Goal: Transaction & Acquisition: Purchase product/service

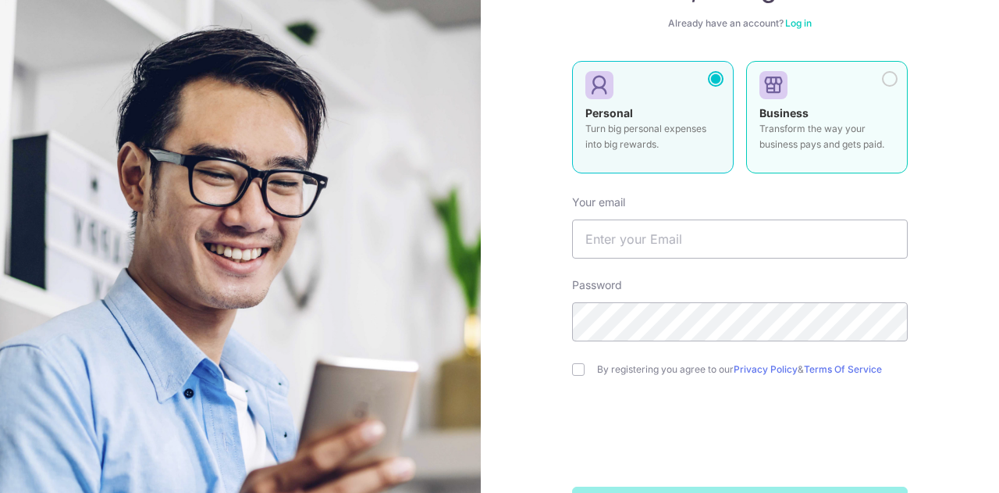
scroll to position [187, 0]
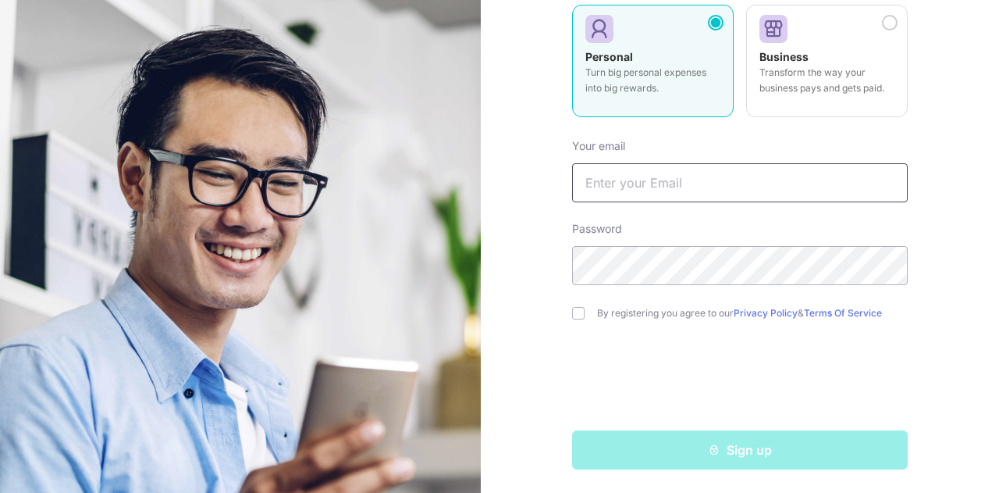
click at [656, 176] on input "text" at bounding box center [740, 182] width 336 height 39
type input "[EMAIL_ADDRESS][DOMAIN_NAME]"
click at [574, 313] on input "checkbox" at bounding box center [578, 313] width 12 height 12
checkbox input "true"
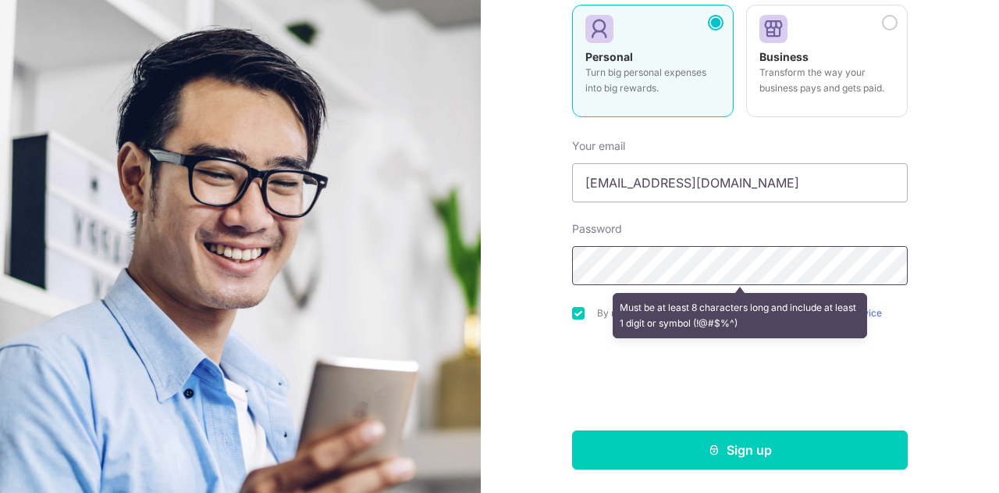
click at [501, 277] on div "Welcome, let’s get started! Already have an account? Log in Personal Turn big p…" at bounding box center [740, 246] width 518 height 493
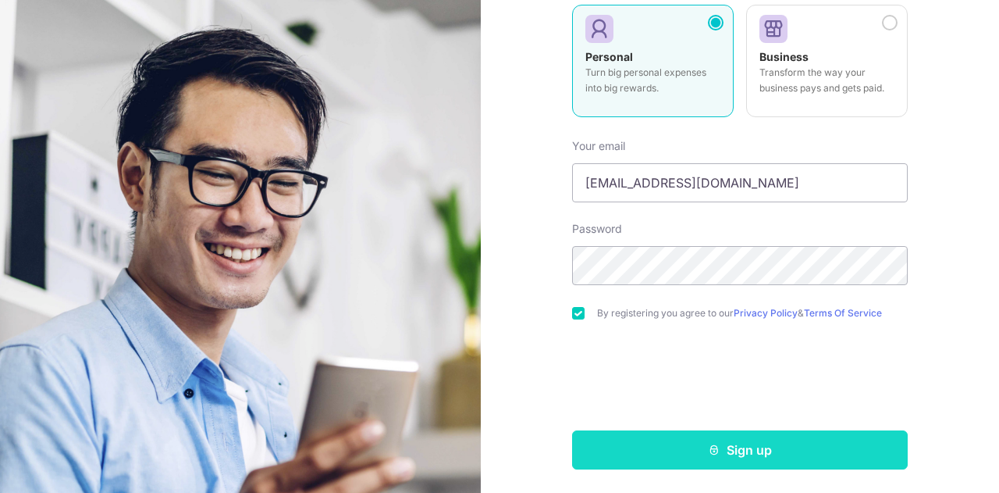
click at [689, 447] on button "Sign up" at bounding box center [740, 449] width 336 height 39
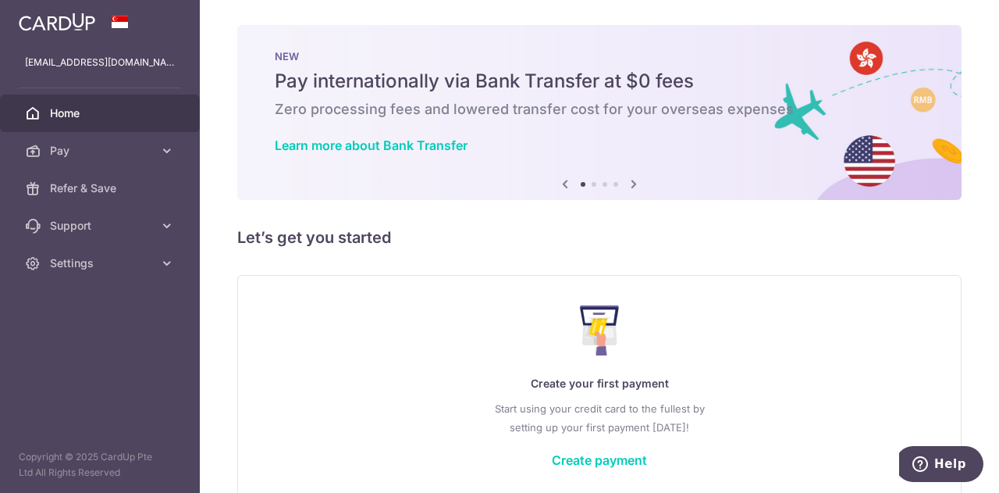
scroll to position [76, 0]
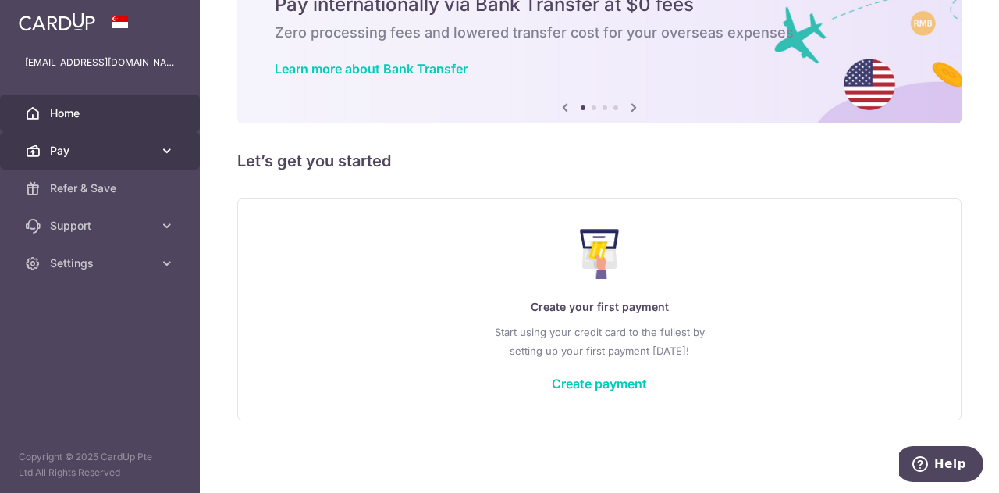
click at [107, 150] on span "Pay" at bounding box center [101, 151] width 103 height 16
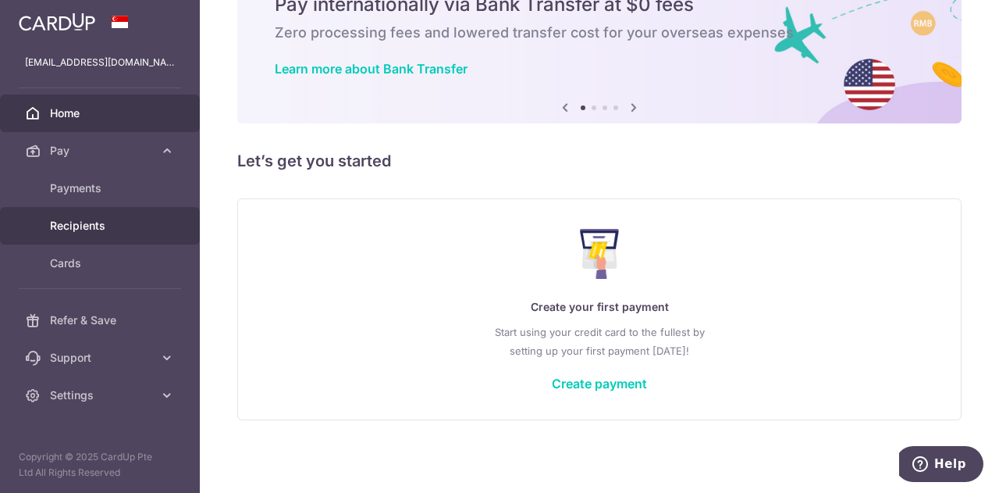
click at [84, 230] on span "Recipients" at bounding box center [101, 226] width 103 height 16
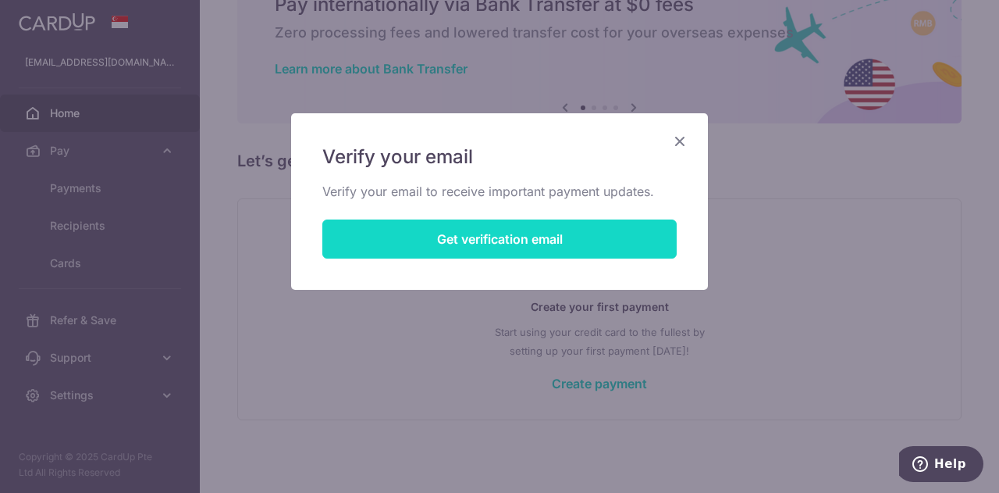
click at [503, 229] on button "Get verification email" at bounding box center [499, 238] width 354 height 39
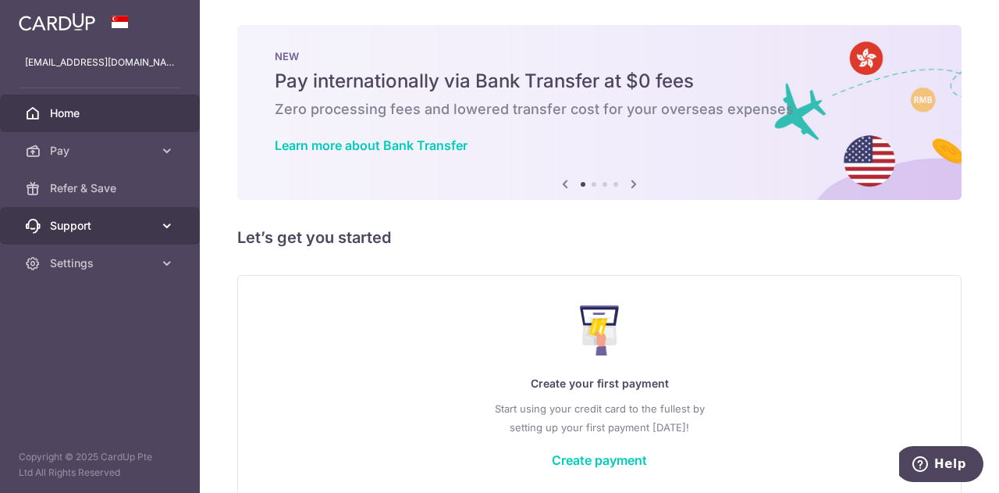
click at [147, 229] on span "Support" at bounding box center [101, 226] width 103 height 16
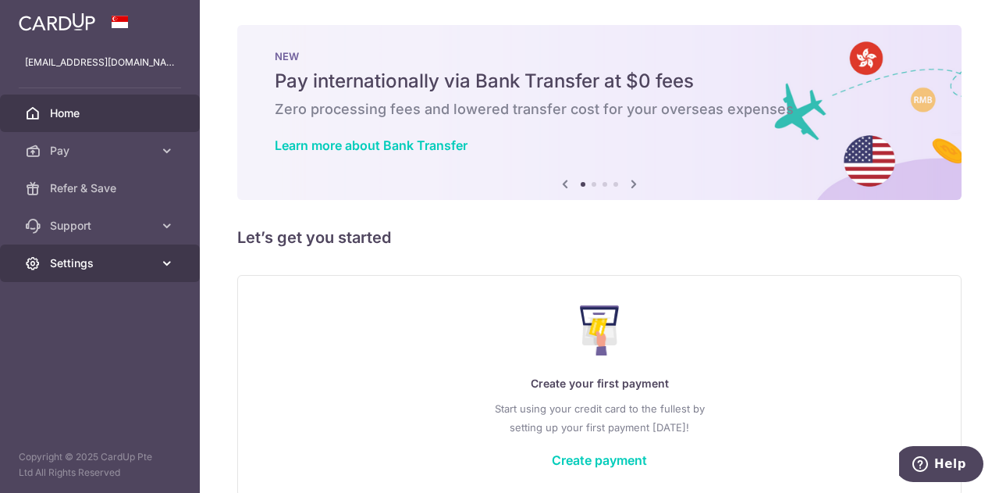
click at [170, 268] on icon at bounding box center [167, 263] width 16 height 16
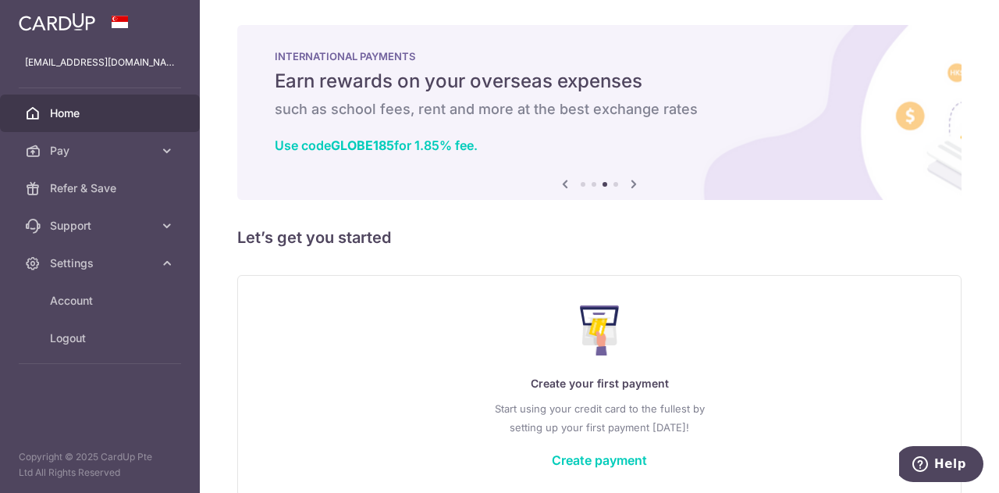
scroll to position [76, 0]
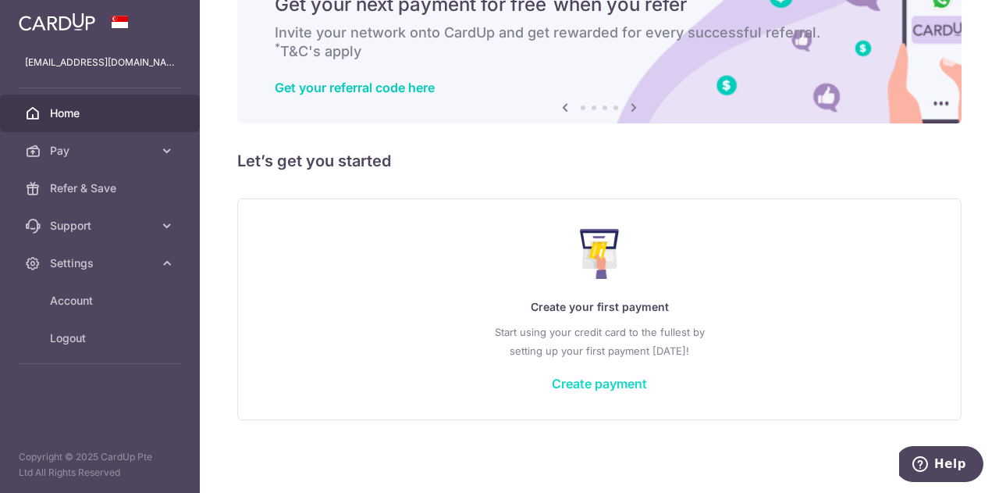
click at [606, 389] on link "Create payment" at bounding box center [599, 383] width 95 height 16
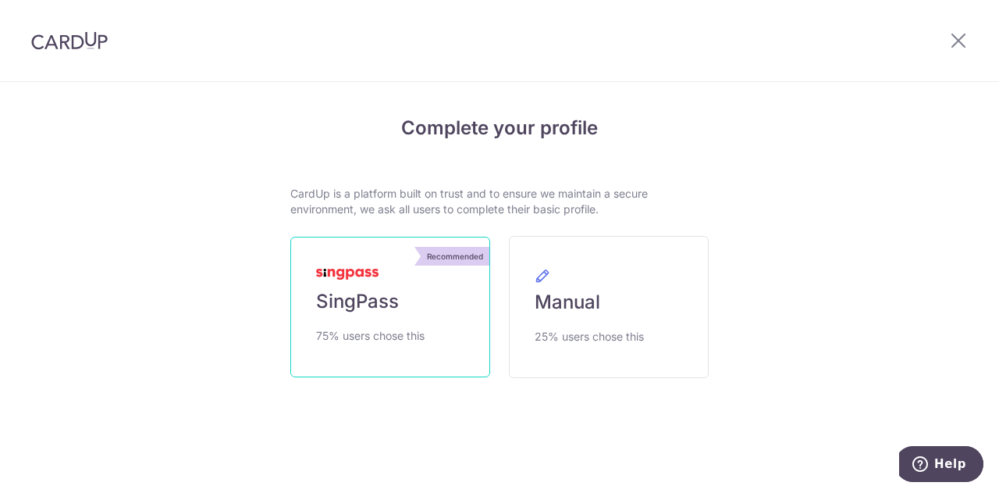
click at [434, 313] on link "Recommended SingPass 75% users chose this" at bounding box center [390, 306] width 200 height 140
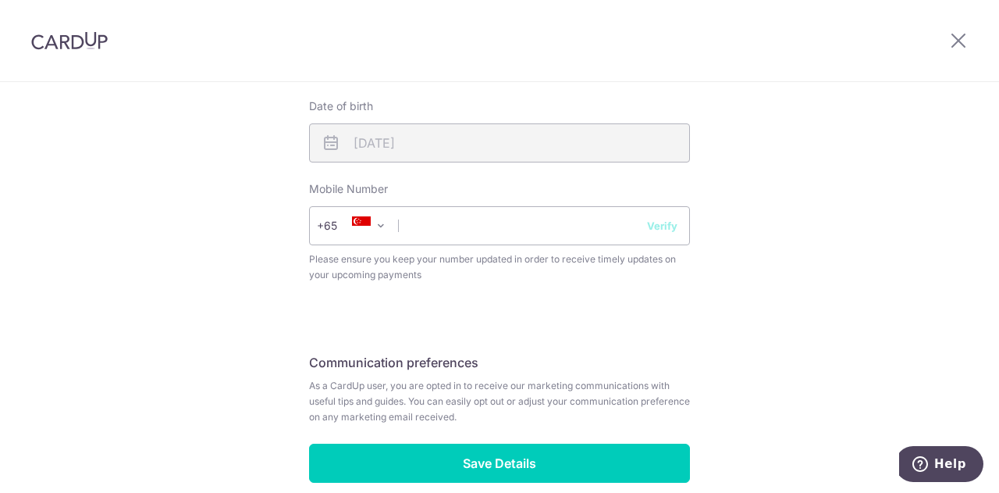
scroll to position [589, 0]
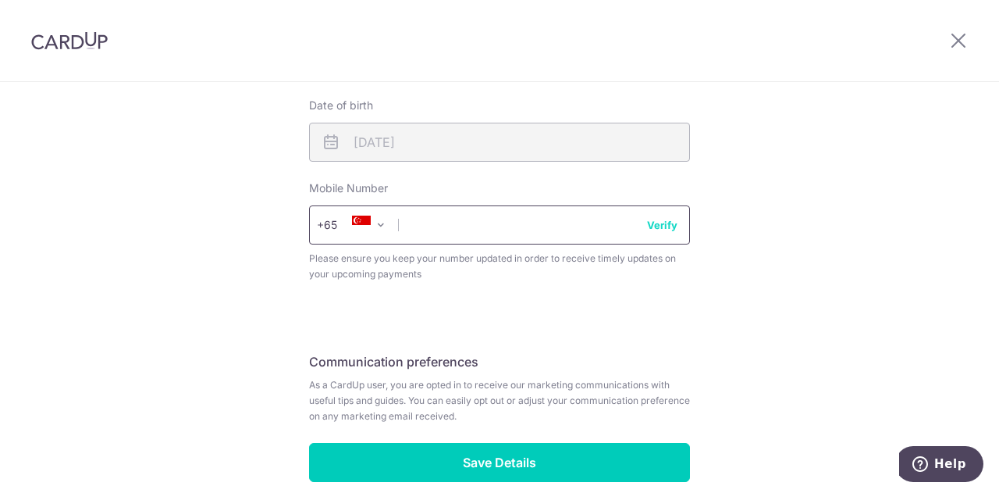
click at [524, 215] on input "text" at bounding box center [499, 224] width 381 height 39
type input "90684929"
click at [652, 225] on button "Verify" at bounding box center [662, 225] width 30 height 16
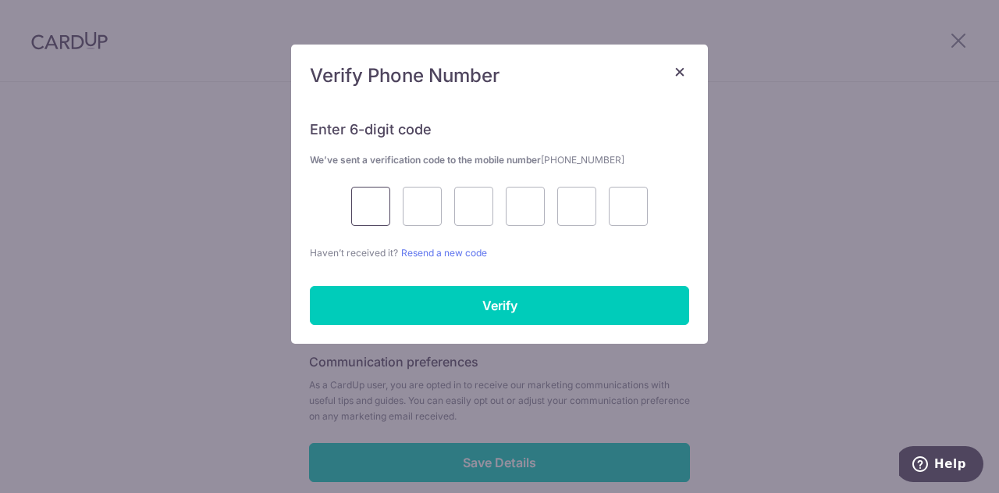
click at [358, 194] on input "text" at bounding box center [370, 206] width 39 height 39
type input "2"
type input "1"
type input "5"
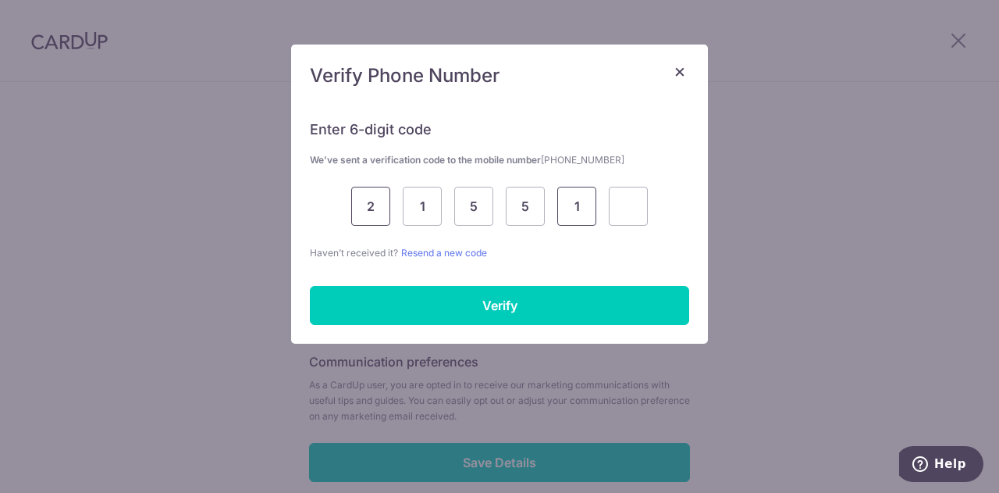
type input "1"
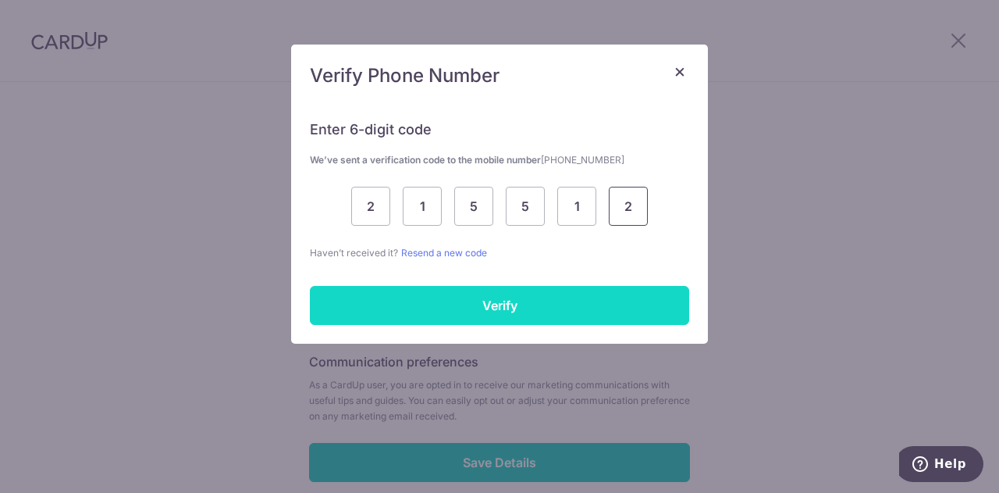
type input "2"
click at [489, 297] on input "Verify" at bounding box center [499, 305] width 379 height 39
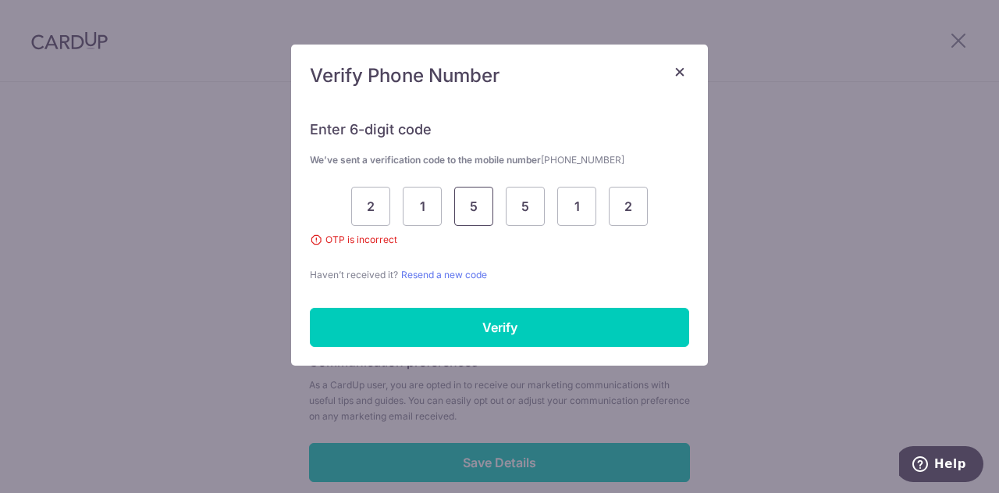
click at [475, 207] on input "5" at bounding box center [473, 206] width 39 height 39
type input "2"
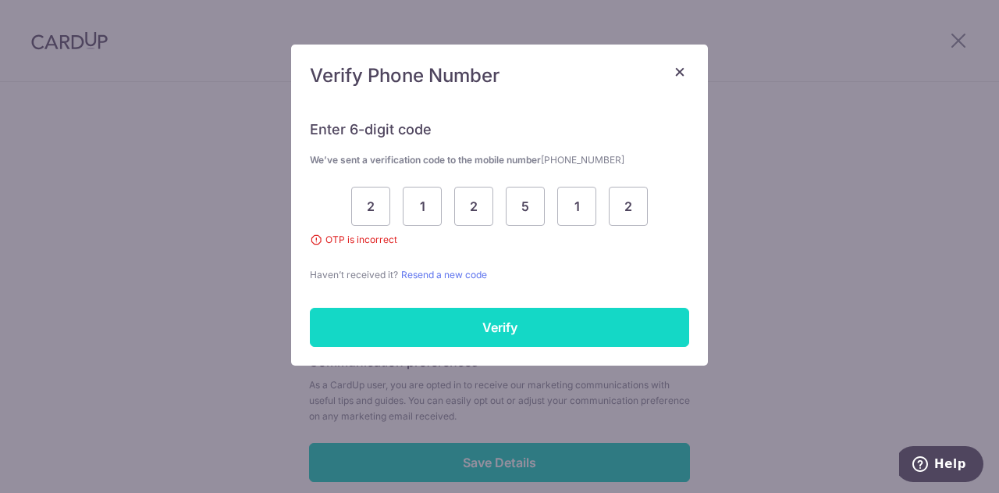
click at [514, 339] on input "Verify" at bounding box center [499, 327] width 379 height 39
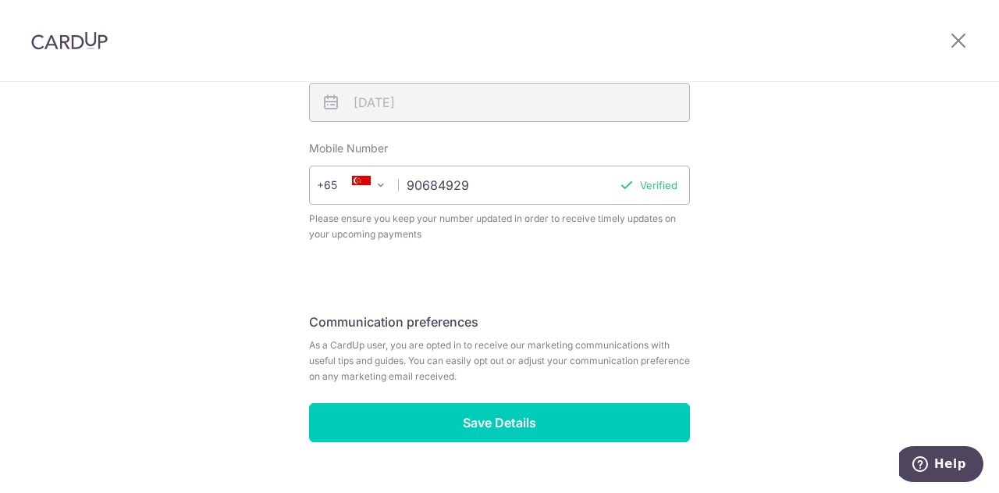
scroll to position [629, 0]
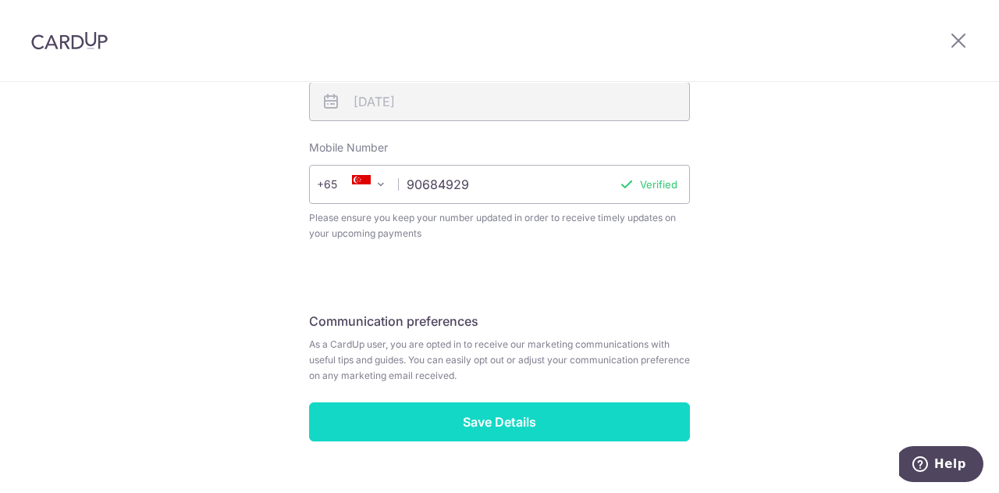
click at [484, 424] on input "Save Details" at bounding box center [499, 421] width 381 height 39
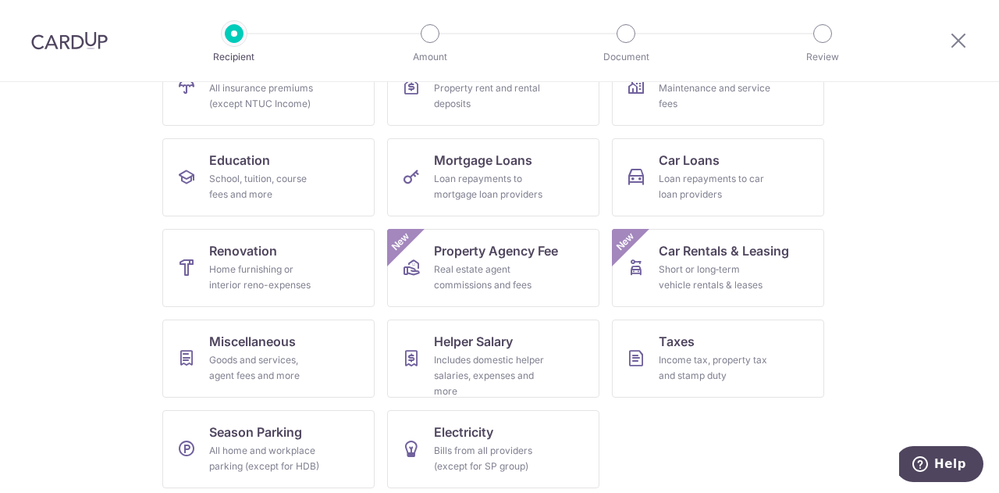
scroll to position [204, 0]
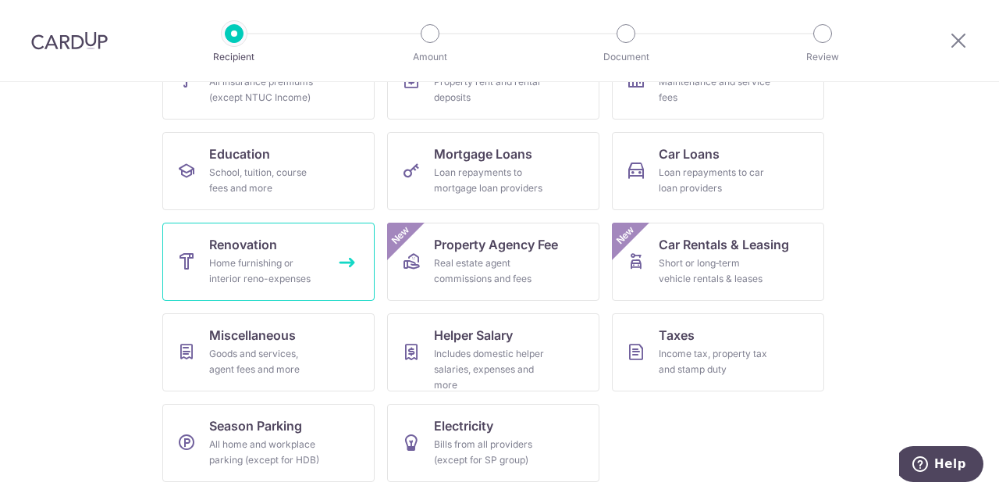
click at [245, 265] on div "Home furnishing or interior reno-expenses" at bounding box center [265, 270] width 112 height 31
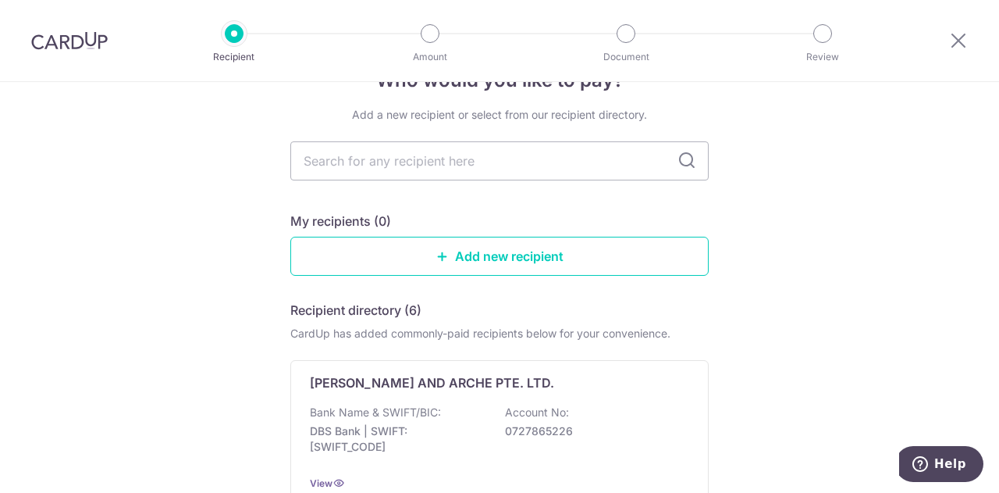
scroll to position [48, 0]
click at [445, 158] on input "text" at bounding box center [499, 159] width 418 height 39
click at [492, 258] on link "Add new recipient" at bounding box center [499, 255] width 418 height 39
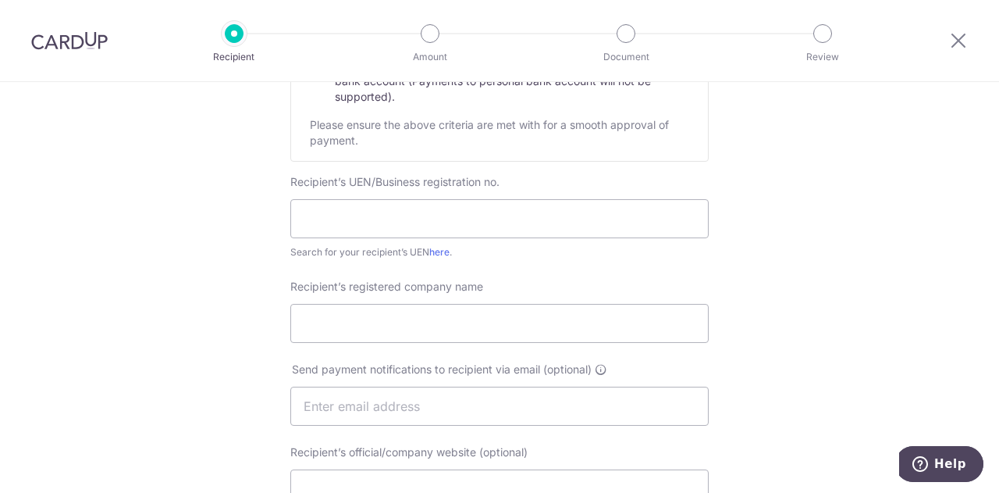
scroll to position [246, 0]
click at [380, 207] on input "text" at bounding box center [499, 216] width 418 height 39
click at [442, 201] on input "text" at bounding box center [499, 216] width 418 height 39
click at [441, 247] on link "here" at bounding box center [439, 250] width 20 height 12
click at [379, 219] on input "text" at bounding box center [499, 216] width 418 height 39
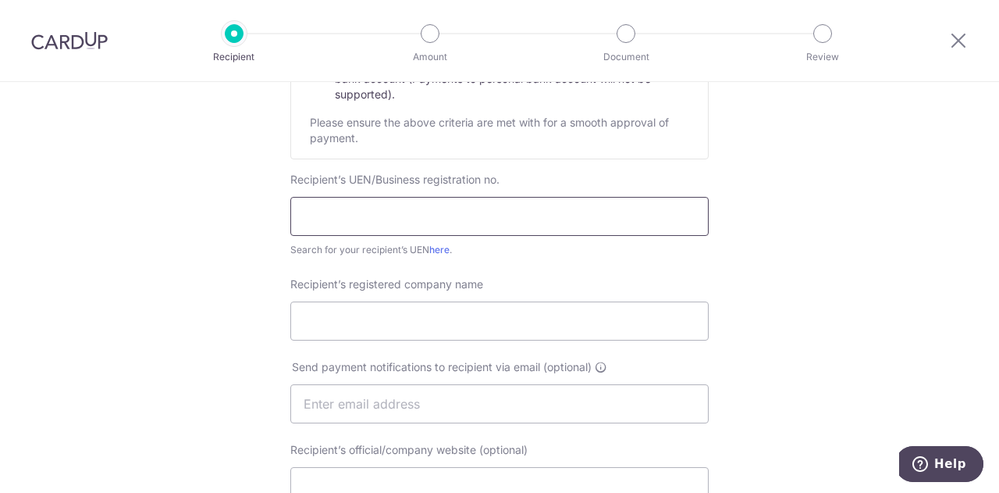
paste input "53012631A"
click at [425, 210] on input "text" at bounding box center [499, 216] width 418 height 39
type input "53012631A"
click at [350, 317] on input "Recipient’s registered company name" at bounding box center [499, 320] width 418 height 39
paste input "THE DESIGN + PLUS"
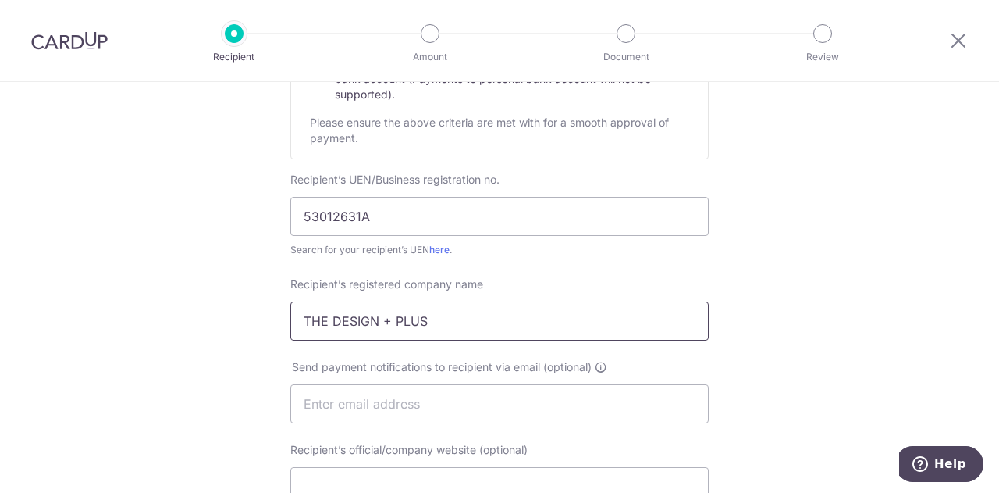
click at [405, 308] on input "THE DESIGN + PLUS" at bounding box center [499, 320] width 418 height 39
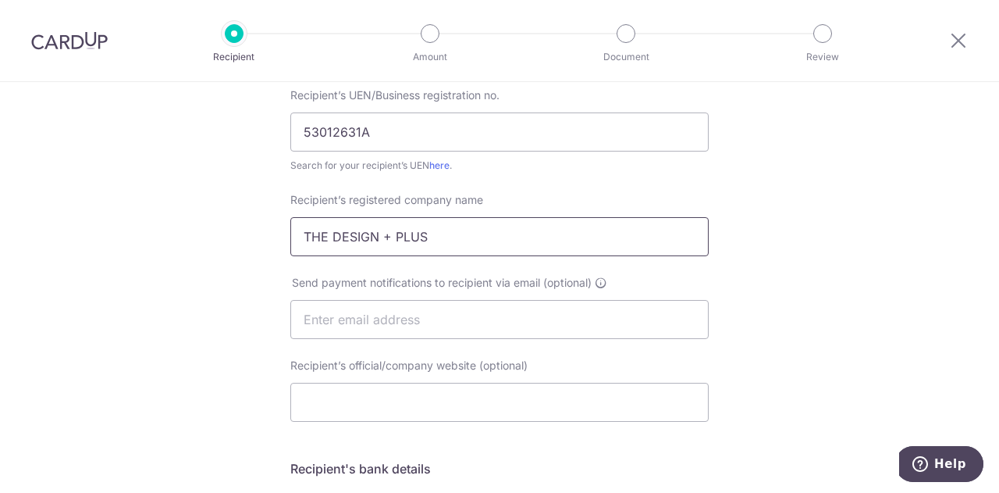
scroll to position [333, 0]
type input "THE DESIGN + PLUS"
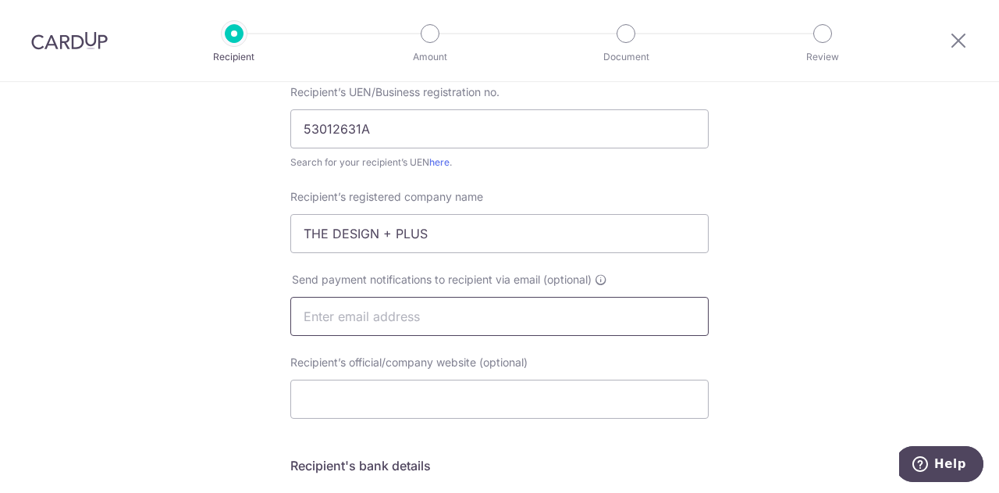
click at [347, 311] on input "text" at bounding box center [499, 316] width 418 height 39
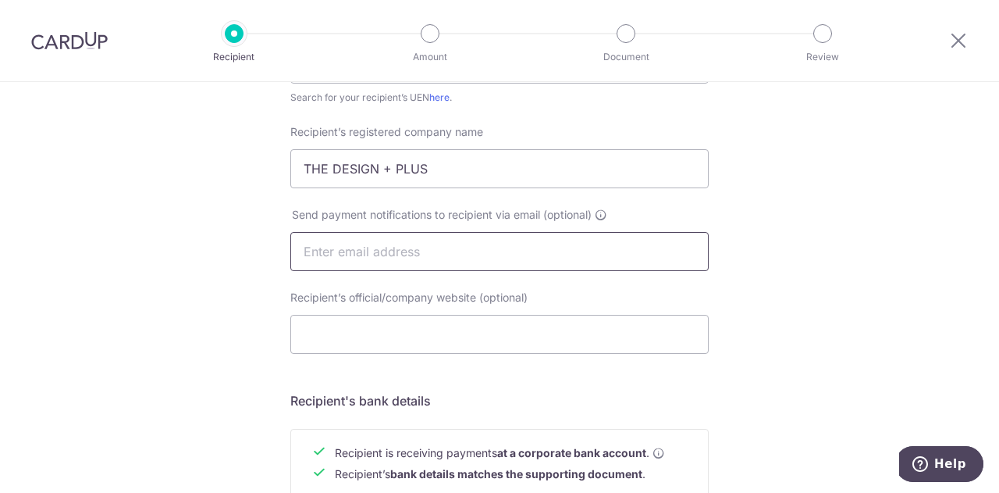
scroll to position [399, 0]
click at [392, 329] on input "Recipient’s official/company website (optional)" at bounding box center [499, 333] width 418 height 39
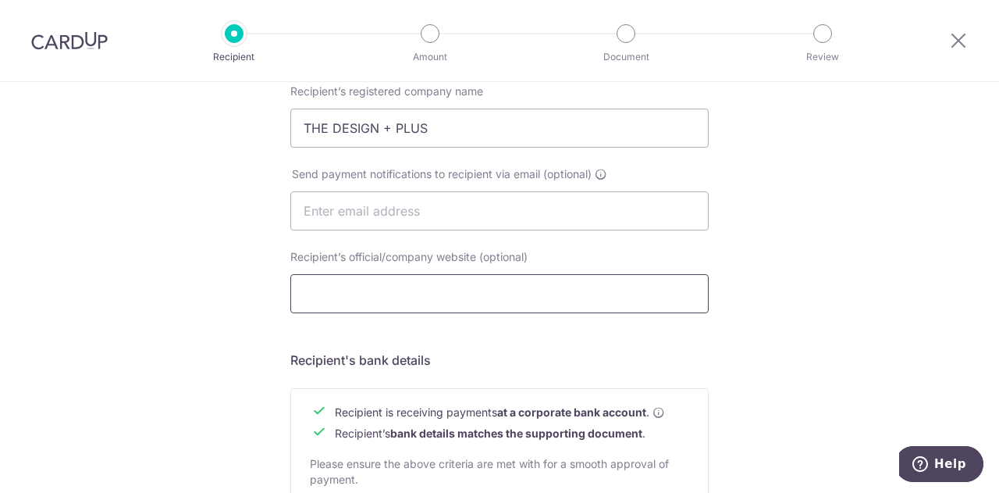
scroll to position [445, 0]
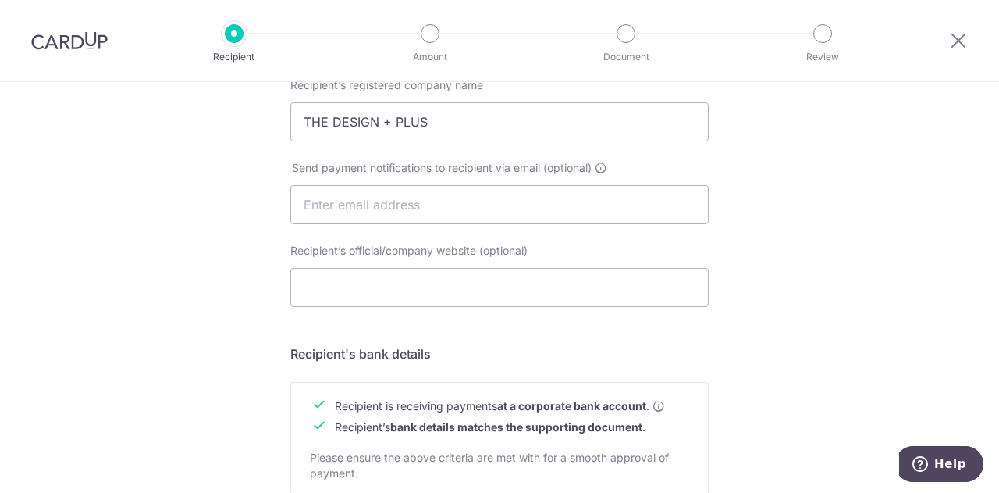
click at [763, 216] on div "Who would you like to pay? Your recipient does not need a CardUp account to rec…" at bounding box center [499, 224] width 999 height 1174
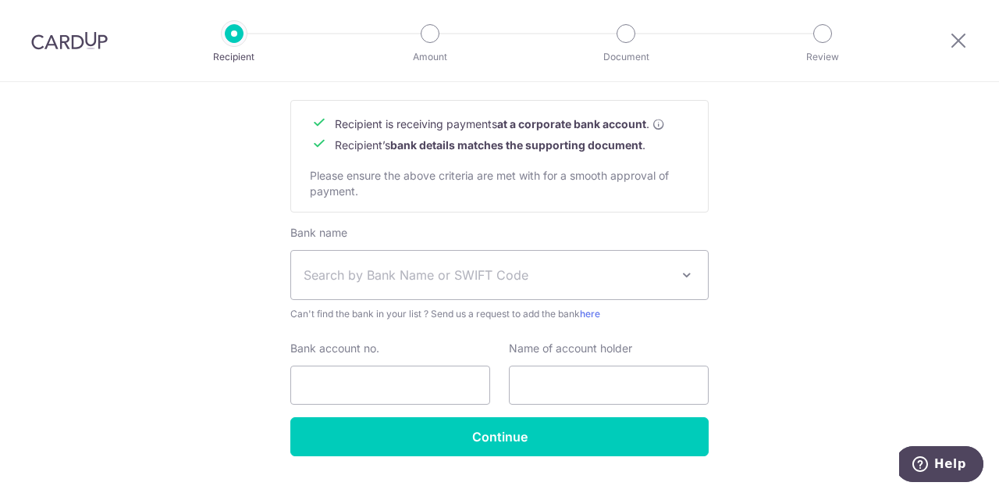
scroll to position [727, 0]
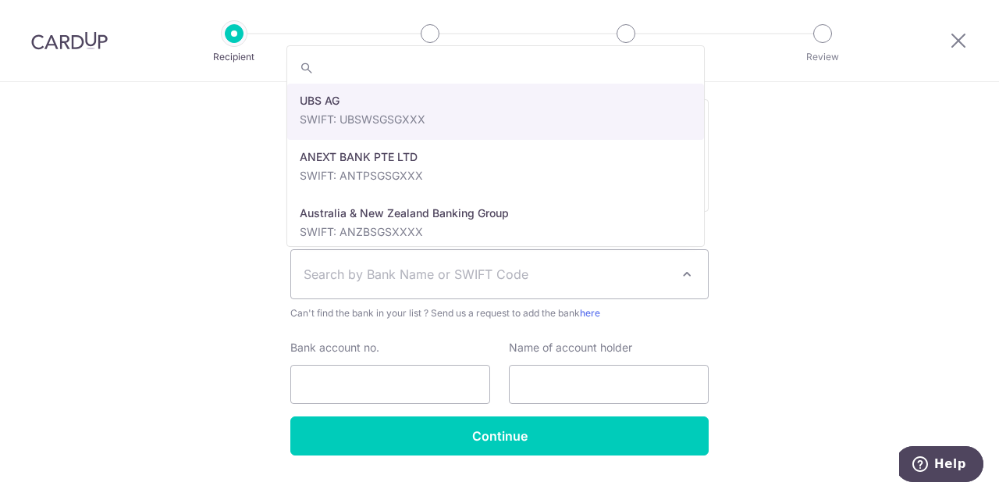
click at [325, 289] on span "Search by Bank Name or SWIFT Code" at bounding box center [499, 274] width 417 height 48
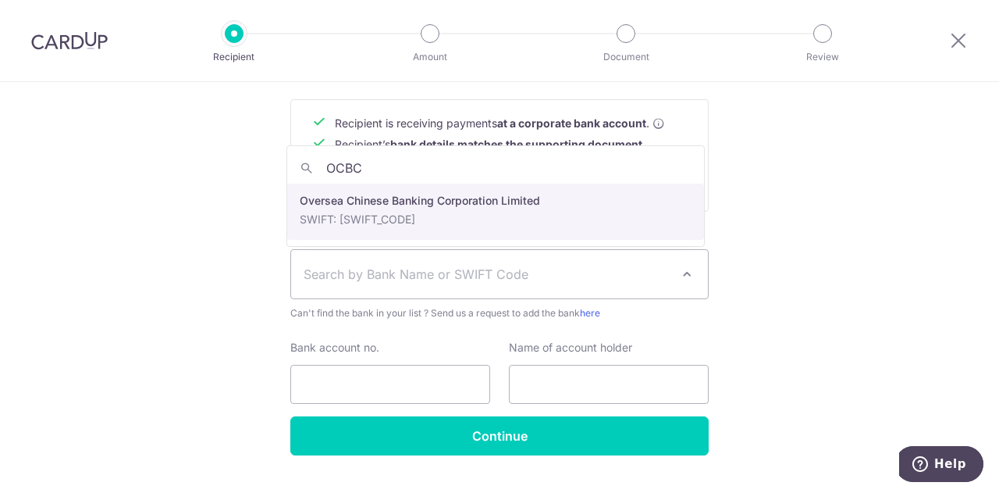
type input "OCBC"
select select "12"
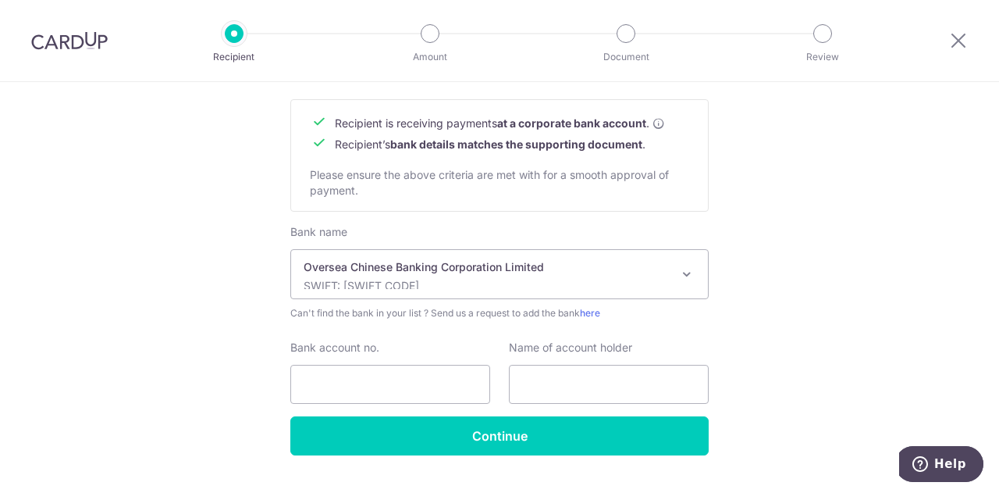
scroll to position [763, 0]
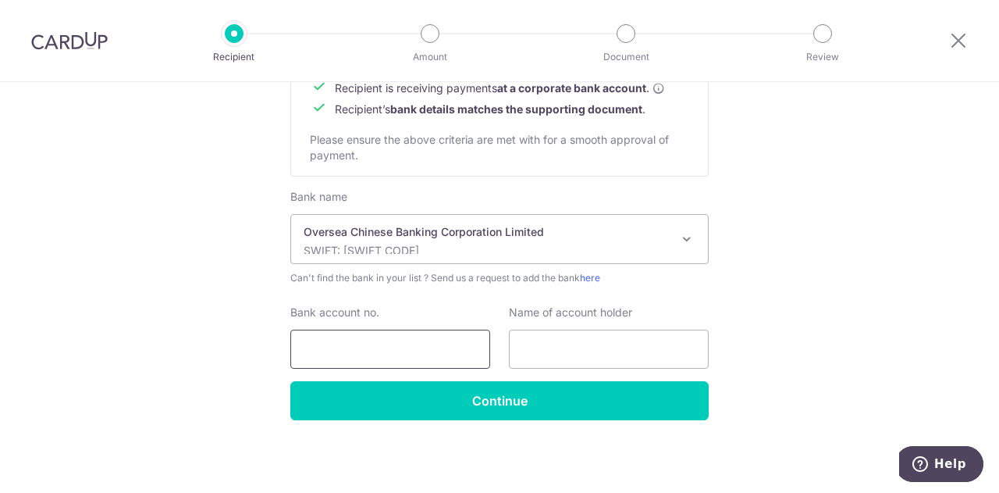
click at [370, 345] on input "Bank account no." at bounding box center [390, 348] width 200 height 39
paste input "567-707534-001"
type input "567-707534-001"
click at [613, 345] on input "text" at bounding box center [609, 348] width 200 height 39
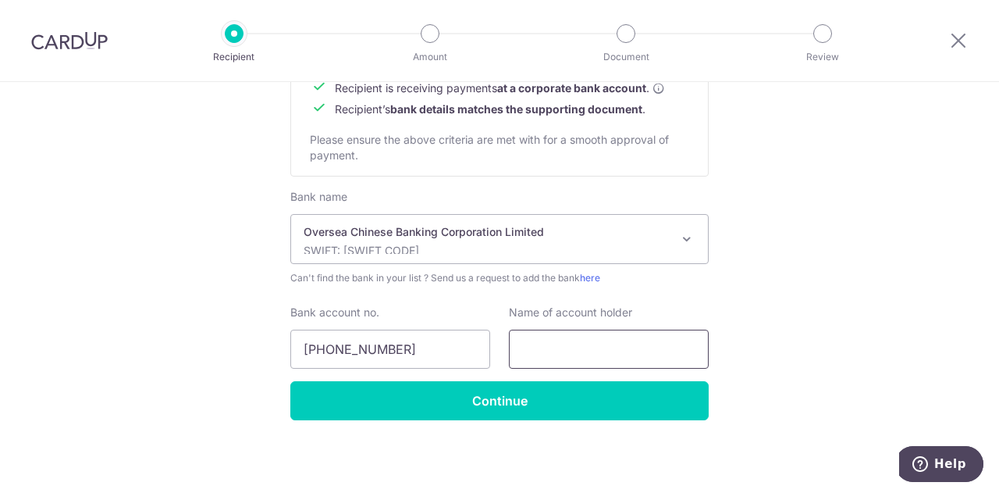
click at [579, 340] on input "text" at bounding box center [609, 348] width 200 height 39
click at [607, 344] on input "text" at bounding box center [609, 348] width 200 height 39
click at [578, 358] on input "text" at bounding box center [609, 348] width 200 height 39
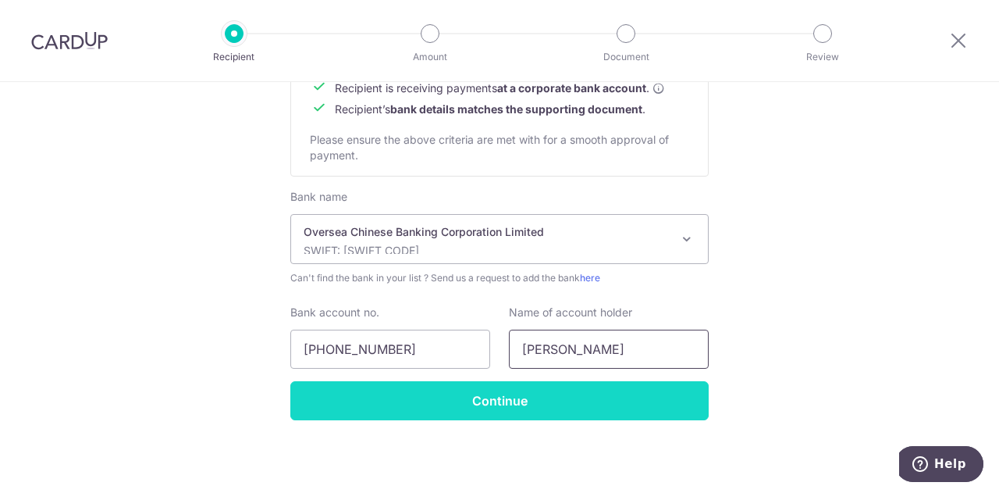
type input "Tommy Tan"
click at [482, 388] on input "Continue" at bounding box center [499, 400] width 418 height 39
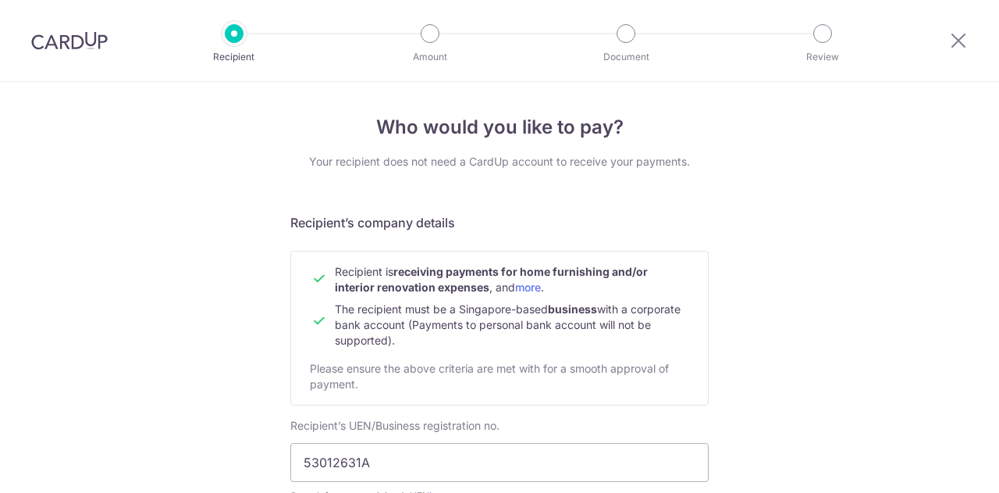
scroll to position [800, 0]
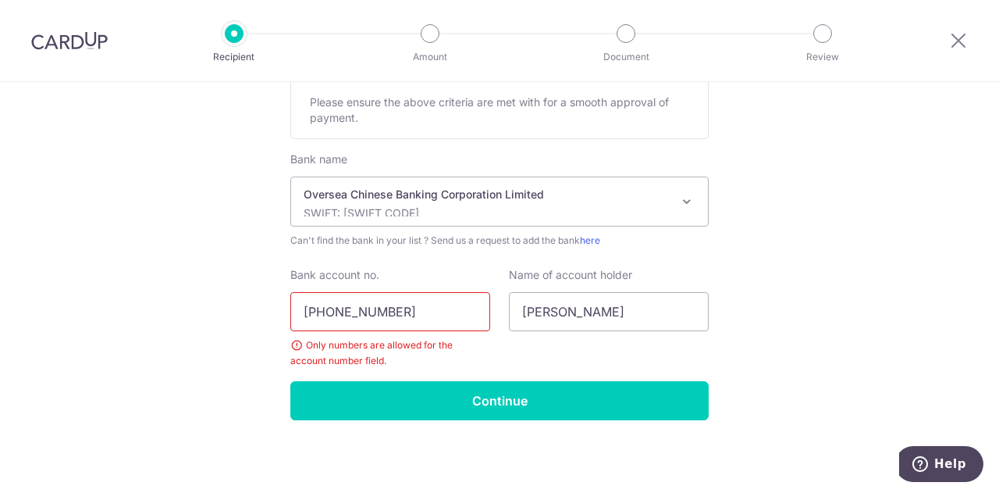
click at [336, 304] on input "[PHONE_NUMBER]" at bounding box center [390, 311] width 200 height 39
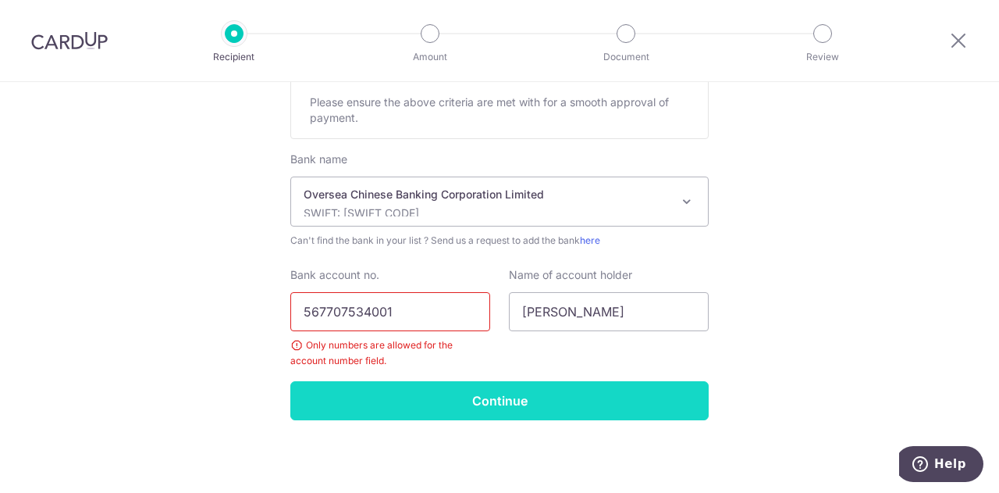
type input "567707534001"
click at [473, 397] on input "Continue" at bounding box center [499, 400] width 418 height 39
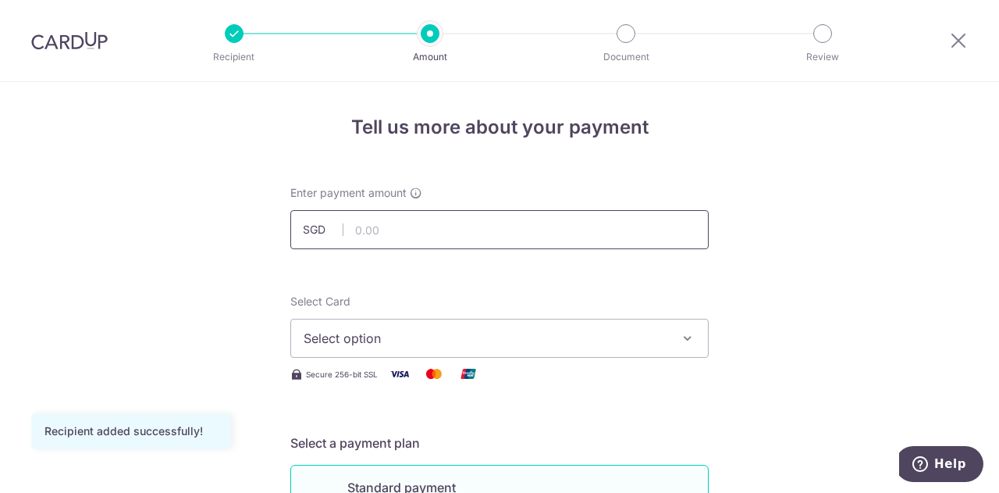
click at [364, 233] on input "text" at bounding box center [499, 229] width 418 height 39
type input "5,000.00"
click at [373, 335] on span "Select option" at bounding box center [486, 338] width 364 height 19
click at [364, 374] on span "Add credit card" at bounding box center [514, 382] width 364 height 16
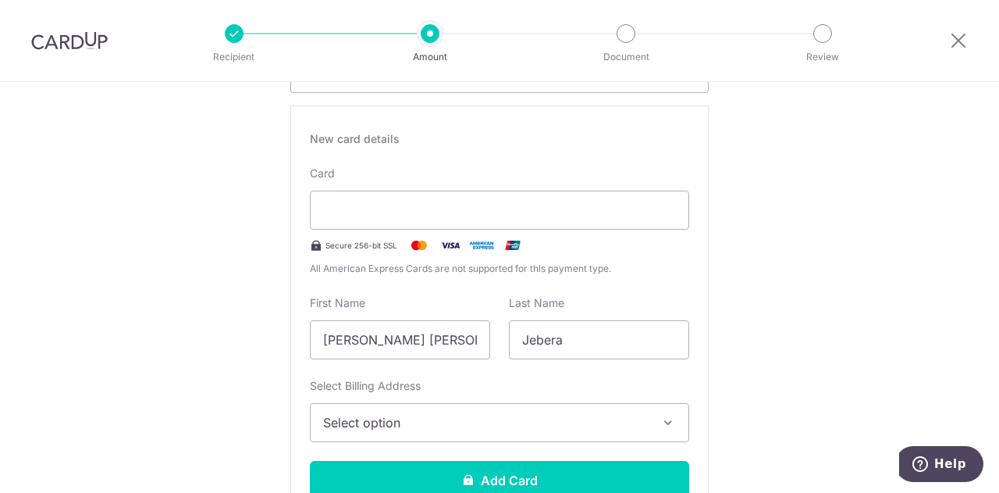
scroll to position [265, 0]
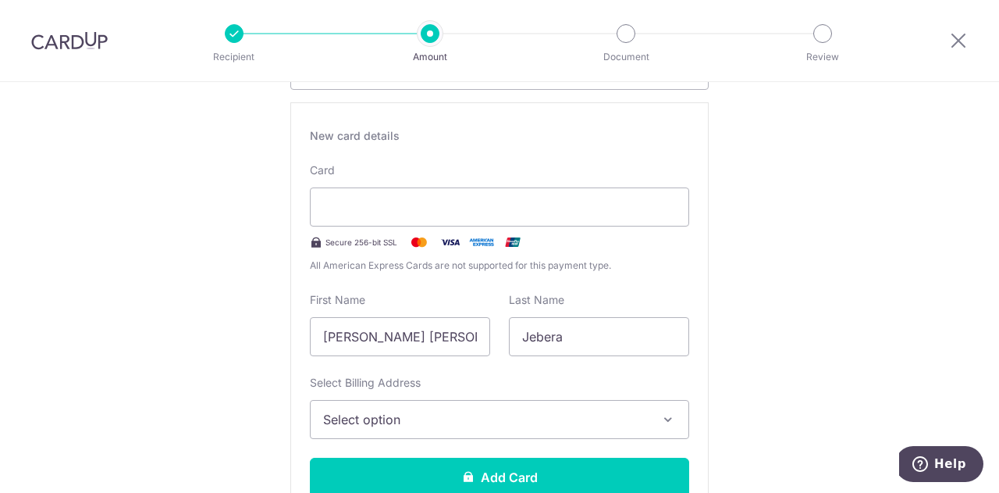
scroll to position [268, 0]
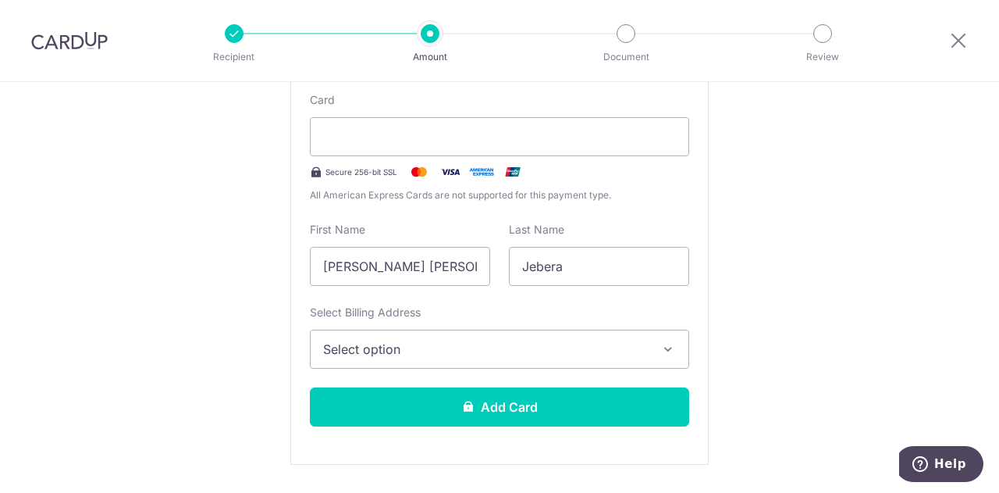
scroll to position [311, 0]
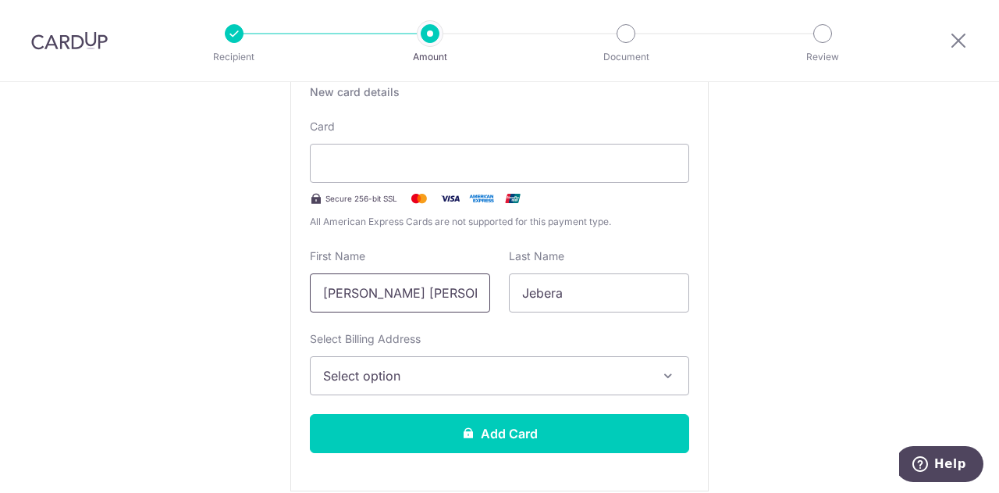
drag, startPoint x: 448, startPoint y: 286, endPoint x: 155, endPoint y: 311, distance: 294.5
type input "Jebera"
type input "Kwan"
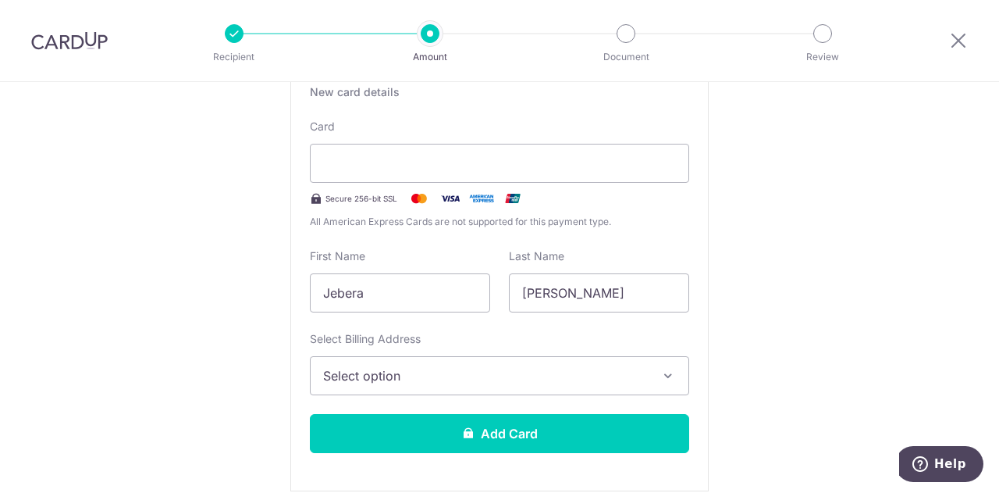
click at [533, 368] on span "Select option" at bounding box center [485, 375] width 325 height 19
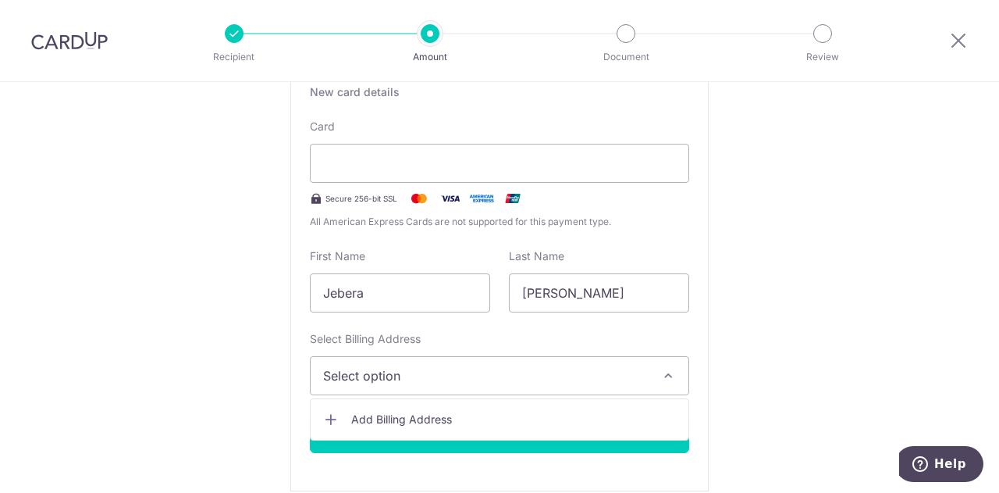
click at [430, 414] on span "Add Billing Address" at bounding box center [513, 419] width 325 height 16
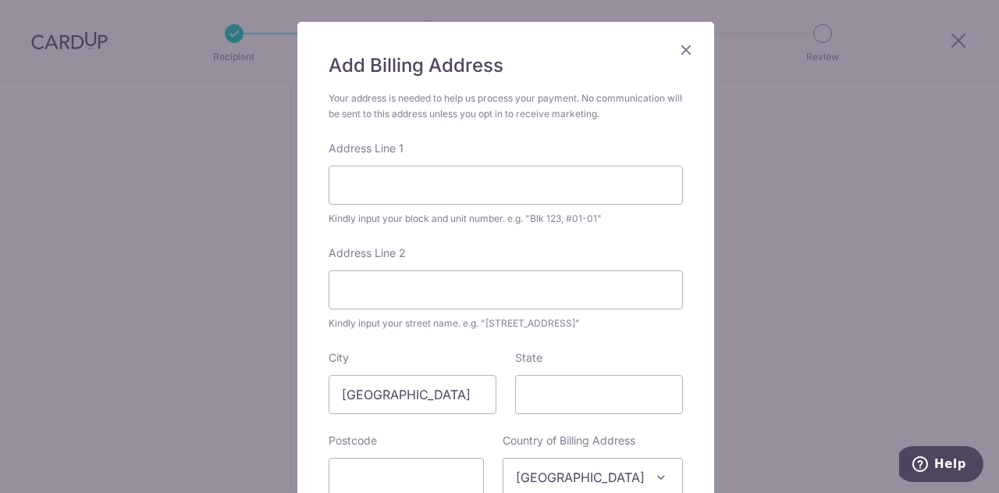
scroll to position [92, 0]
click at [359, 184] on input "Address Line 1" at bounding box center [506, 184] width 354 height 39
type input "18 IPOH LANE EMERY POINT"
type input "#14-02"
drag, startPoint x: 386, startPoint y: 285, endPoint x: 286, endPoint y: 310, distance: 103.0
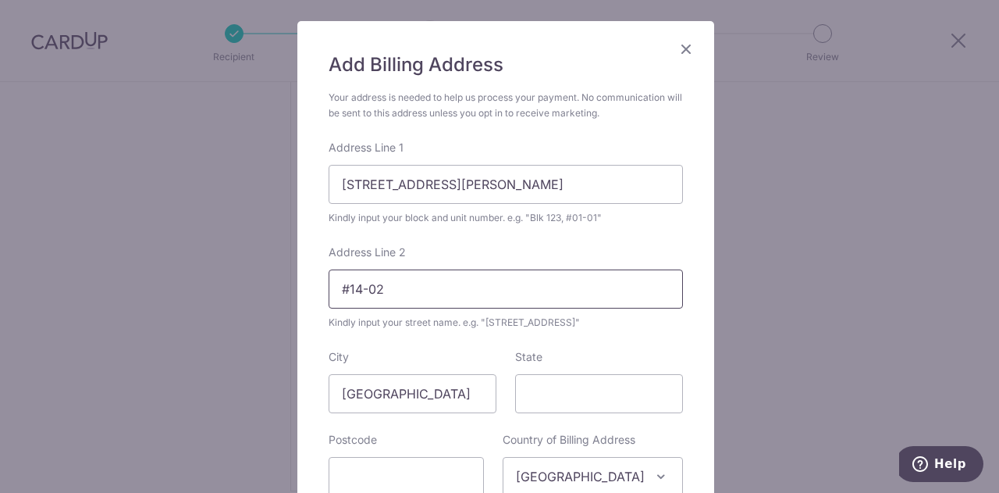
click at [286, 310] on div "Add Billing Address Your address is needed to help us process your payment. No …" at bounding box center [499, 246] width 999 height 493
drag, startPoint x: 534, startPoint y: 180, endPoint x: 420, endPoint y: 188, distance: 114.3
click at [420, 188] on input "18 IPOH LANE EMERY POINT" at bounding box center [506, 184] width 354 height 39
paste input "#14-02"
type input "18 IPOH LANE #14-02"
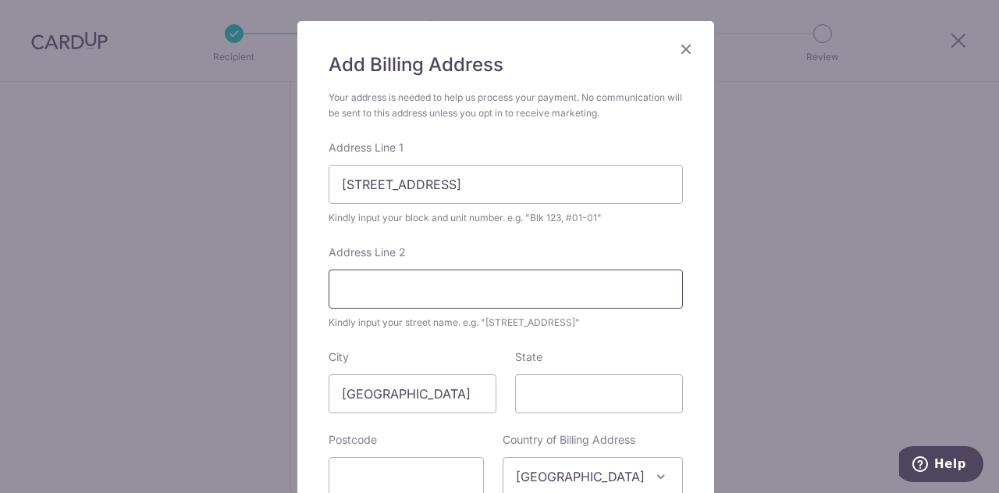
click at [407, 279] on input "Address Line 2" at bounding box center [506, 288] width 354 height 39
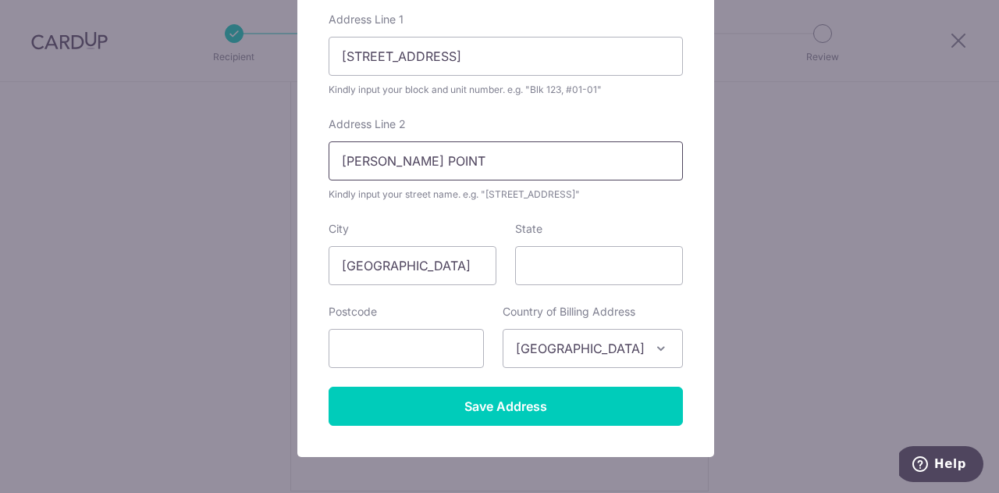
scroll to position [222, 0]
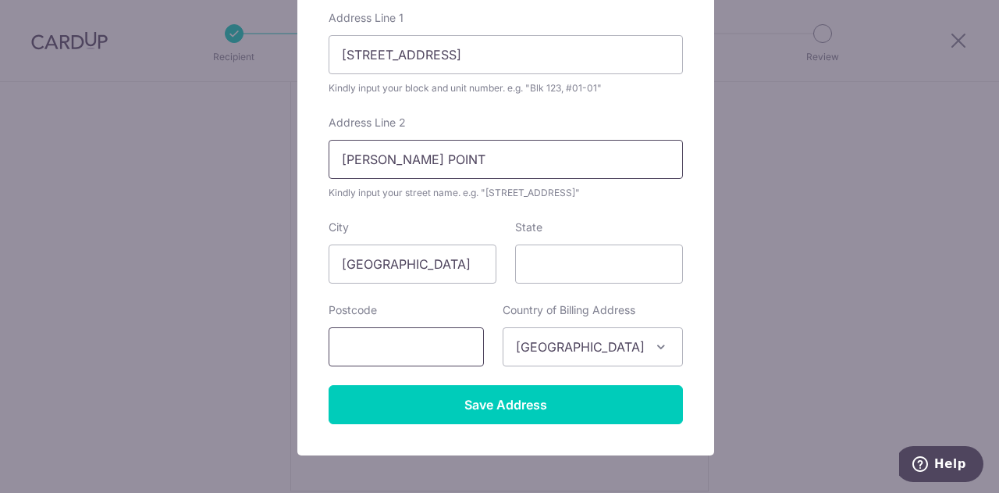
type input "EMERY POINT"
click at [456, 347] on input "text" at bounding box center [406, 346] width 155 height 39
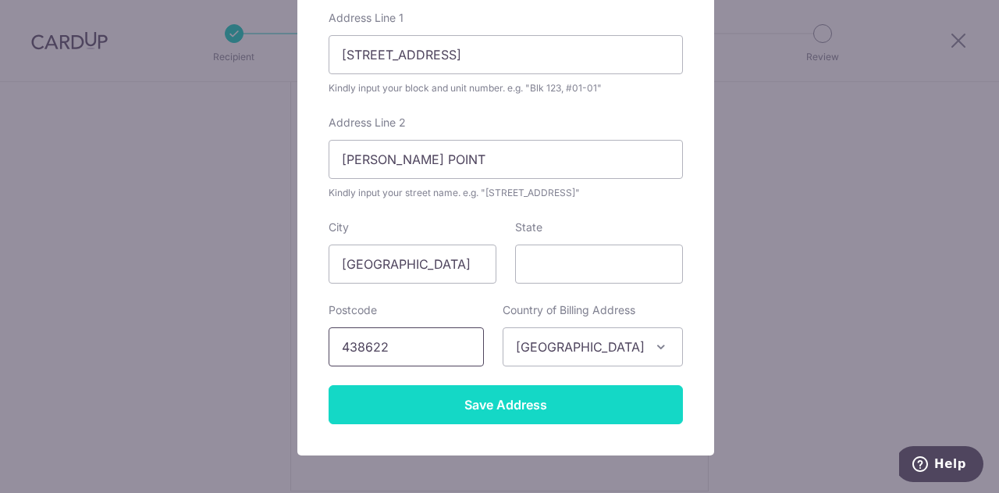
type input "438622"
click at [491, 397] on input "Save Address" at bounding box center [506, 404] width 354 height 39
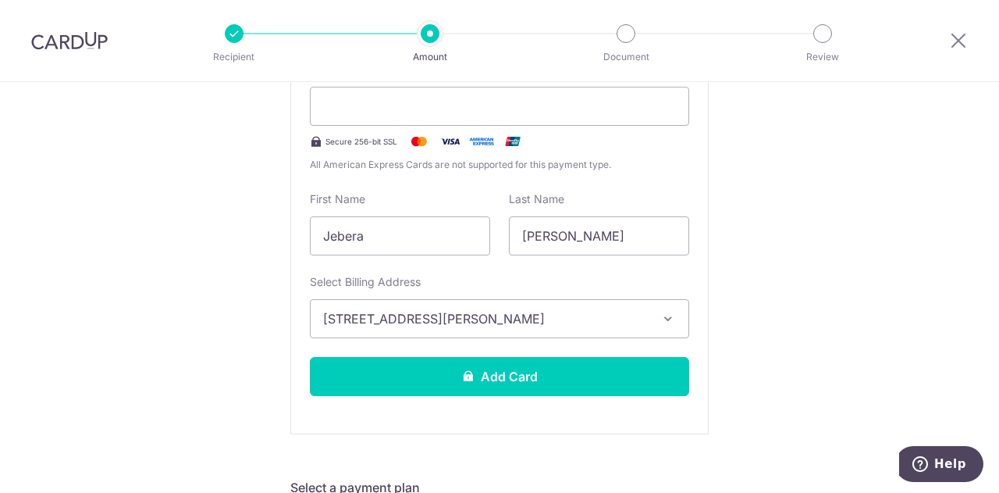
scroll to position [369, 0]
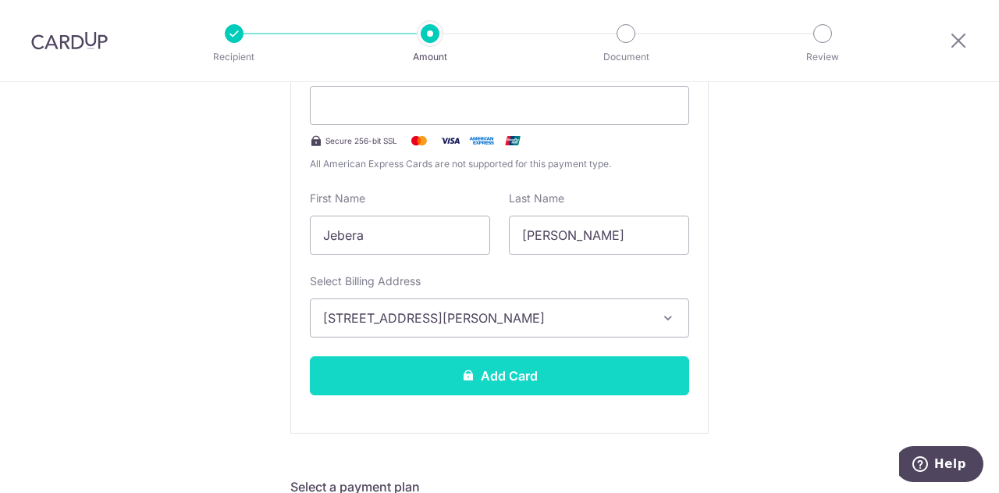
click at [520, 376] on button "Add Card" at bounding box center [499, 375] width 379 height 39
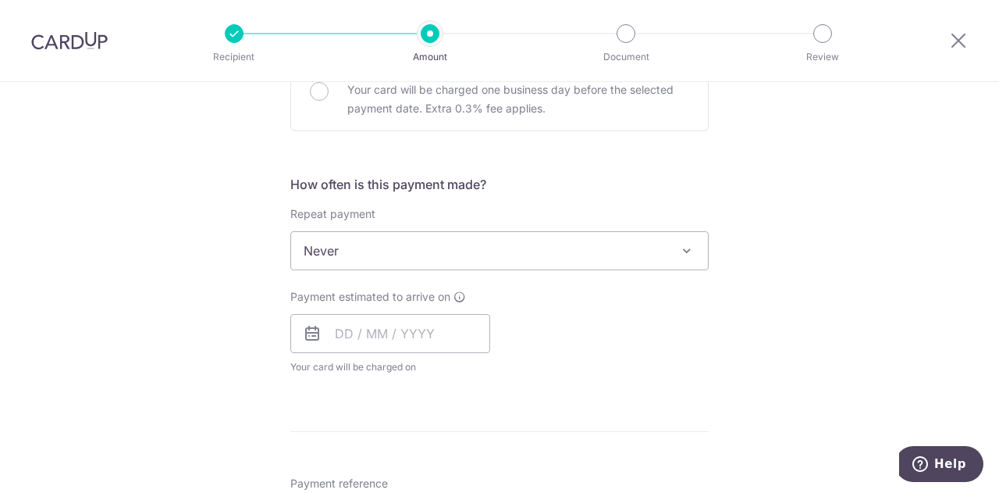
scroll to position [542, 0]
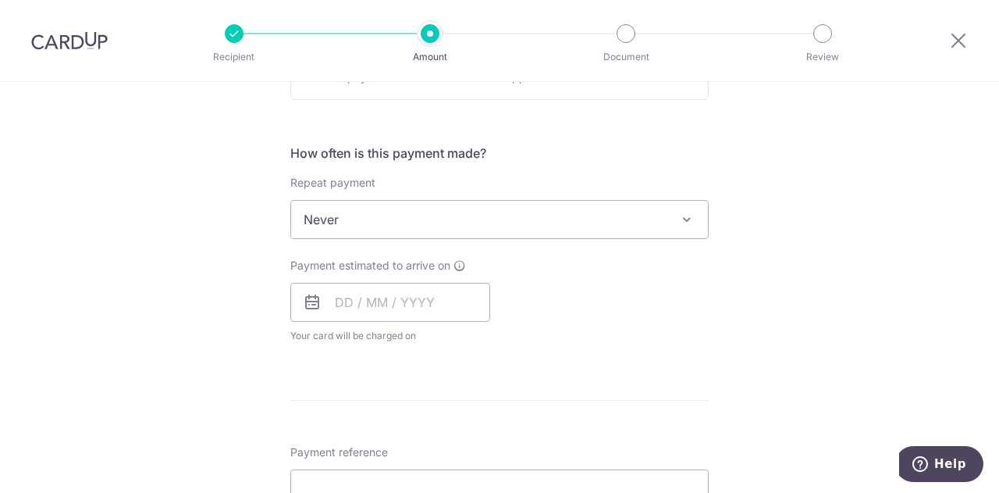
click at [526, 215] on span "Never" at bounding box center [499, 219] width 417 height 37
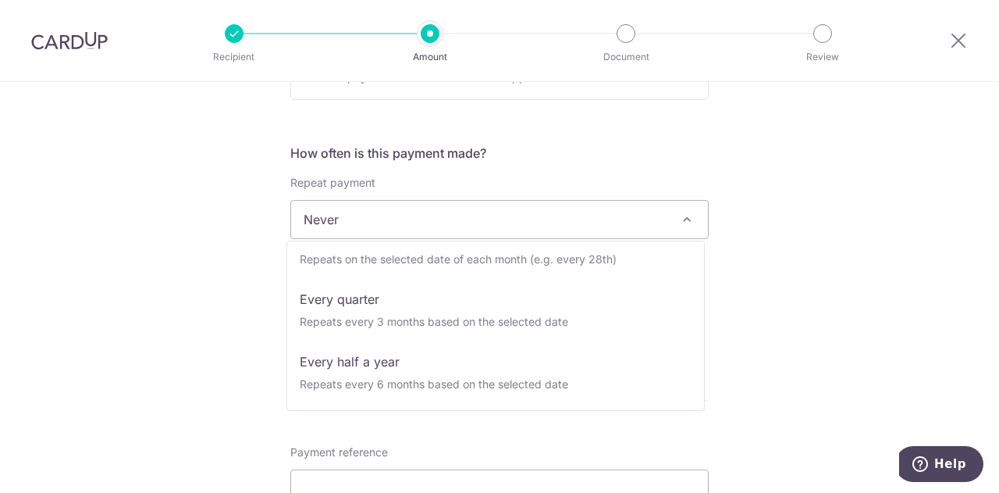
scroll to position [0, 0]
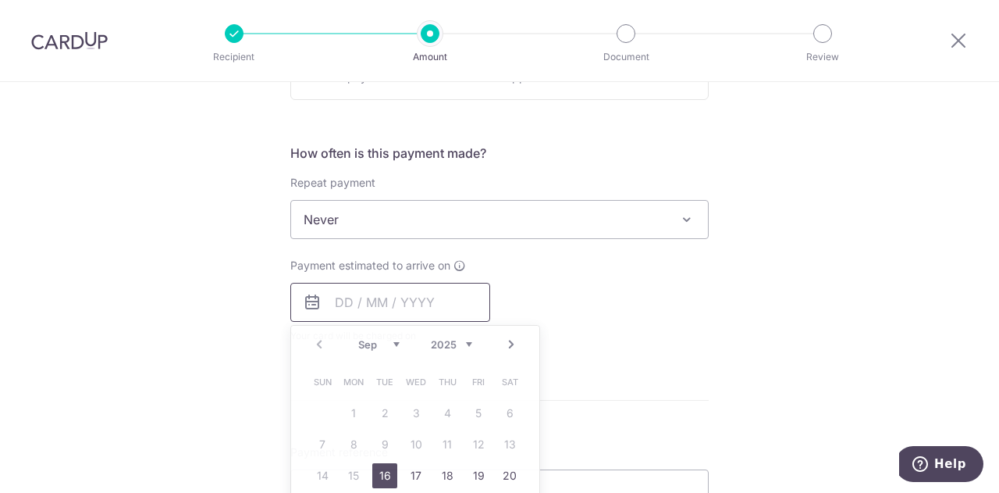
click at [341, 300] on input "text" at bounding box center [390, 302] width 200 height 39
click at [376, 484] on link "16" at bounding box center [384, 475] width 25 height 25
type input "16/09/2025"
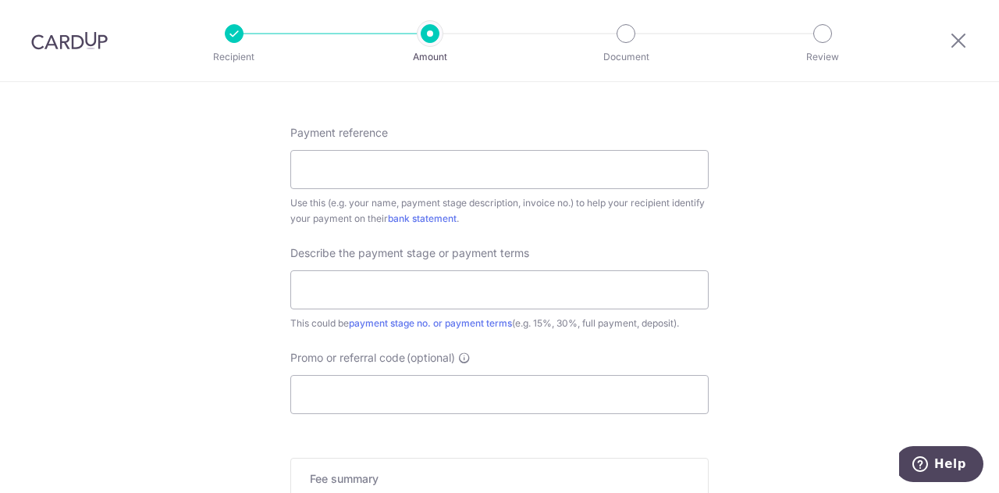
scroll to position [926, 0]
click at [397, 172] on input "Payment reference" at bounding box center [499, 168] width 418 height 39
type input "First payment p1"
click at [353, 280] on input "text" at bounding box center [499, 288] width 418 height 39
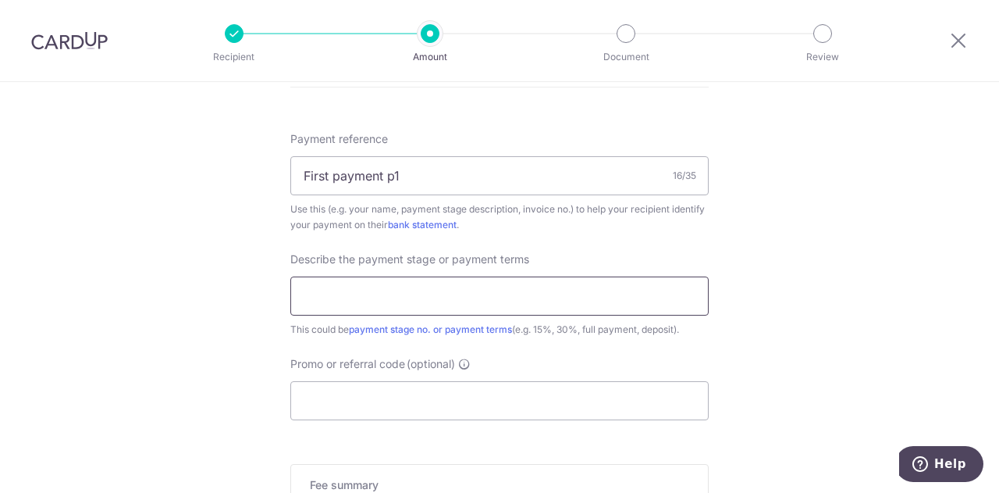
scroll to position [919, 0]
type input "3"
type input "Upon confirmation 30%"
click at [419, 404] on input "Promo or referral code (optional)" at bounding box center [499, 401] width 418 height 39
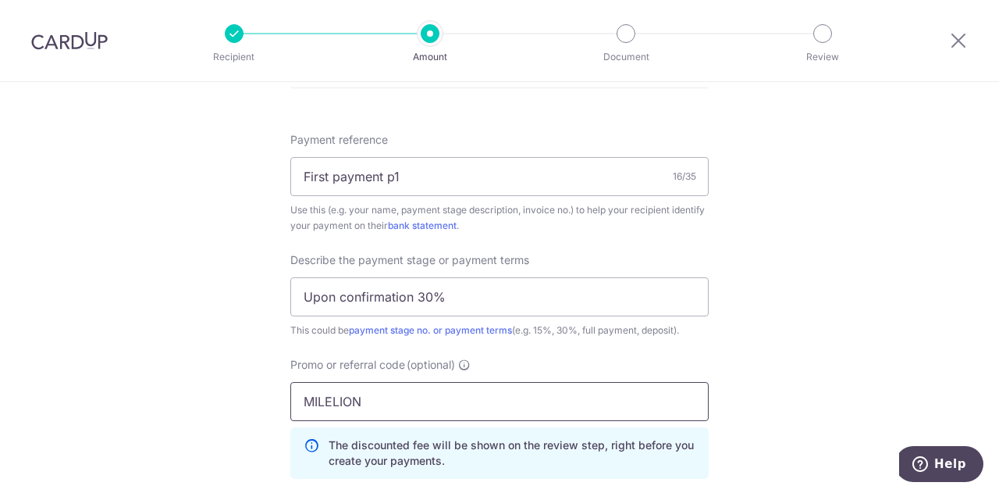
type input "MILELION"
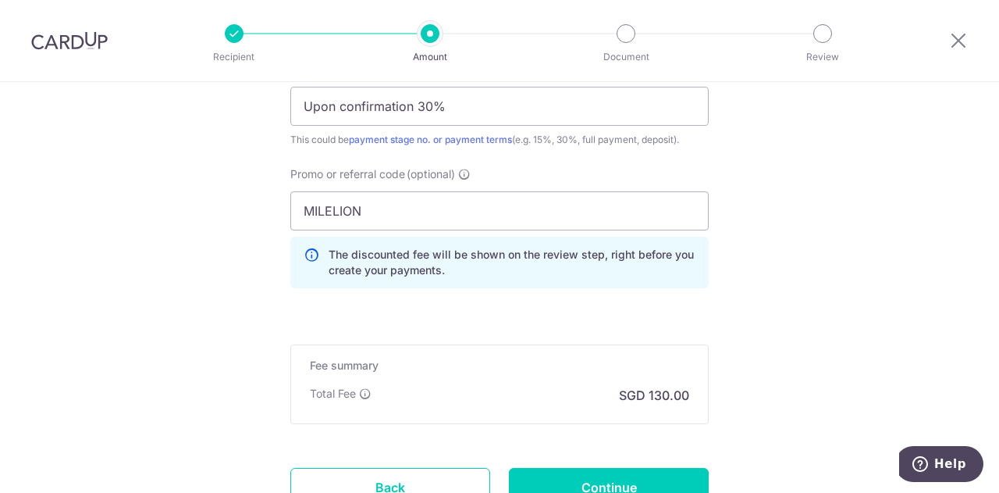
scroll to position [1236, 0]
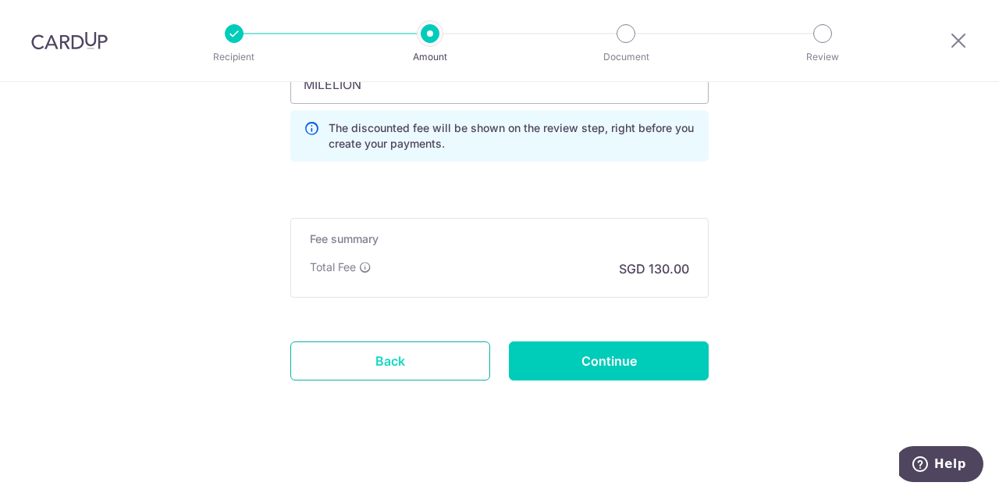
click at [354, 361] on link "Back" at bounding box center [390, 360] width 200 height 39
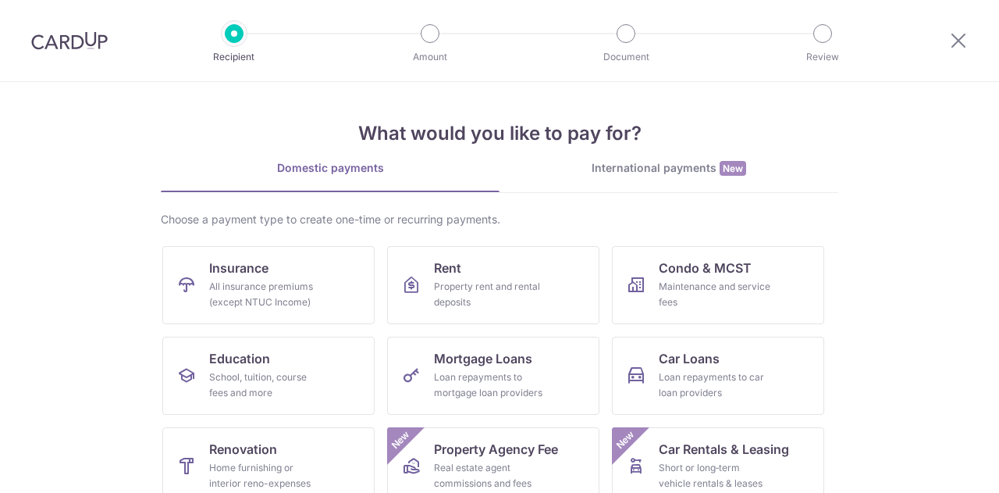
click at [948, 42] on div at bounding box center [958, 40] width 81 height 81
click at [959, 43] on icon at bounding box center [958, 40] width 19 height 20
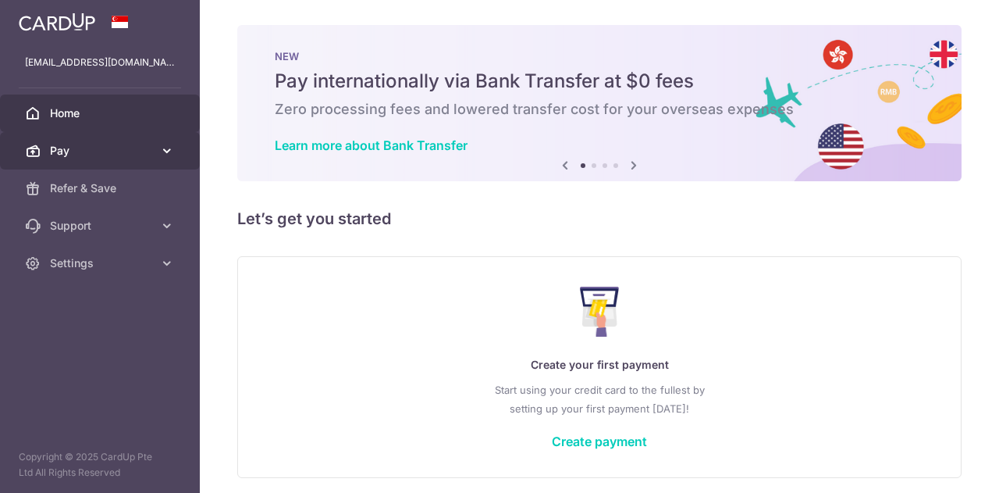
click at [101, 151] on span "Pay" at bounding box center [101, 151] width 103 height 16
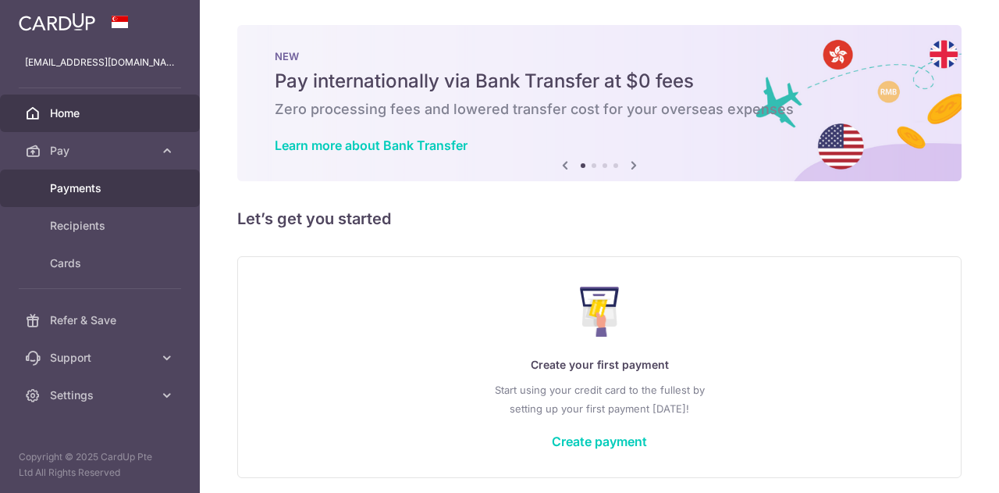
click at [90, 197] on link "Payments" at bounding box center [100, 187] width 200 height 37
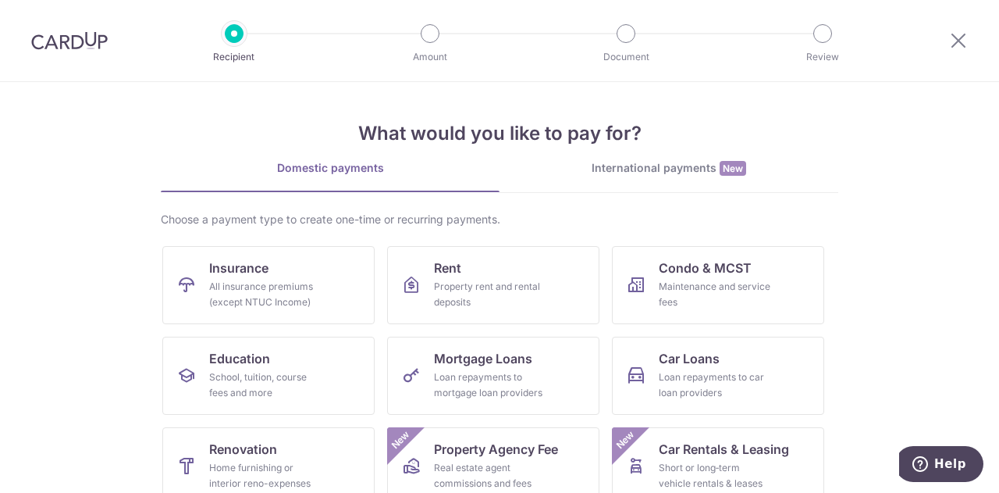
click at [958, 29] on div at bounding box center [958, 40] width 81 height 81
click at [961, 43] on icon at bounding box center [958, 40] width 19 height 20
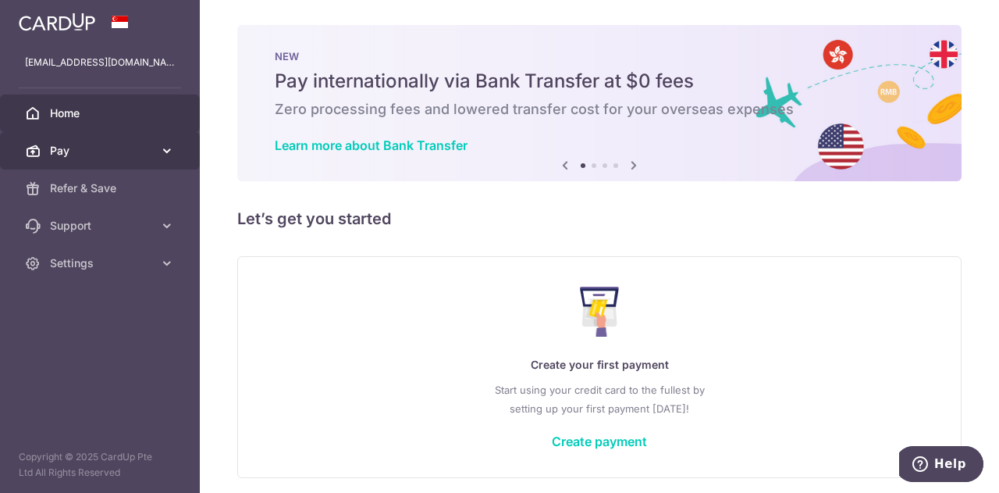
click at [164, 151] on icon at bounding box center [167, 151] width 16 height 16
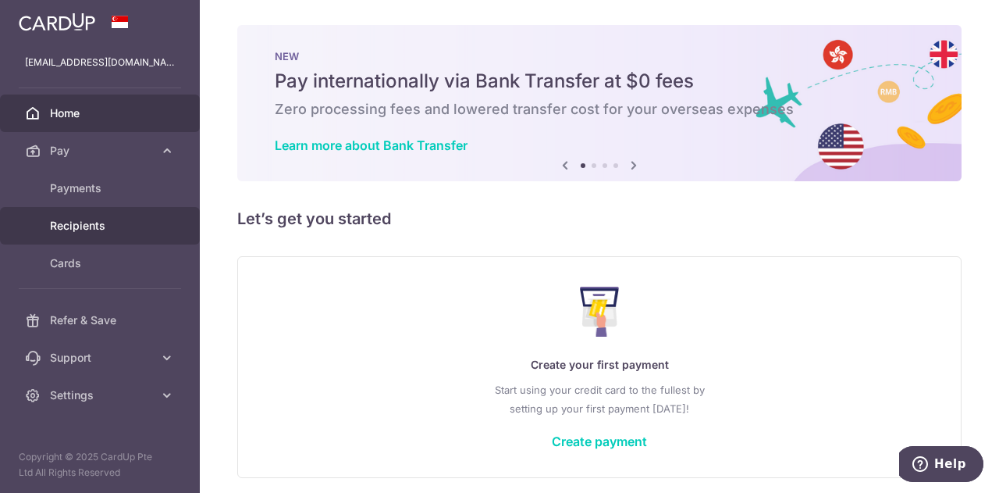
click at [97, 230] on span "Recipients" at bounding box center [101, 226] width 103 height 16
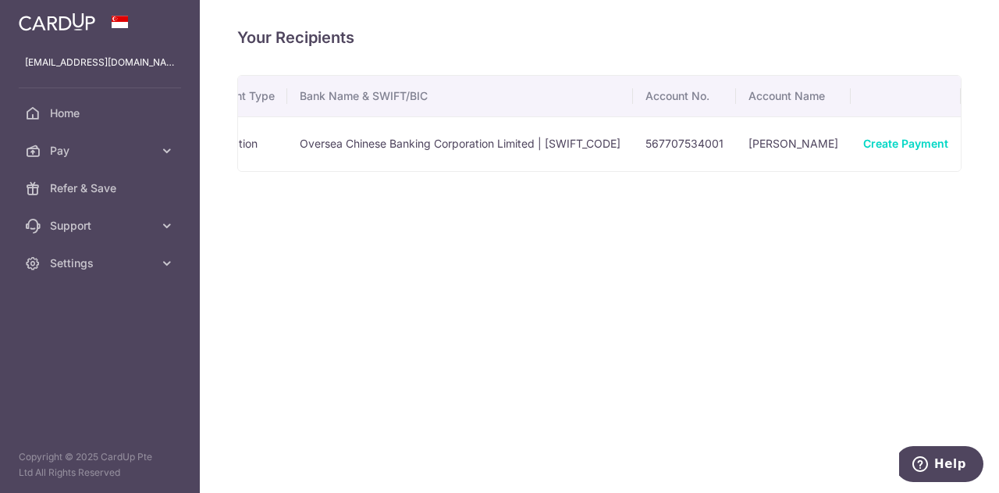
scroll to position [0, 244]
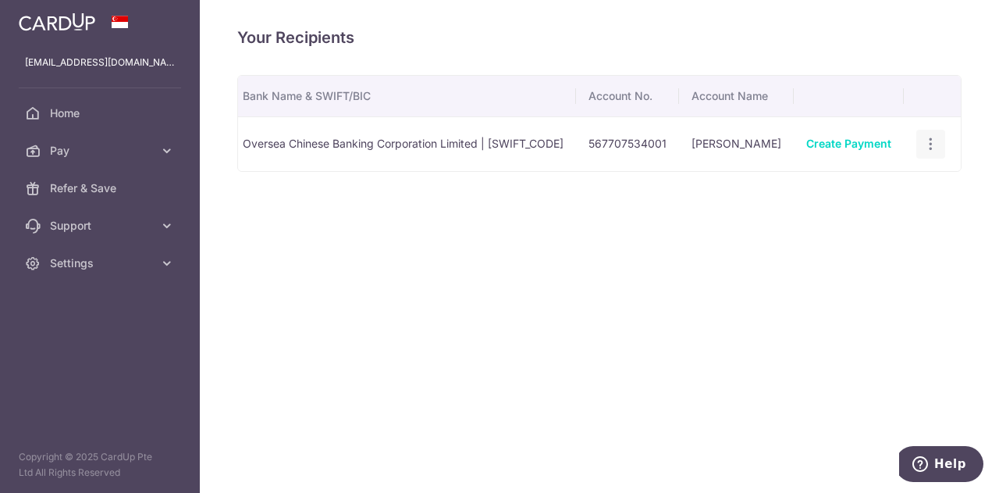
click at [931, 140] on icon "button" at bounding box center [931, 144] width 16 height 16
click at [890, 169] on link "View/Edit" at bounding box center [863, 187] width 162 height 37
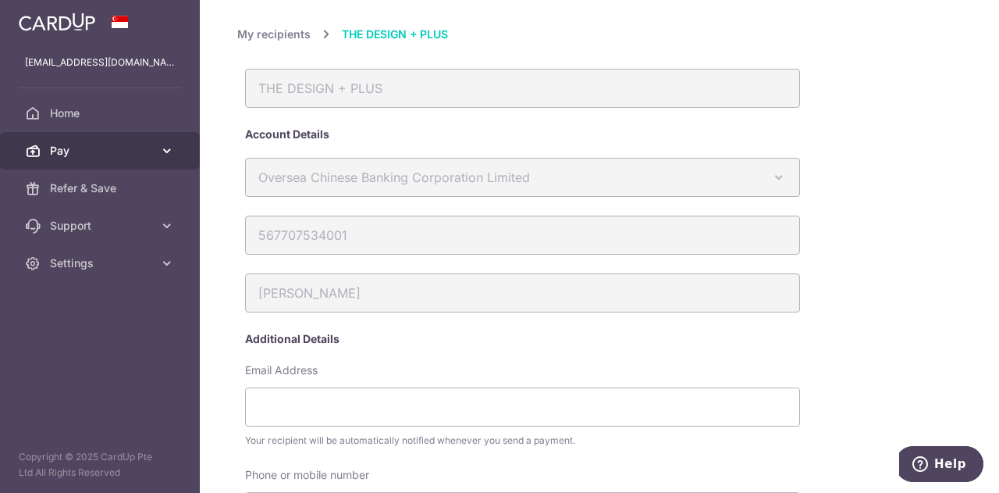
click at [167, 137] on link "Pay" at bounding box center [100, 150] width 200 height 37
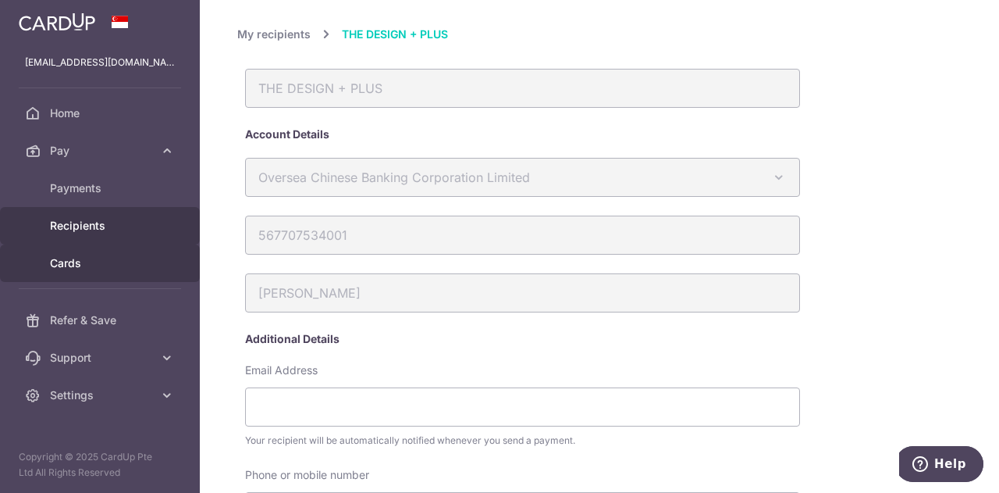
click at [76, 261] on span "Cards" at bounding box center [101, 263] width 103 height 16
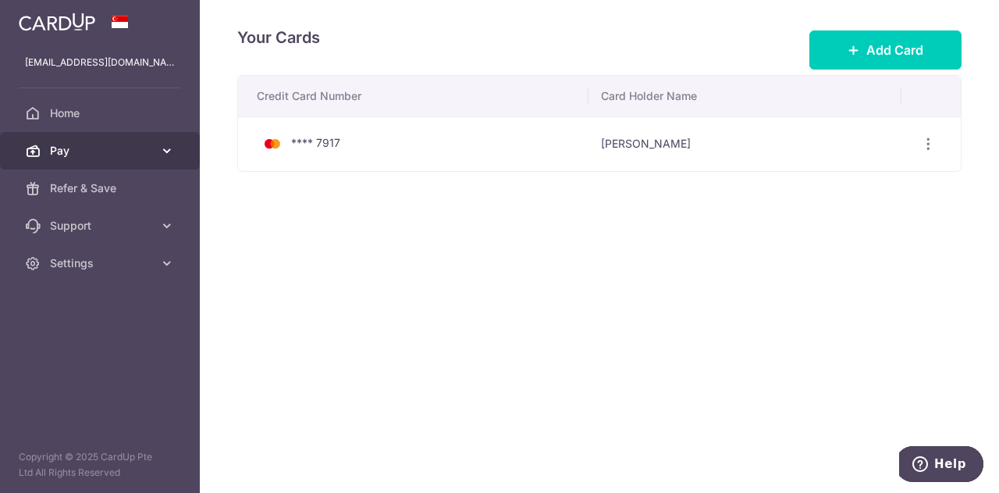
click at [151, 157] on span "Pay" at bounding box center [101, 151] width 103 height 16
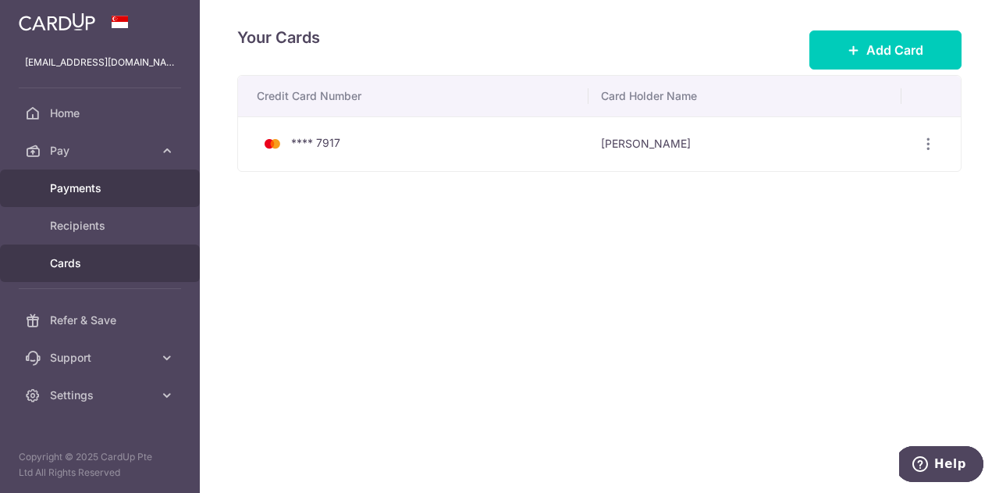
click at [123, 187] on span "Payments" at bounding box center [101, 188] width 103 height 16
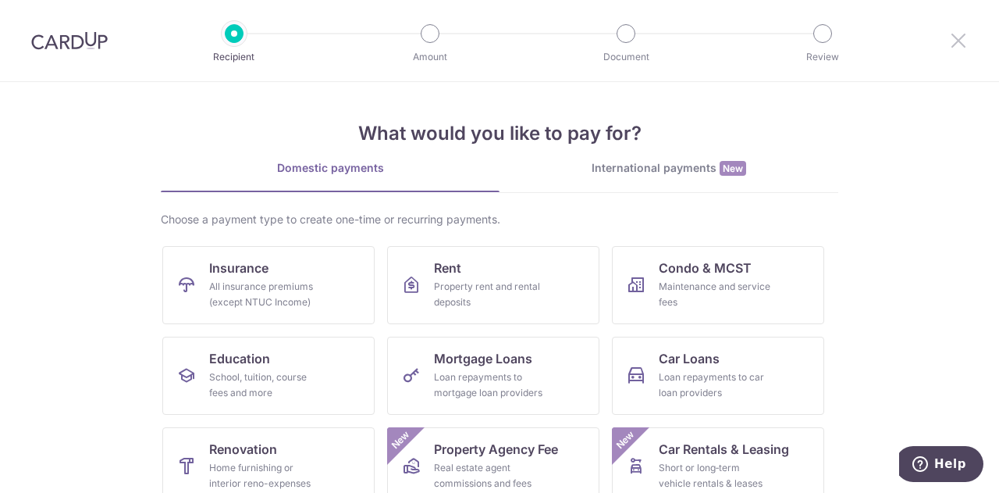
click at [958, 34] on icon at bounding box center [958, 40] width 19 height 20
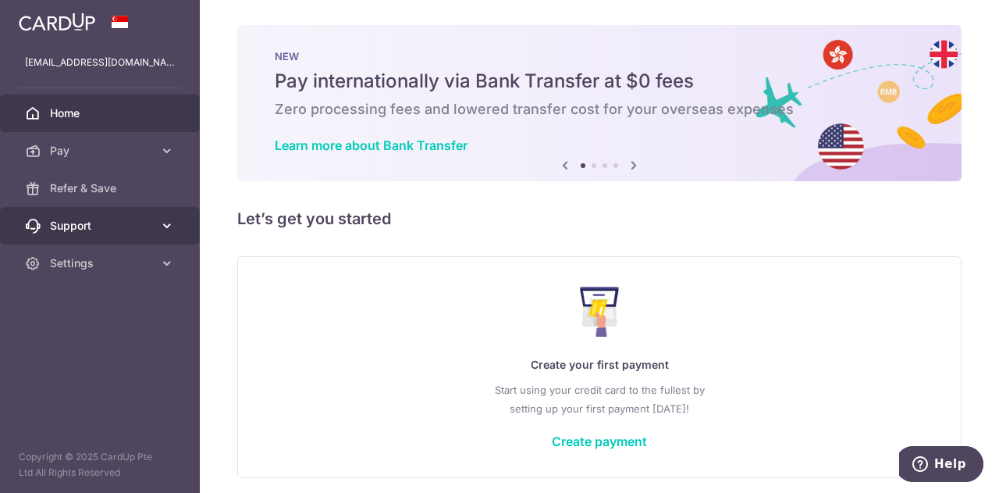
click at [153, 229] on link "Support" at bounding box center [100, 225] width 200 height 37
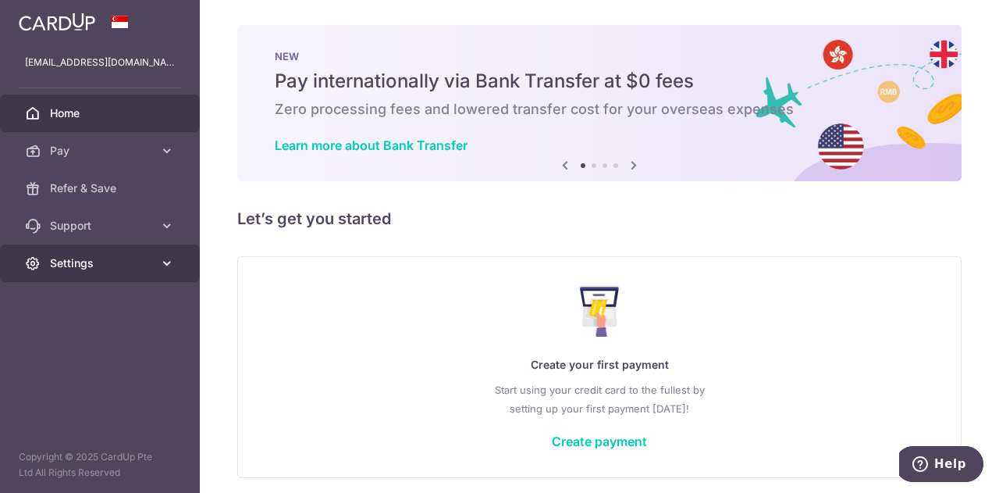
click at [135, 263] on span "Settings" at bounding box center [101, 263] width 103 height 16
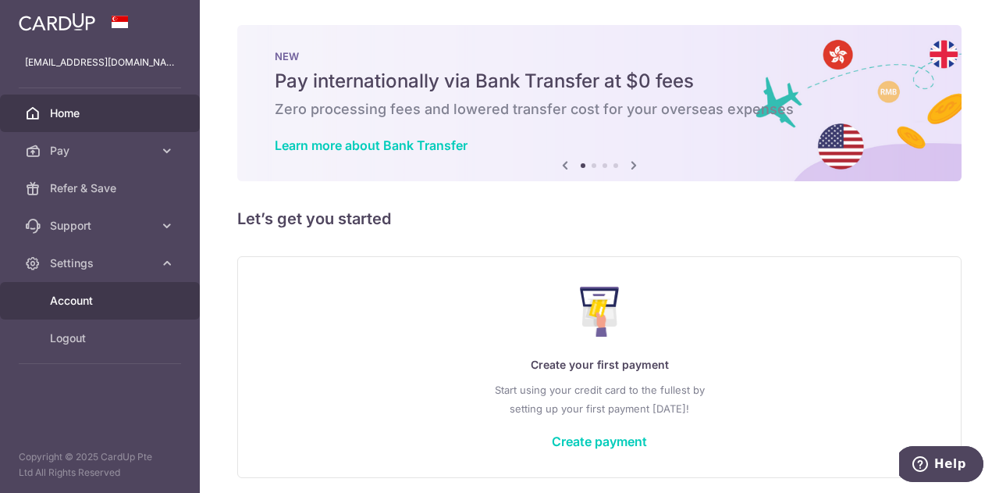
click at [78, 297] on span "Account" at bounding box center [101, 301] width 103 height 16
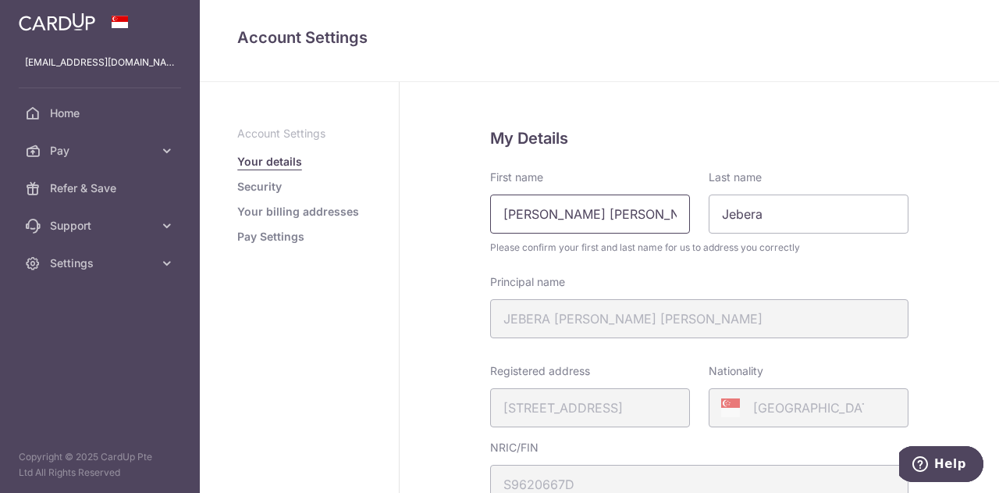
drag, startPoint x: 604, startPoint y: 207, endPoint x: 357, endPoint y: 209, distance: 247.4
click at [357, 209] on div "Account Settings Your details Security Your billing addresses Pay Settings Comp…" at bounding box center [599, 287] width 799 height 411
type input "Jebera"
type input "[PERSON_NAME]"
click at [816, 161] on fieldset "My Details First name Jebera Last name Kwan Please confirm your first and last …" at bounding box center [699, 436] width 418 height 621
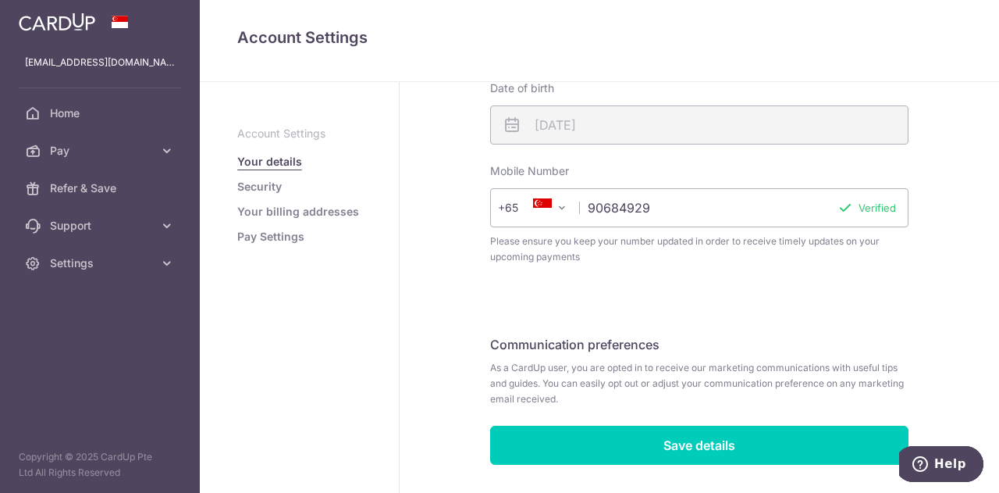
scroll to position [507, 0]
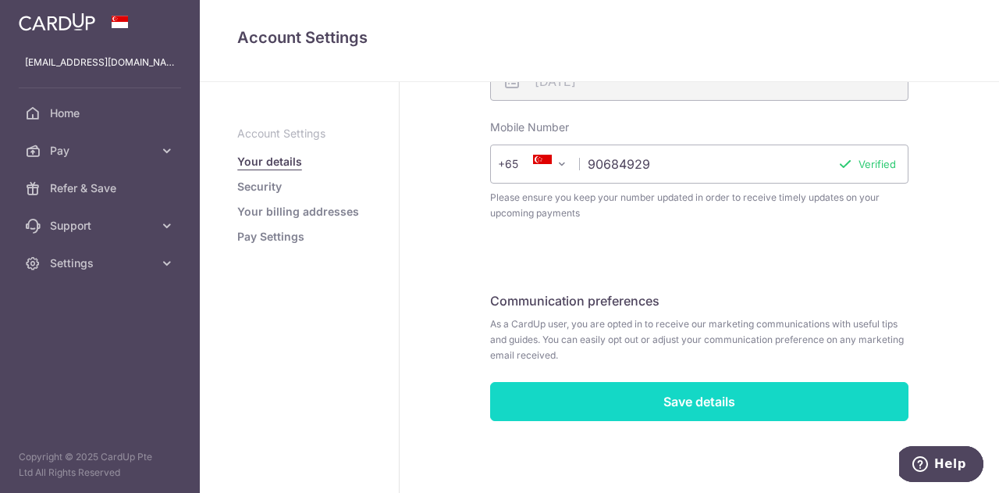
click at [682, 393] on input "Save details" at bounding box center [699, 401] width 418 height 39
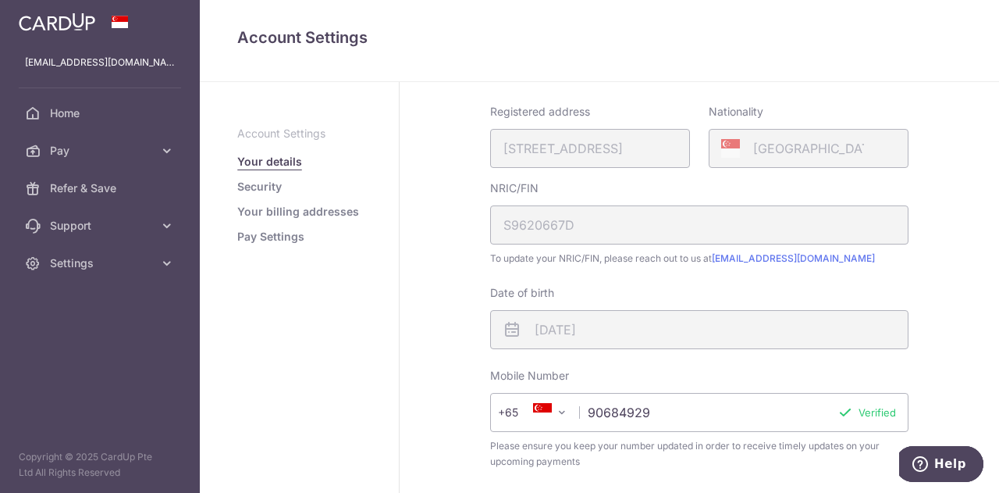
scroll to position [258, 0]
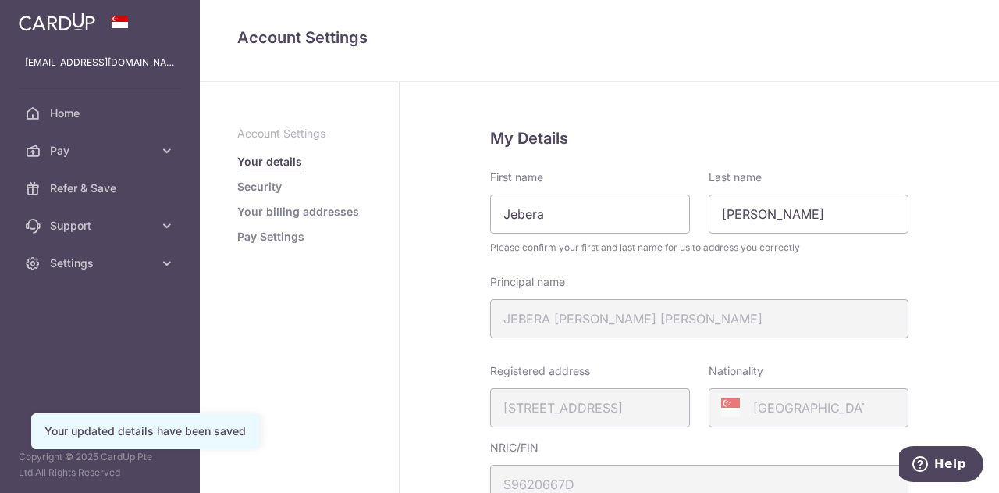
click at [256, 190] on link "Security" at bounding box center [259, 187] width 44 height 16
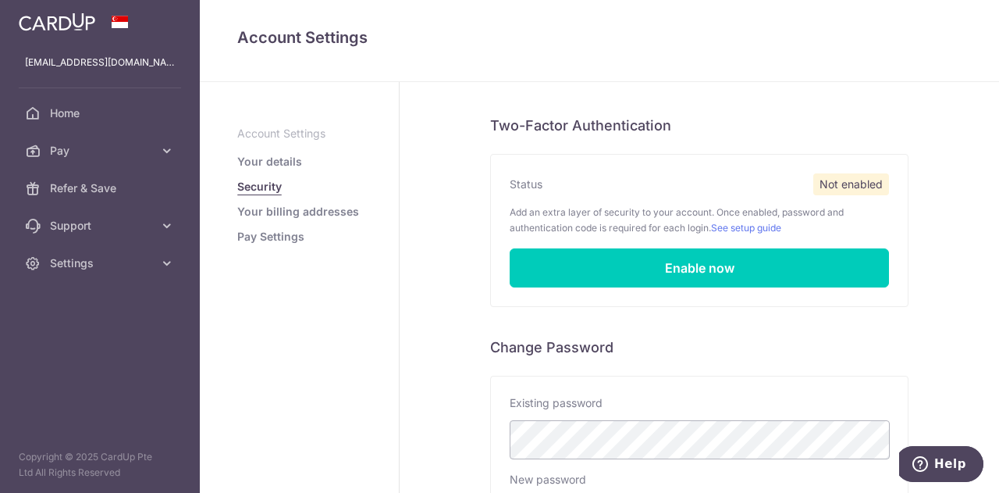
scroll to position [71, 0]
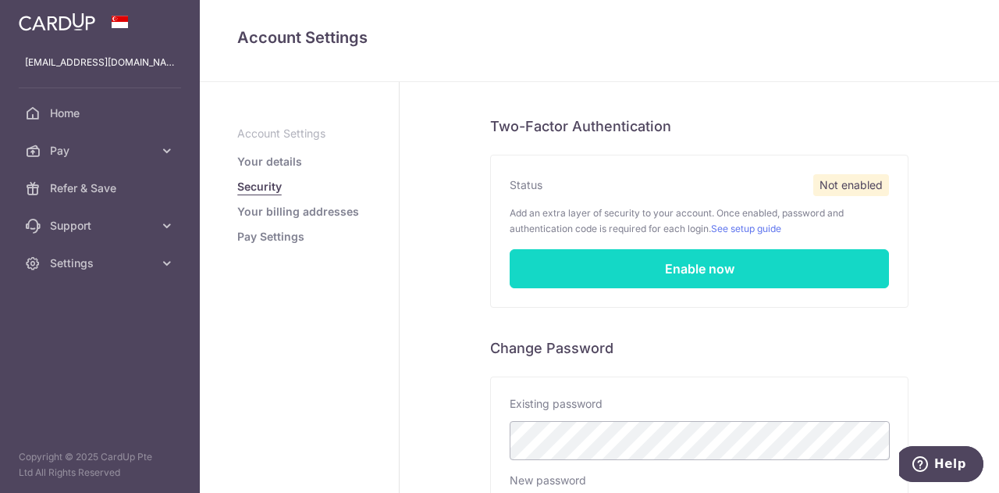
click at [670, 266] on link "Enable now" at bounding box center [699, 268] width 379 height 39
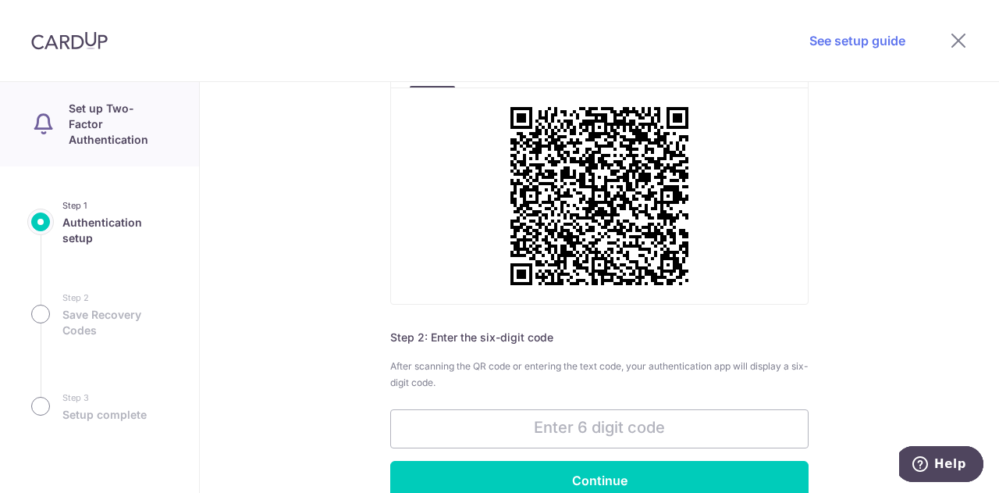
scroll to position [172, 0]
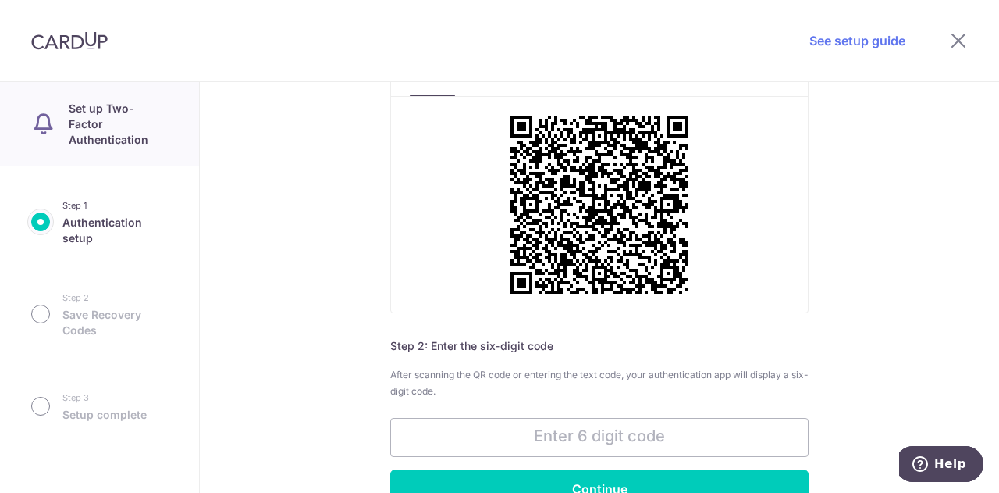
click at [820, 209] on div "Authentication setup Step 1: Using your authentication app, scan the QR code or…" at bounding box center [599, 287] width 799 height 411
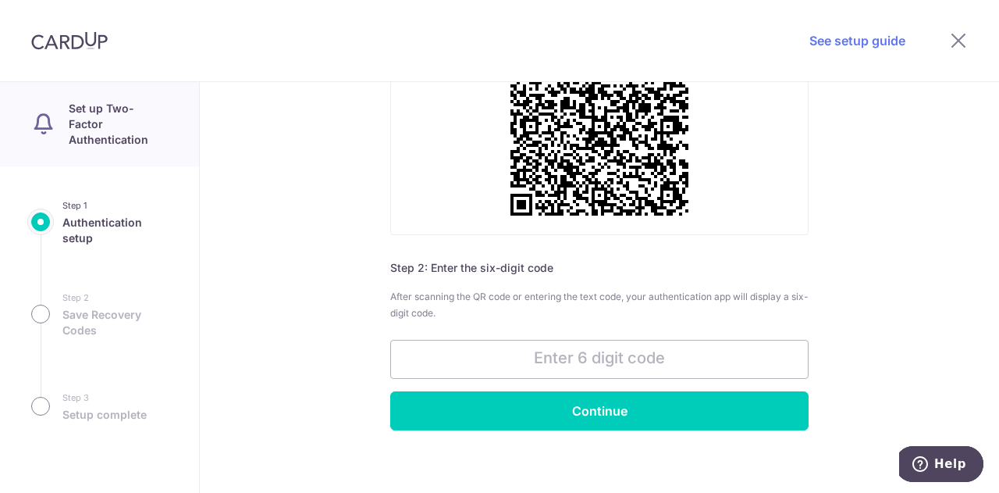
scroll to position [252, 0]
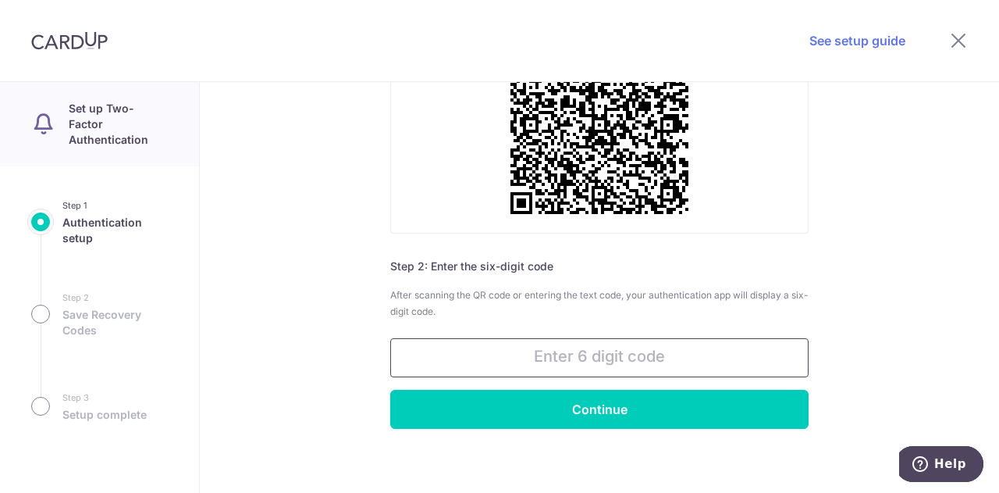
click at [652, 356] on input "text" at bounding box center [599, 357] width 418 height 39
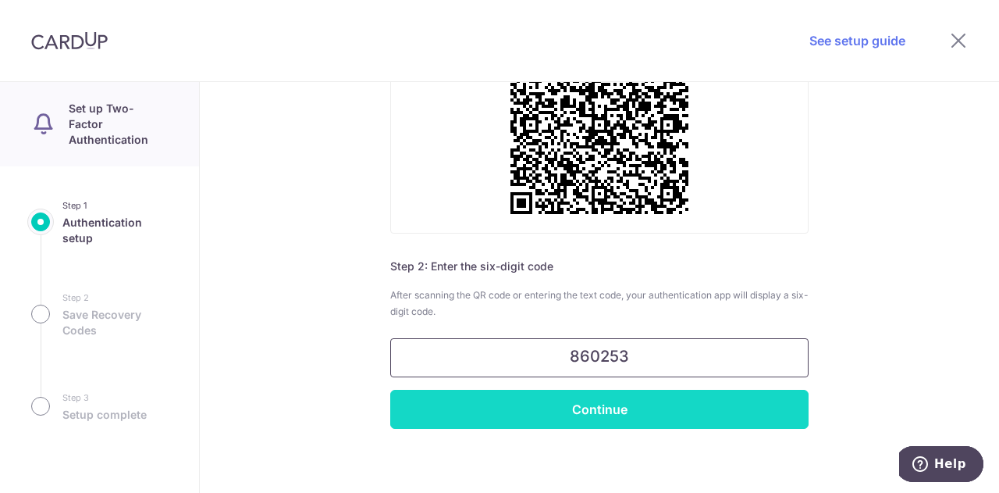
type input "860253"
click at [626, 393] on input "Continue" at bounding box center [599, 408] width 418 height 39
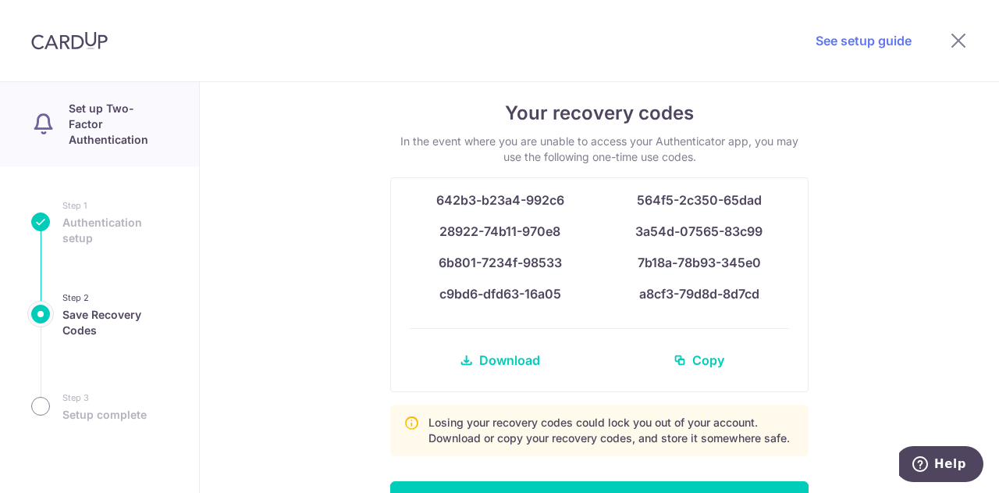
scroll to position [11, 0]
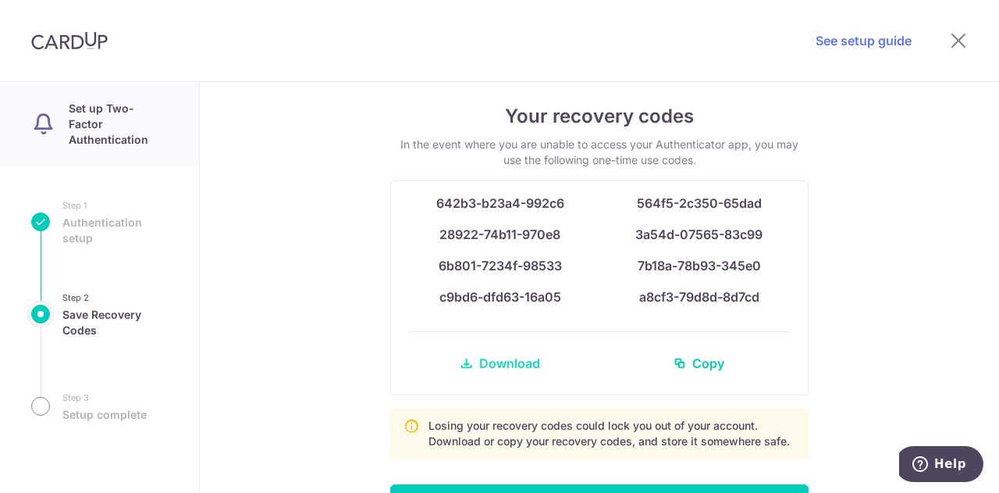
click at [497, 360] on span "Download" at bounding box center [509, 363] width 61 height 19
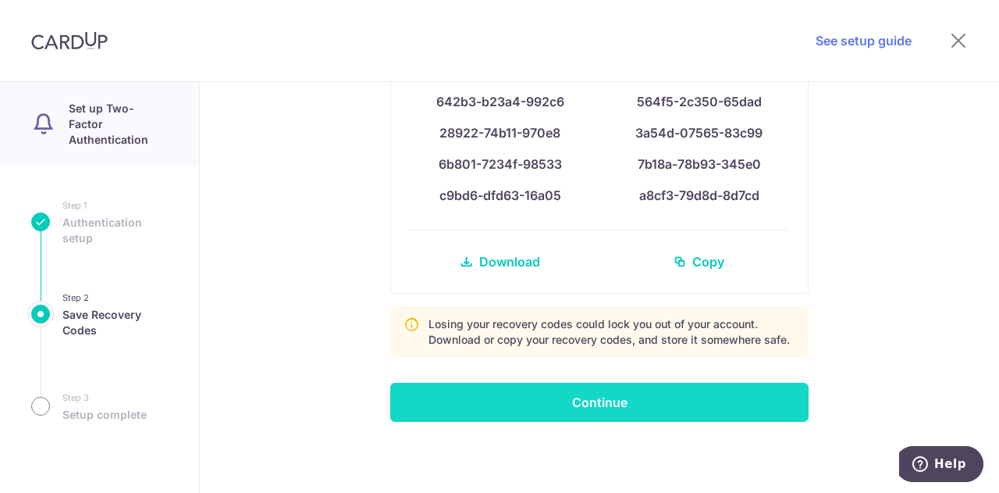
click at [617, 389] on input "Continue" at bounding box center [599, 401] width 418 height 39
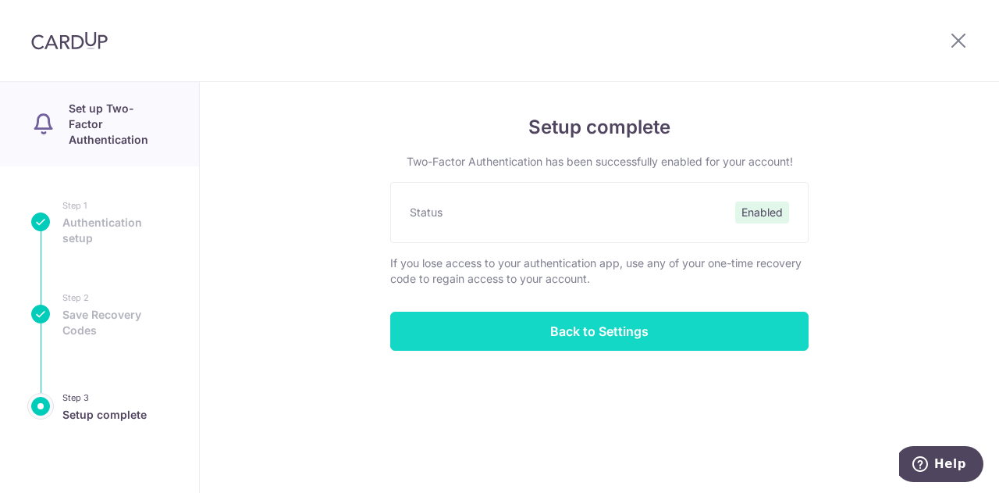
click at [562, 335] on input "Back to Settings" at bounding box center [599, 330] width 418 height 39
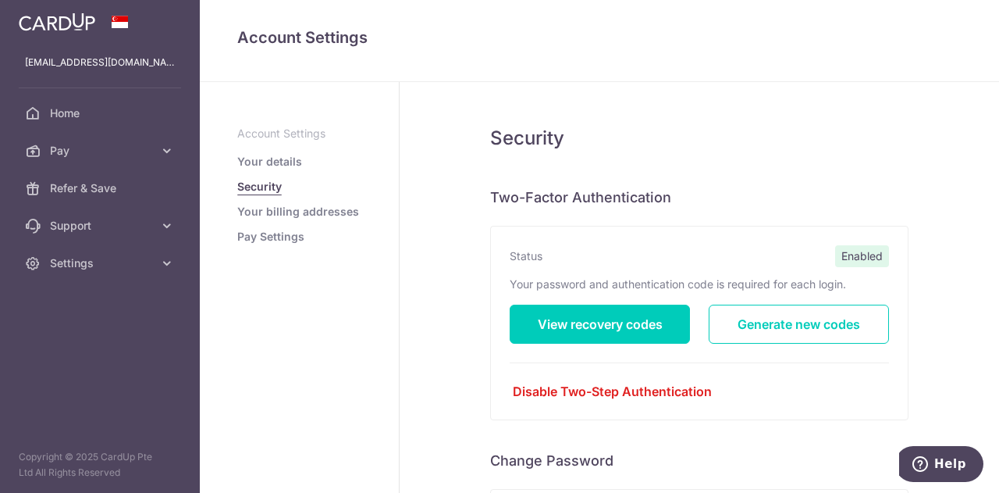
click at [287, 210] on link "Your billing addresses" at bounding box center [298, 212] width 122 height 16
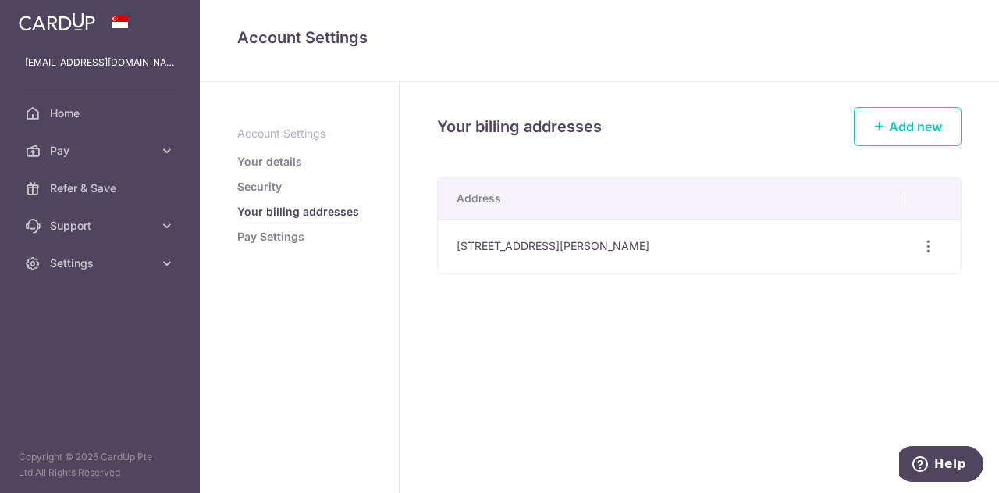
click at [291, 238] on link "Pay Settings" at bounding box center [270, 237] width 67 height 16
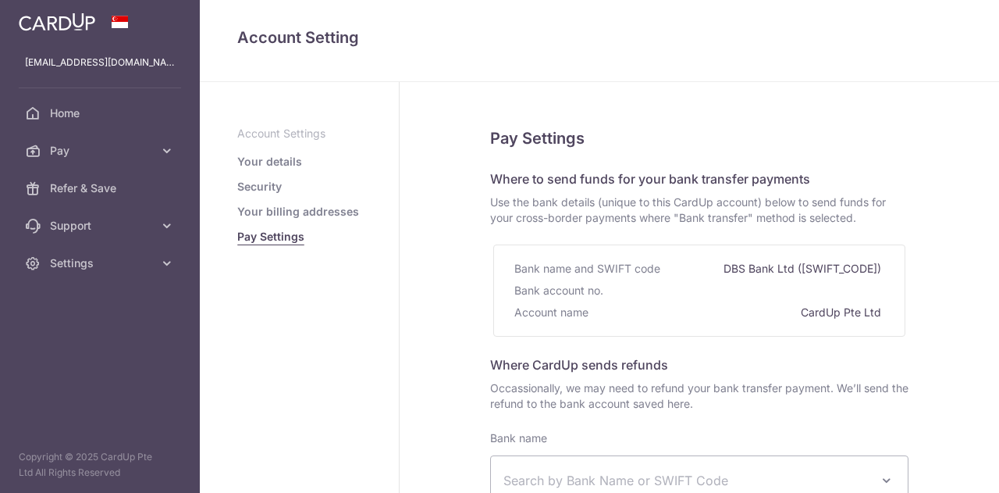
select select
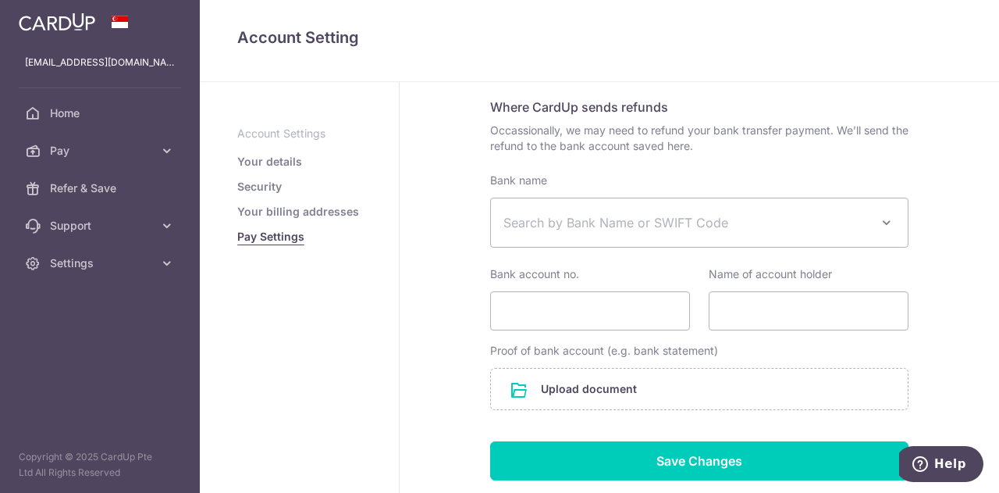
scroll to position [258, 0]
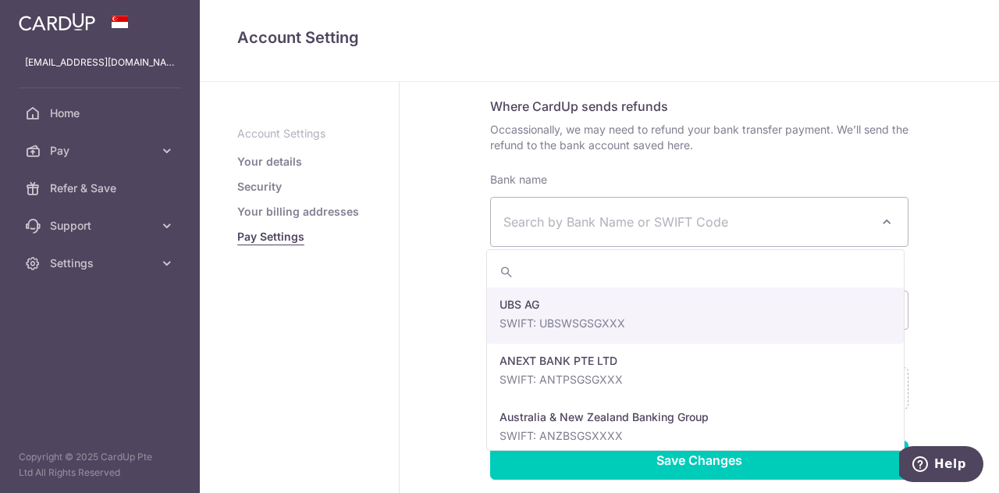
click at [658, 210] on span "Search by Bank Name or SWIFT Code" at bounding box center [699, 221] width 417 height 48
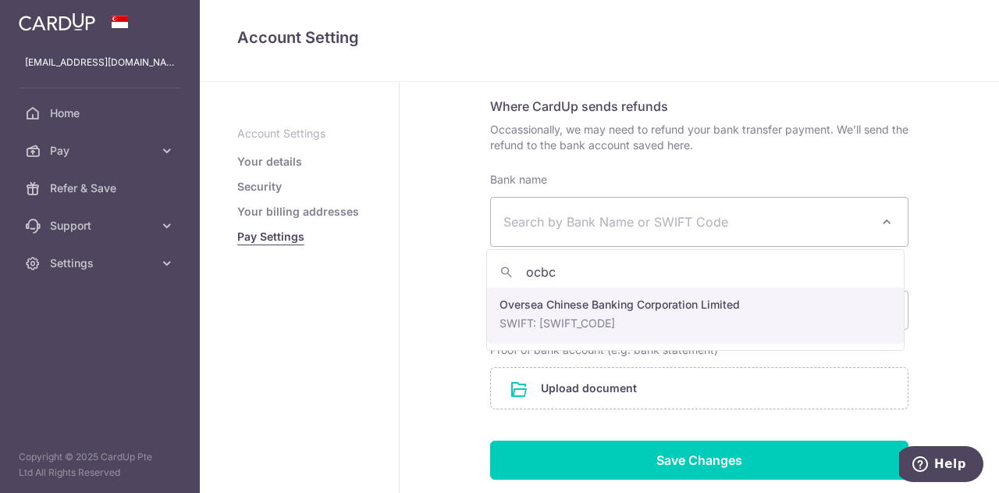
type input "ocbc"
select select "12"
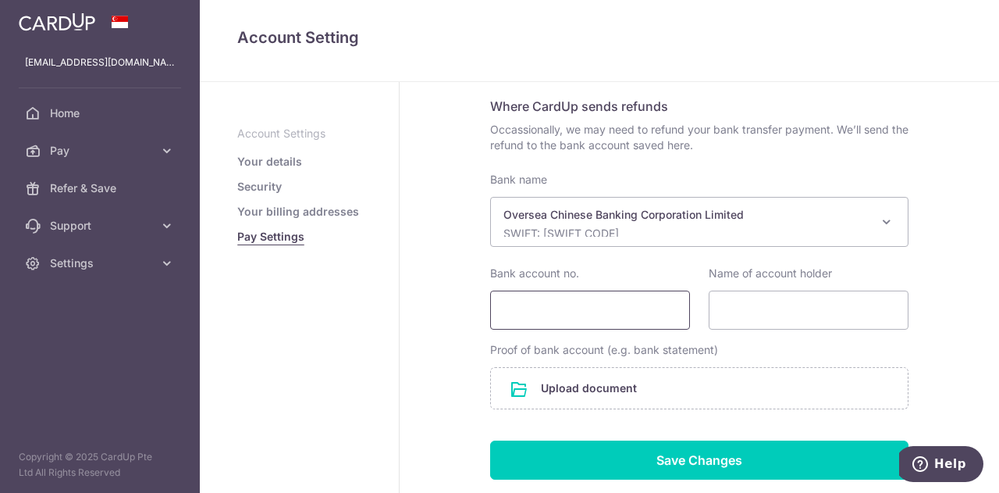
click at [601, 313] on input "Bank account no." at bounding box center [590, 309] width 200 height 39
type input "68738"
click at [328, 207] on link "Your billing addresses" at bounding box center [298, 212] width 122 height 16
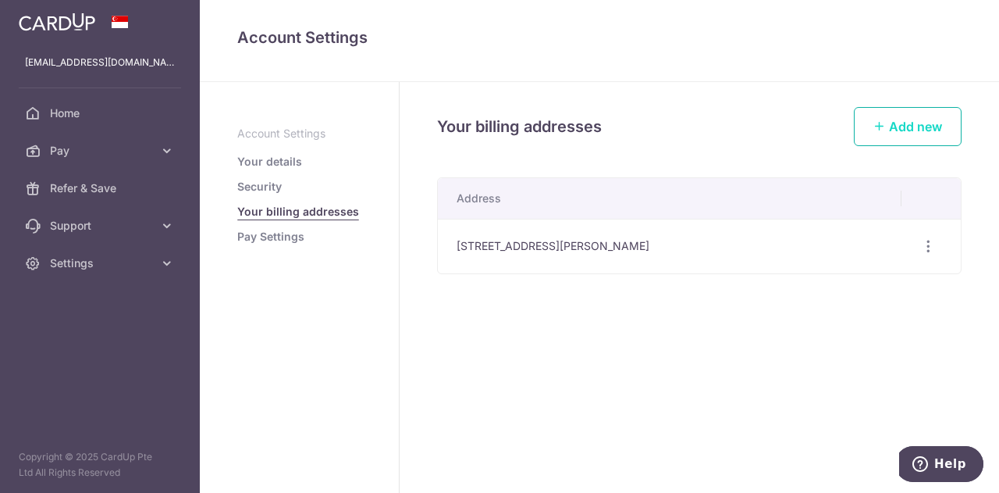
click at [908, 121] on span "Add new" at bounding box center [915, 127] width 53 height 16
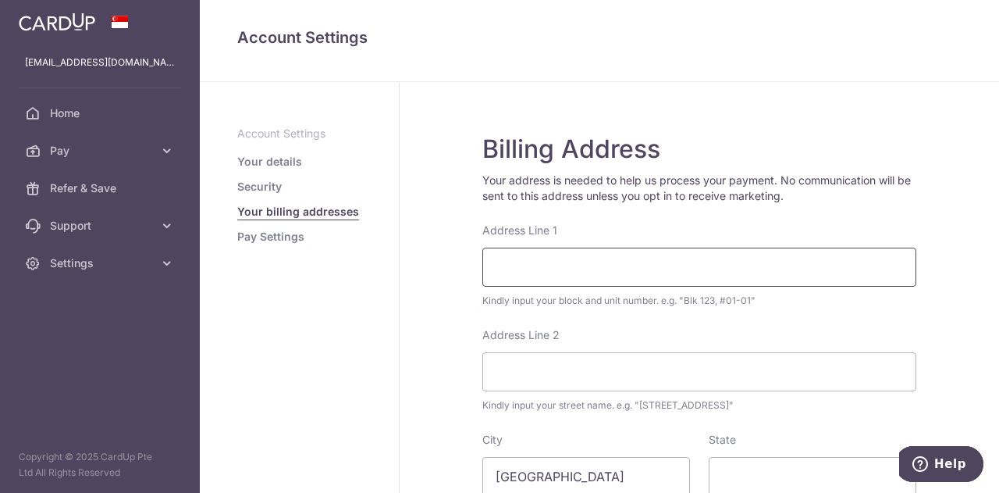
click at [527, 273] on input "Address Line 1" at bounding box center [699, 266] width 434 height 39
type input "[STREET_ADDRESS]"
type input "D'Manor"
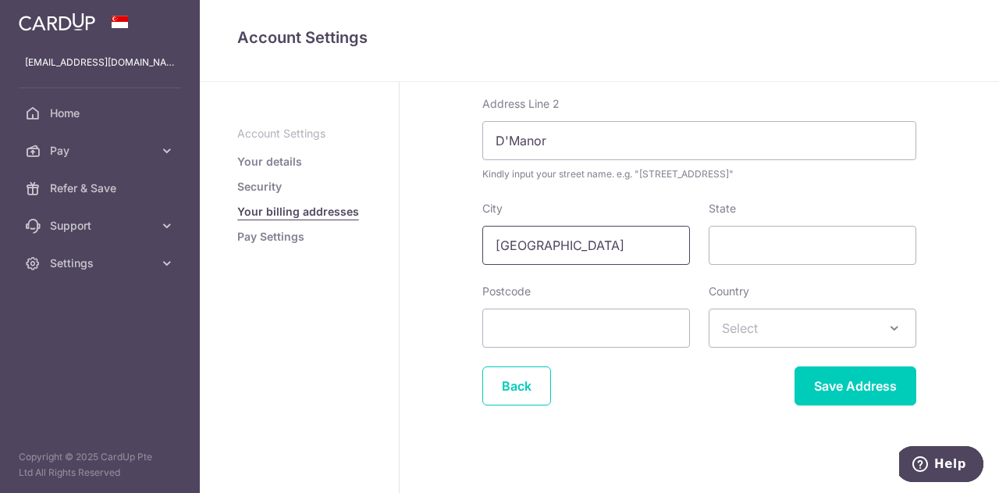
scroll to position [233, 0]
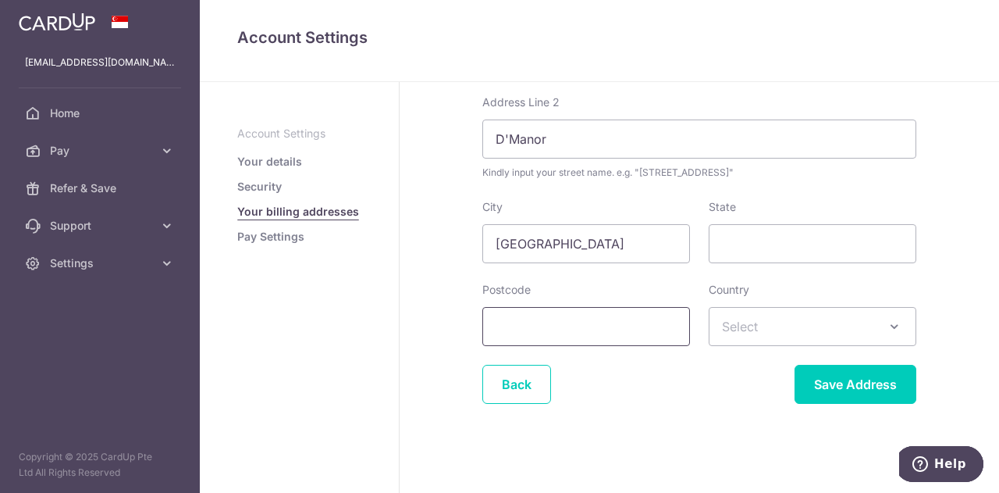
click at [542, 318] on input "Postcode" at bounding box center [586, 326] width 208 height 39
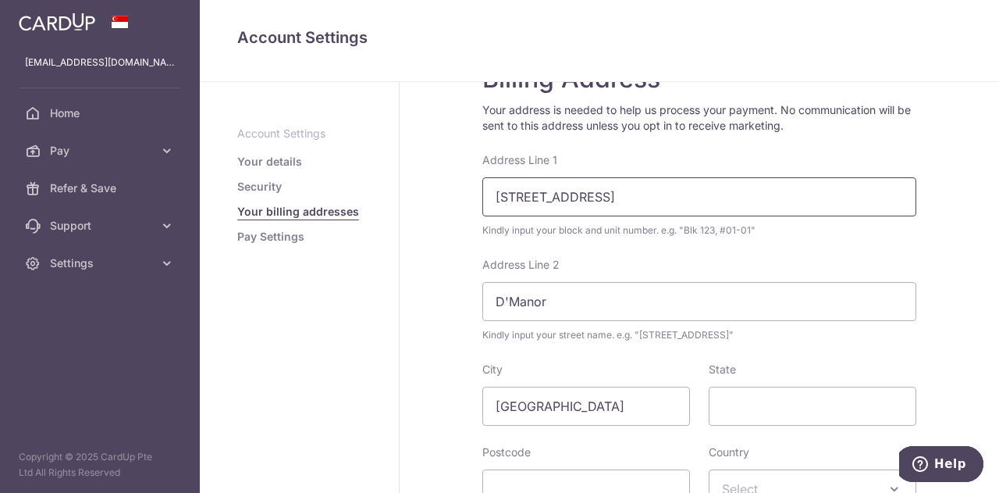
click at [699, 202] on input "[STREET_ADDRESS]" at bounding box center [699, 196] width 434 height 39
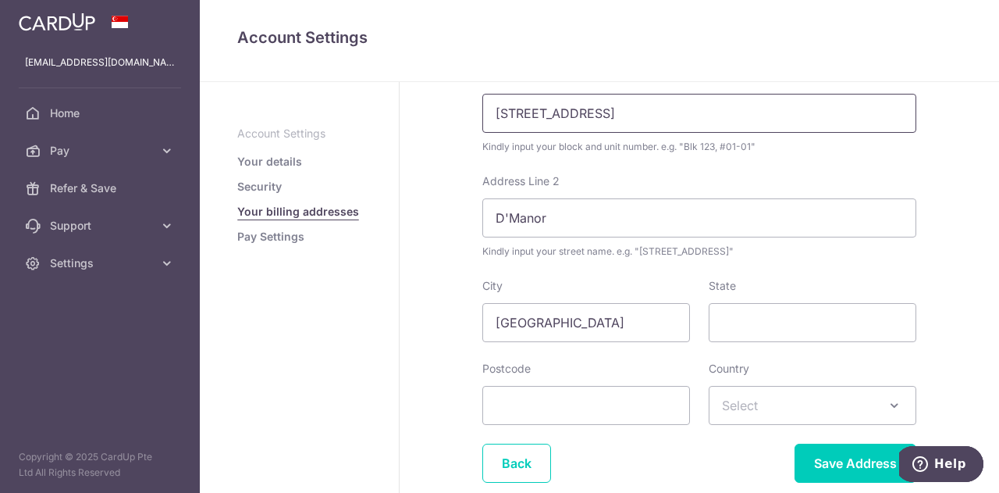
scroll to position [234, 0]
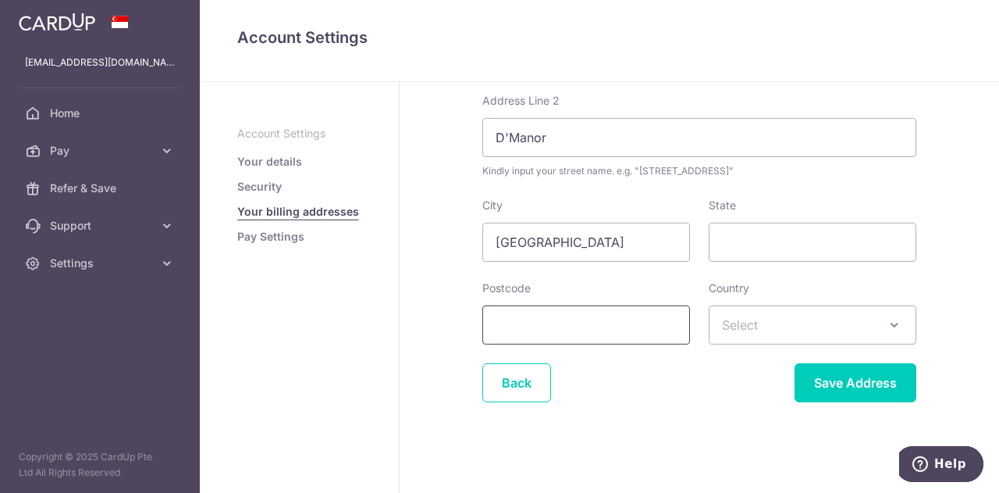
click at [526, 328] on input "Postcode" at bounding box center [586, 324] width 208 height 39
type input "465682"
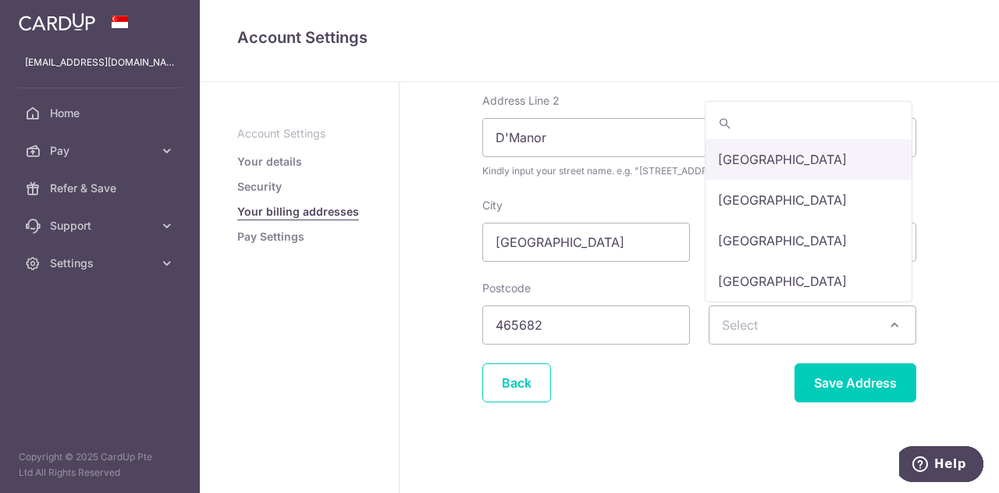
click at [727, 307] on span "Select" at bounding box center [812, 324] width 206 height 37
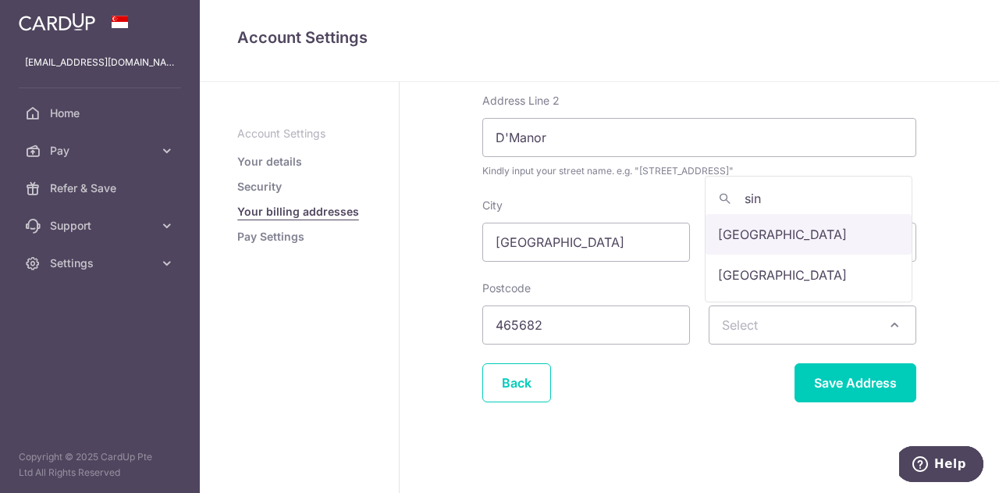
type input "sin"
select select "199"
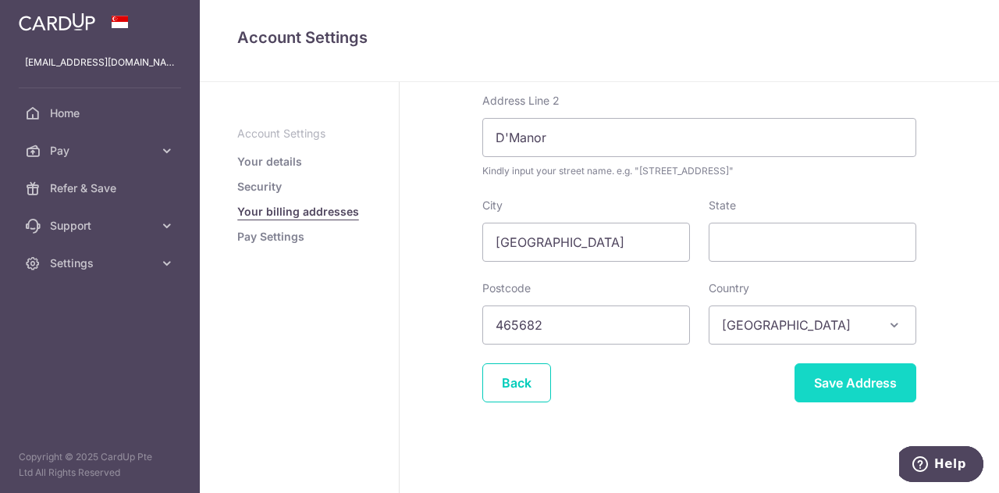
click at [842, 375] on input "Save Address" at bounding box center [856, 382] width 122 height 39
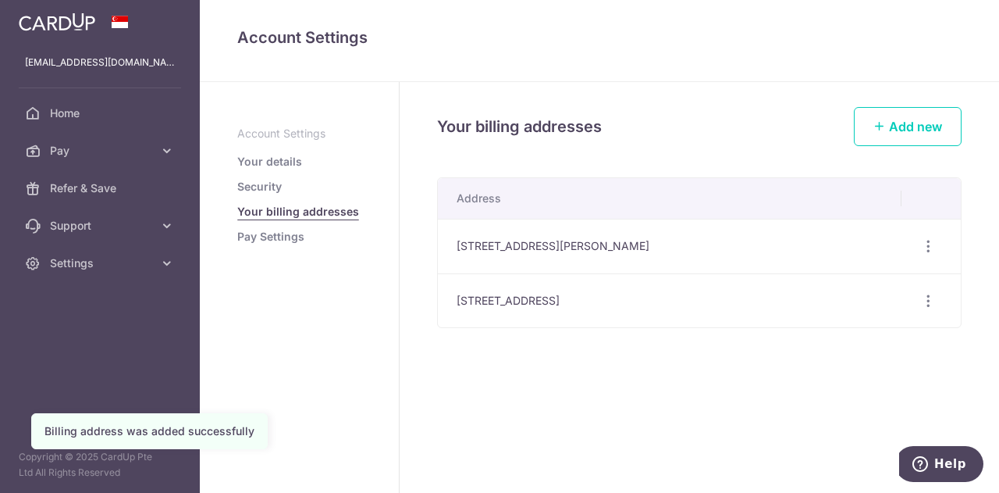
click at [294, 237] on link "Pay Settings" at bounding box center [270, 237] width 67 height 16
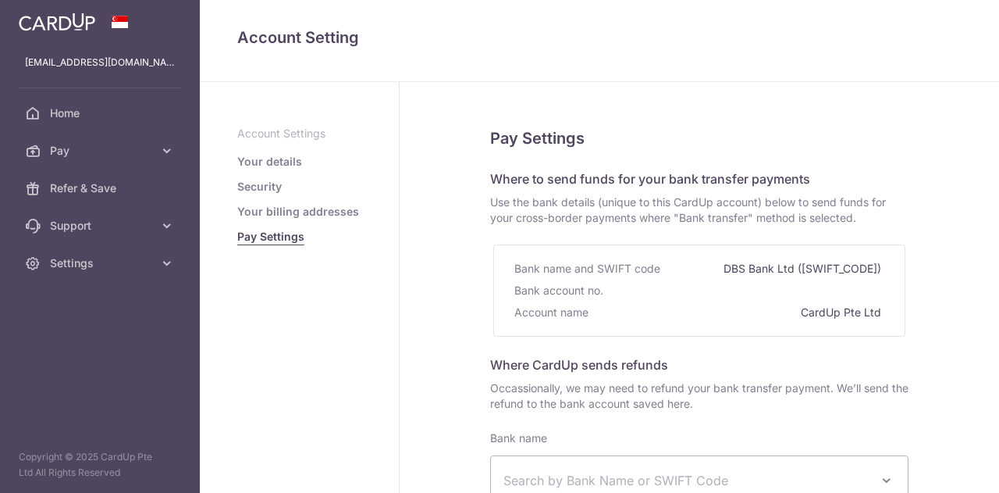
select select
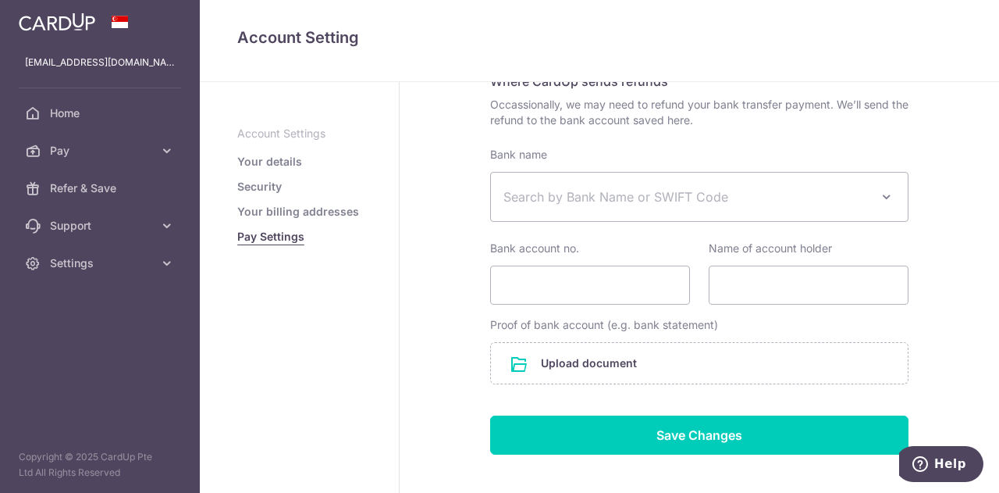
scroll to position [284, 0]
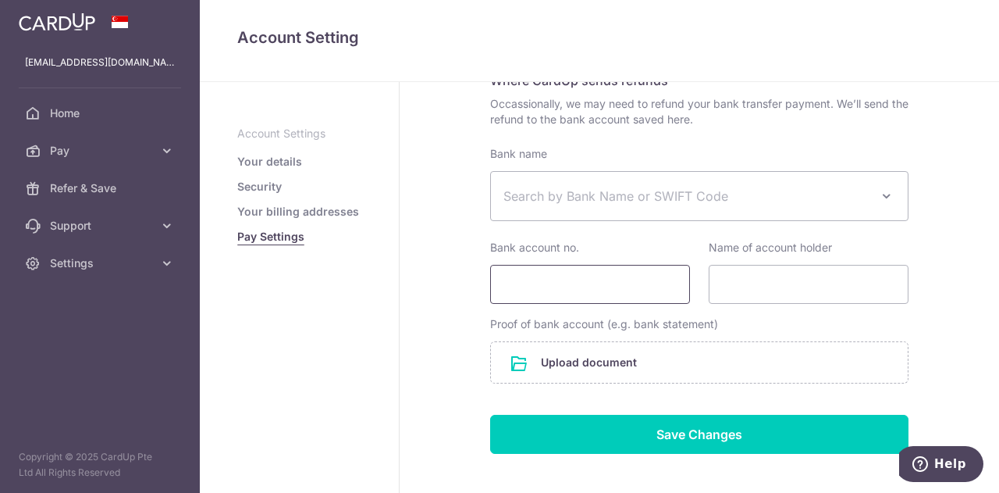
click at [572, 284] on input "Bank account no." at bounding box center [590, 284] width 200 height 39
click at [572, 284] on input "713452985-001" at bounding box center [590, 284] width 200 height 39
click at [518, 286] on input "713452985001" at bounding box center [590, 284] width 200 height 39
type input "713452985001"
click at [729, 274] on input "Name of account holder" at bounding box center [809, 284] width 200 height 39
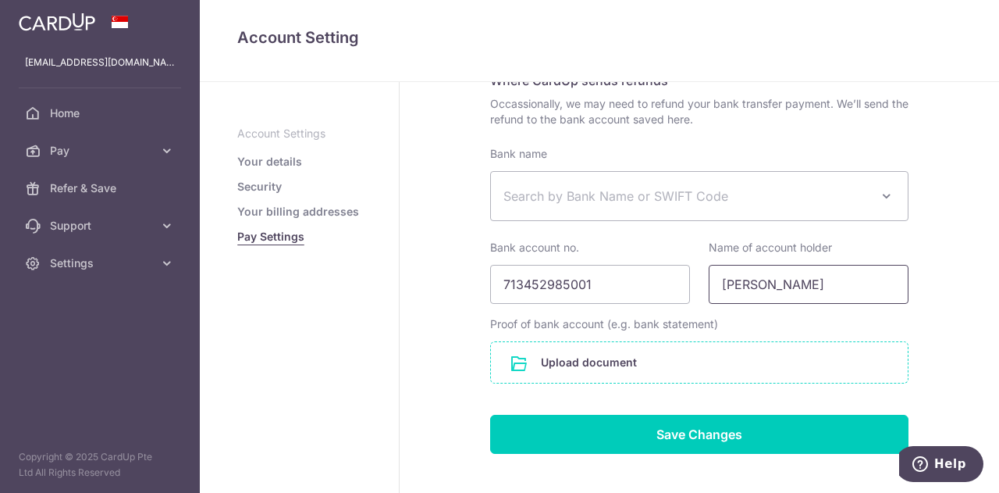
type input "[PERSON_NAME]"
click at [701, 354] on input "file" at bounding box center [699, 362] width 417 height 41
click at [681, 354] on input "file" at bounding box center [699, 362] width 417 height 41
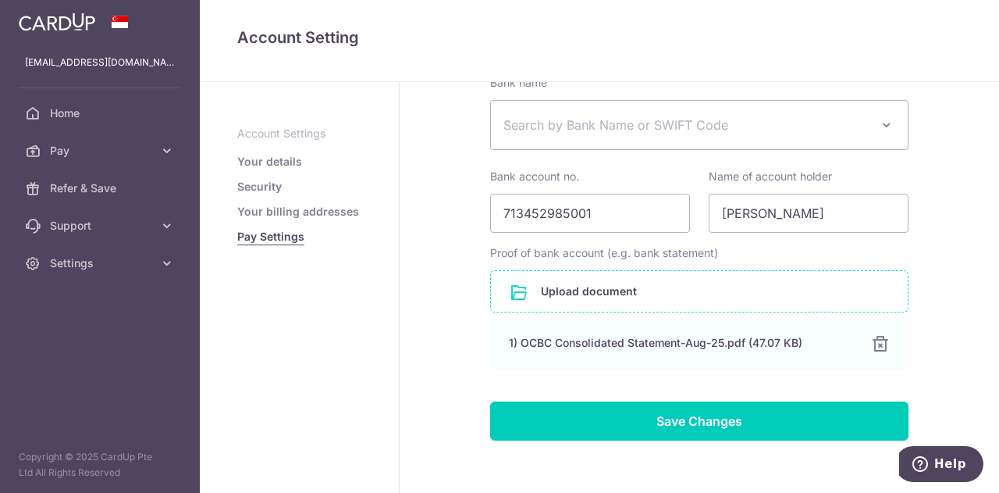
scroll to position [356, 0]
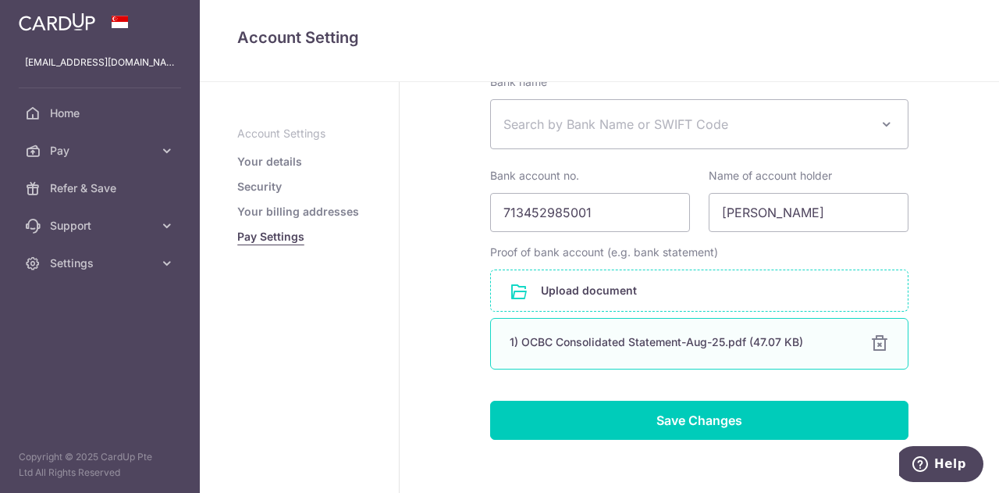
click at [873, 340] on div at bounding box center [879, 343] width 19 height 19
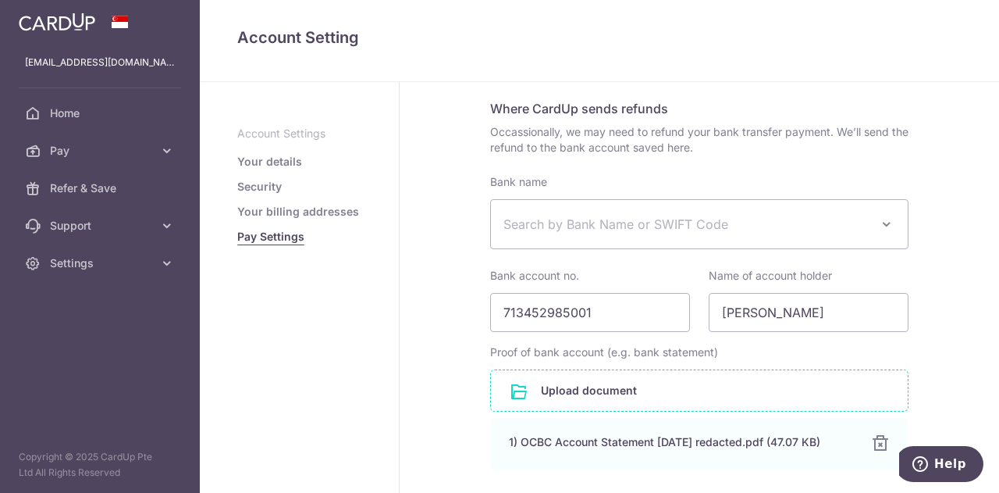
scroll to position [286, 0]
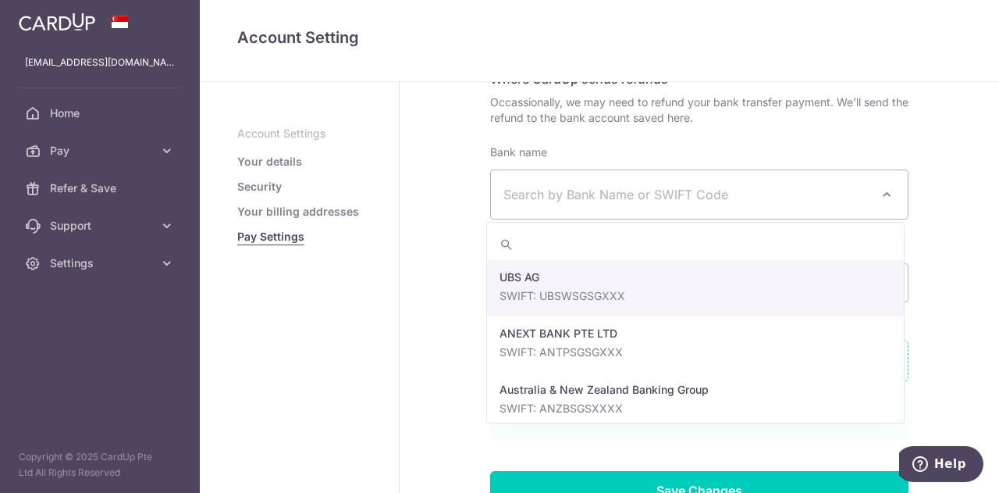
click at [628, 191] on span "Search by Bank Name or SWIFT Code" at bounding box center [686, 194] width 367 height 19
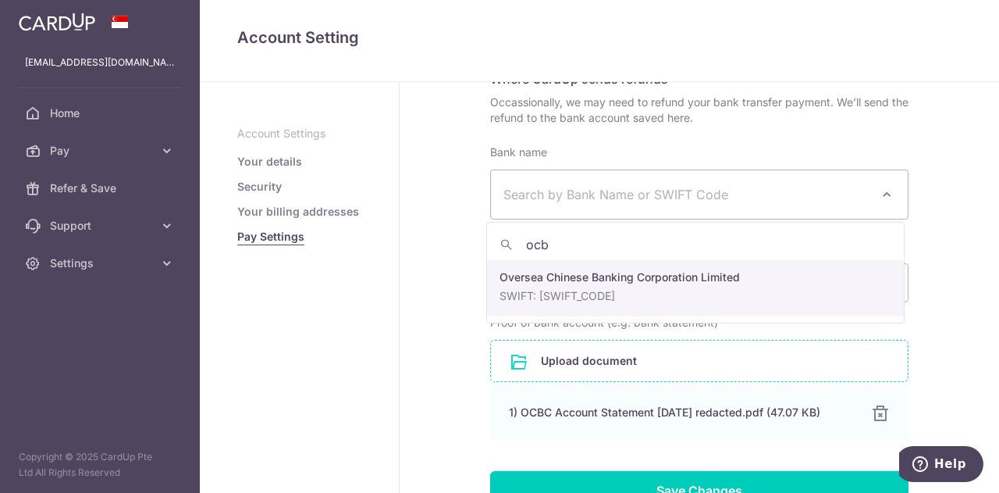
type input "ocb"
select select "12"
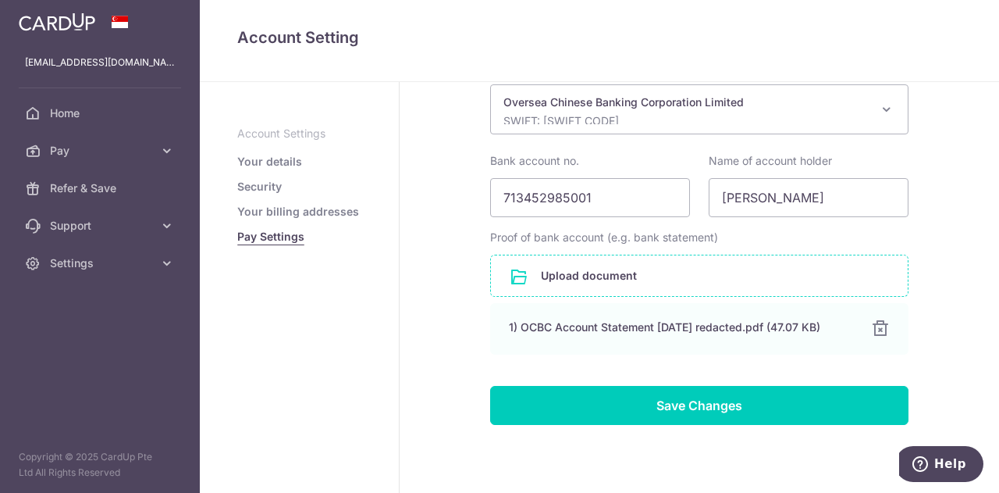
scroll to position [379, 0]
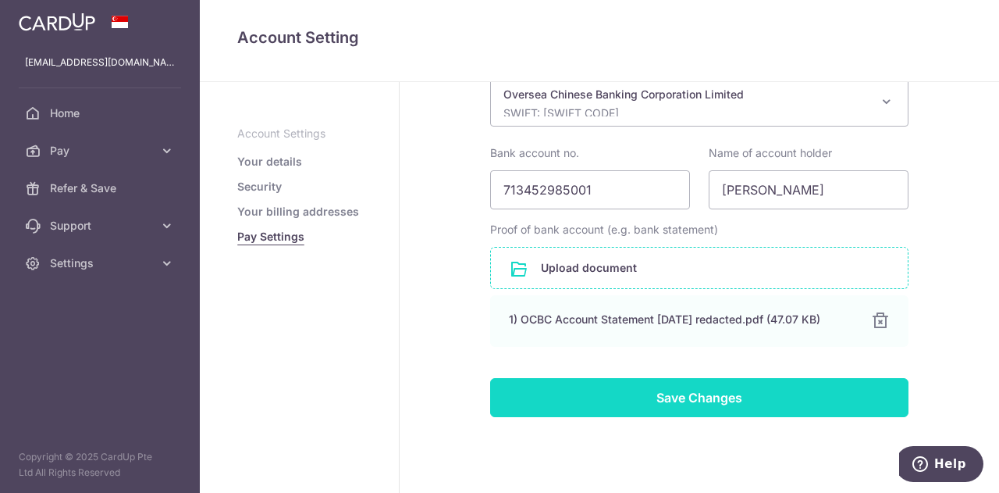
click at [621, 407] on input "Save Changes" at bounding box center [699, 397] width 418 height 39
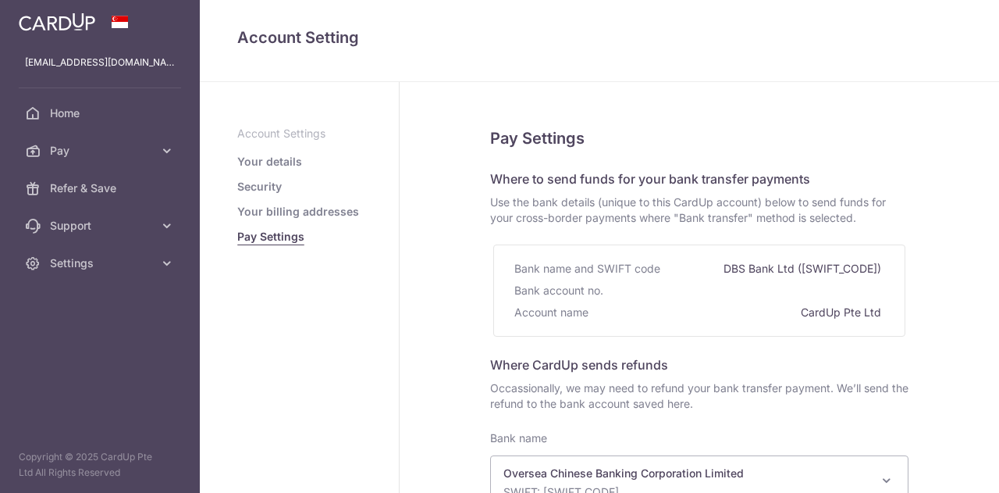
select select "12"
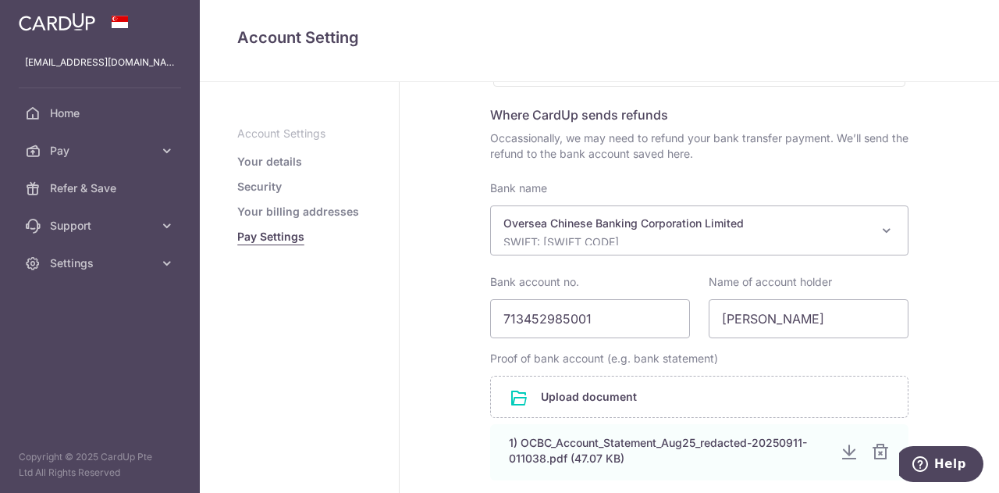
scroll to position [422, 0]
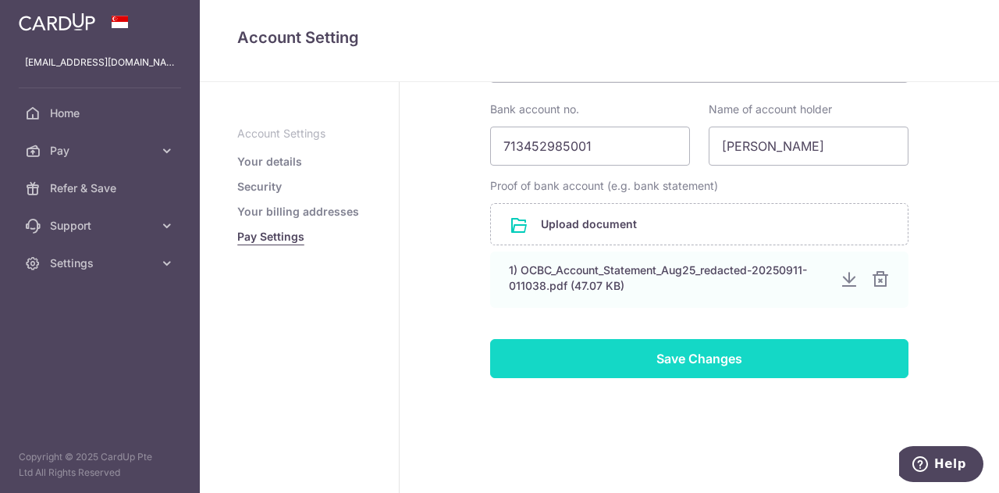
click at [591, 343] on input "Save Changes" at bounding box center [699, 358] width 418 height 39
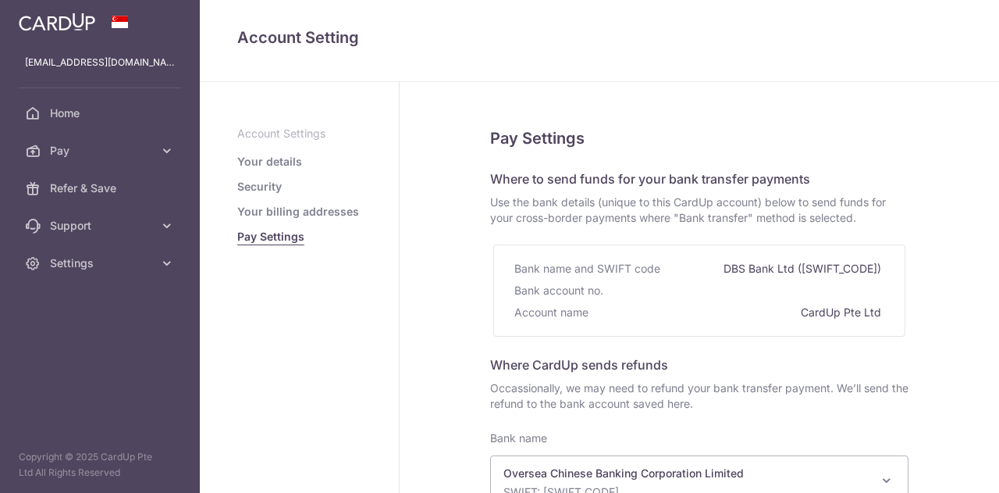
select select "12"
click at [272, 158] on link "Your details" at bounding box center [269, 162] width 65 height 16
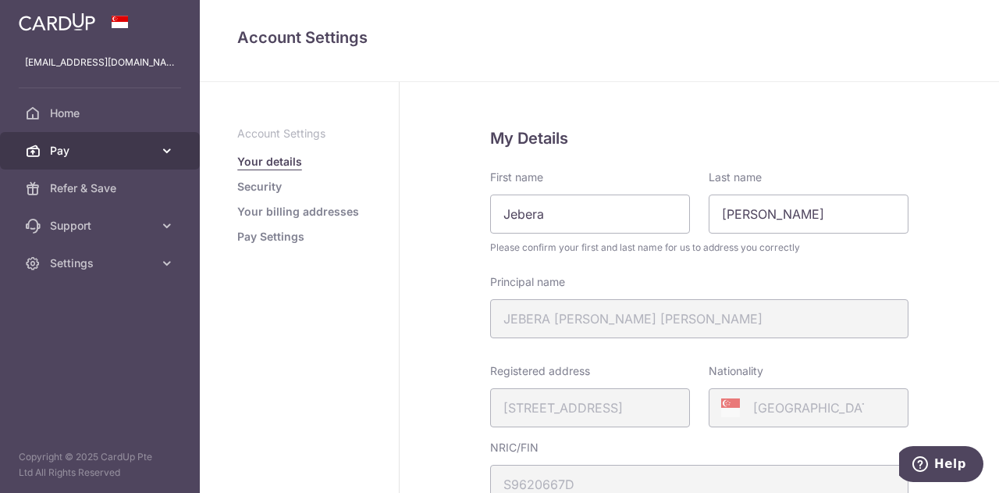
click at [137, 160] on link "Pay" at bounding box center [100, 150] width 200 height 37
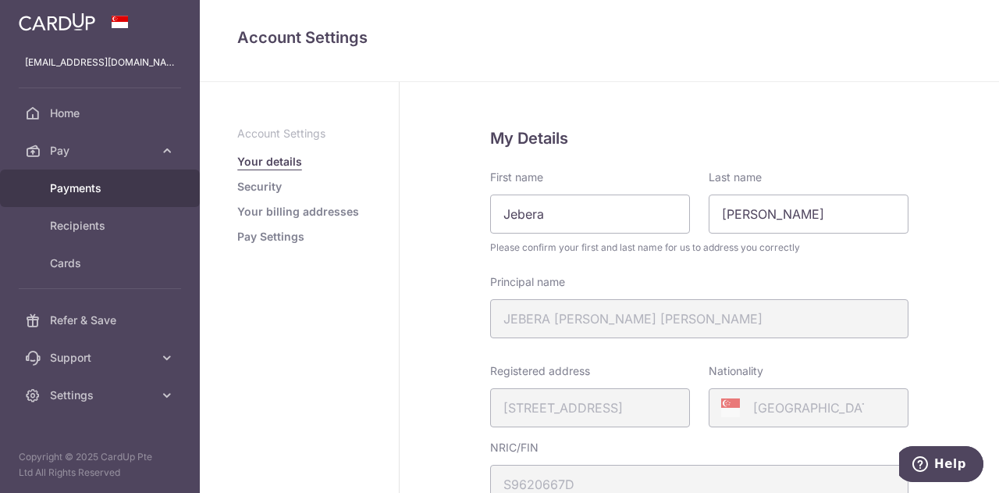
click at [84, 190] on span "Payments" at bounding box center [101, 188] width 103 height 16
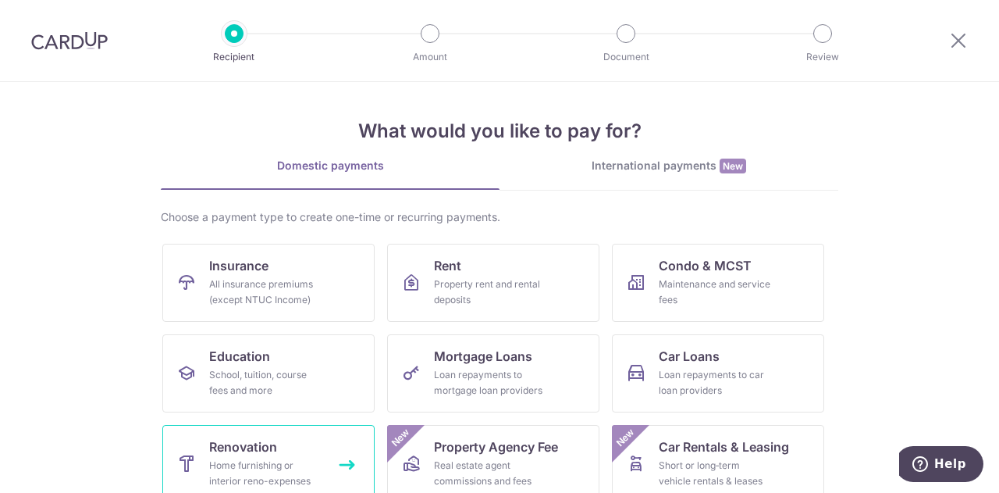
click at [297, 430] on link "Renovation Home furnishing or interior reno-expenses" at bounding box center [268, 464] width 212 height 78
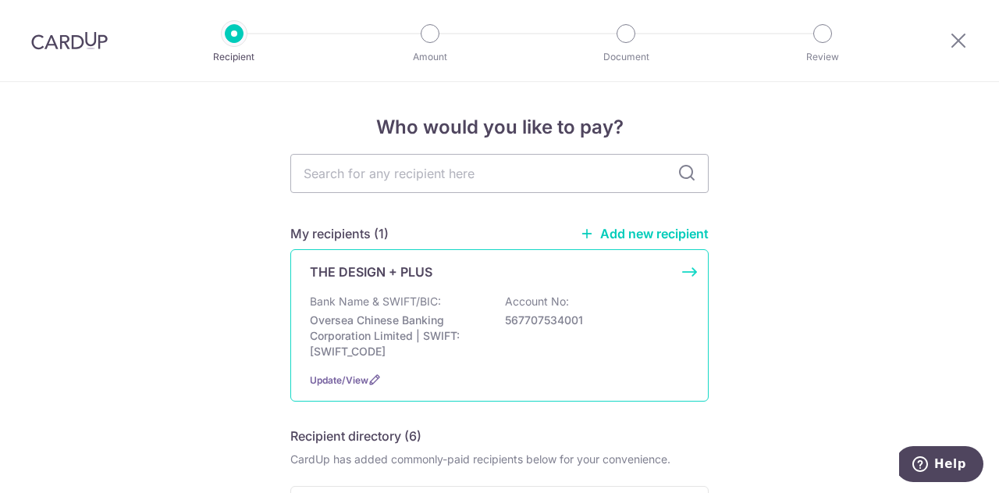
click at [456, 306] on div "Bank Name & SWIFT/BIC: Oversea Chinese Banking Corporation Limited | SWIFT: [SW…" at bounding box center [499, 326] width 379 height 66
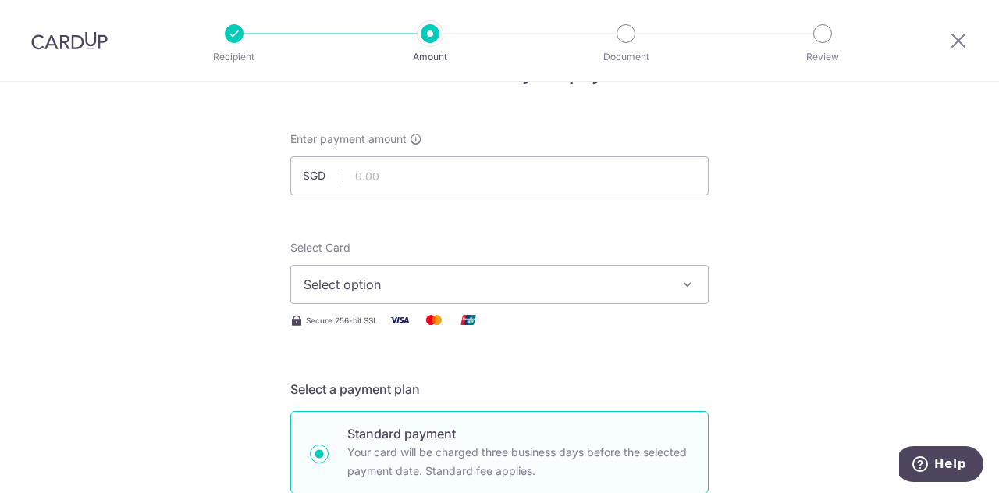
scroll to position [53, 0]
click at [399, 177] on input "text" at bounding box center [499, 176] width 418 height 39
type input "5,000.00"
click at [372, 296] on button "Select option" at bounding box center [499, 284] width 418 height 39
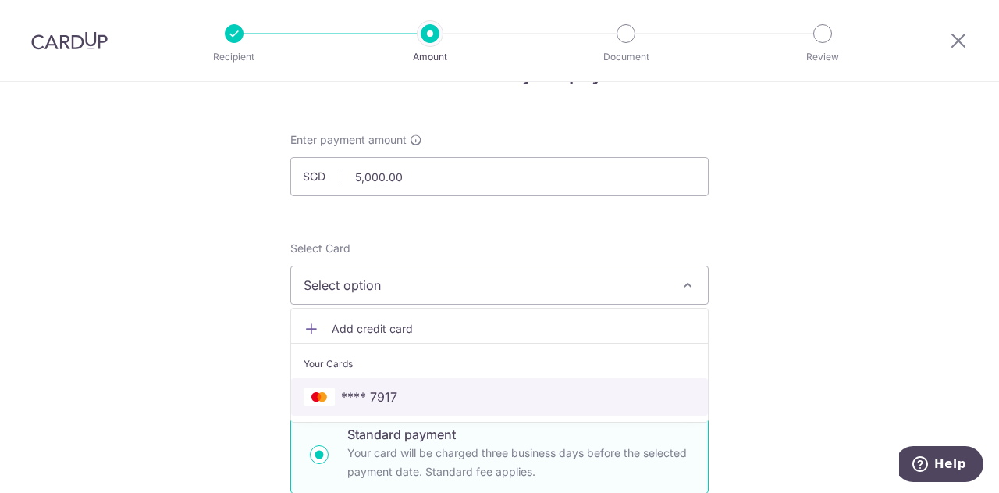
click at [368, 391] on span "**** 7917" at bounding box center [369, 396] width 56 height 19
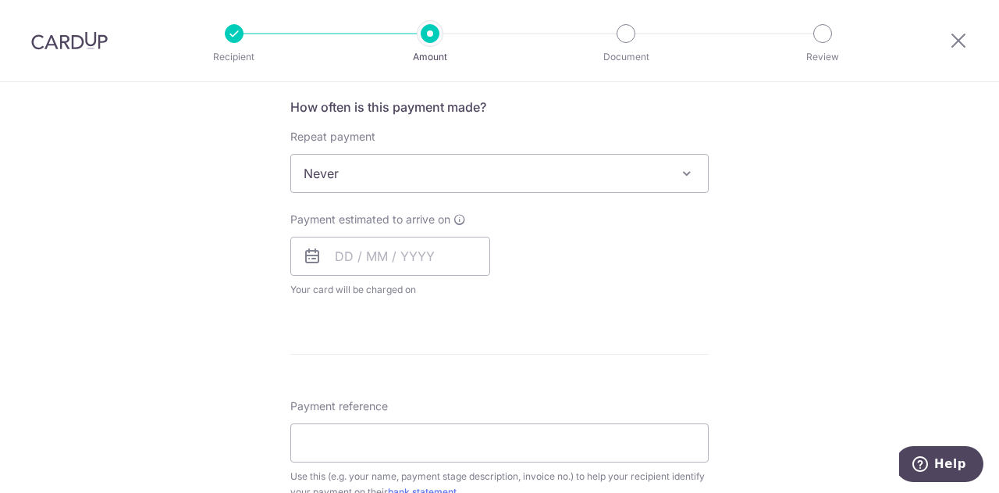
scroll to position [589, 0]
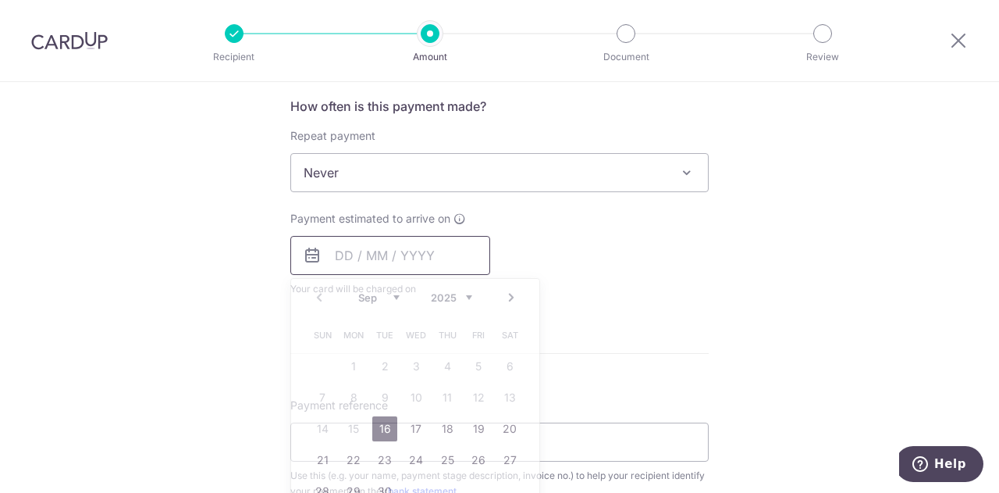
click at [358, 265] on input "text" at bounding box center [390, 255] width 200 height 39
click at [382, 425] on link "16" at bounding box center [384, 428] width 25 height 25
type input "[DATE]"
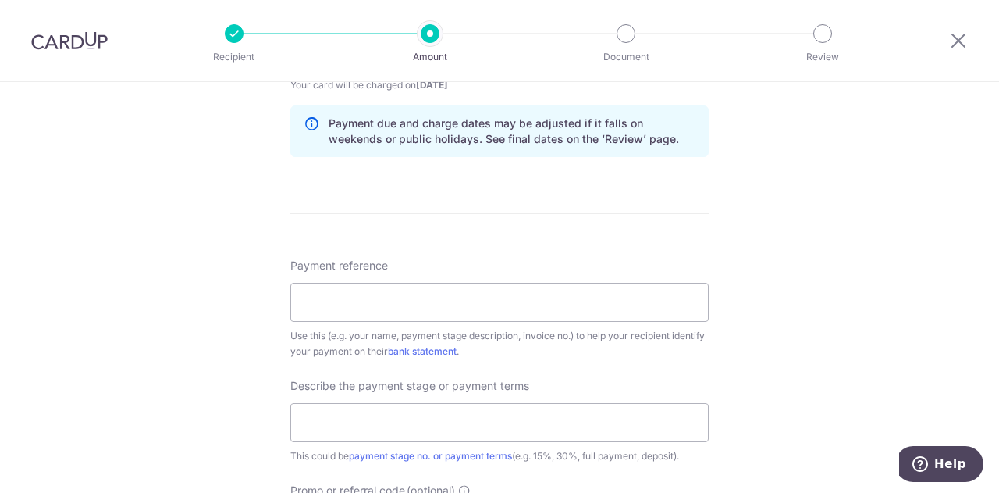
scroll to position [797, 0]
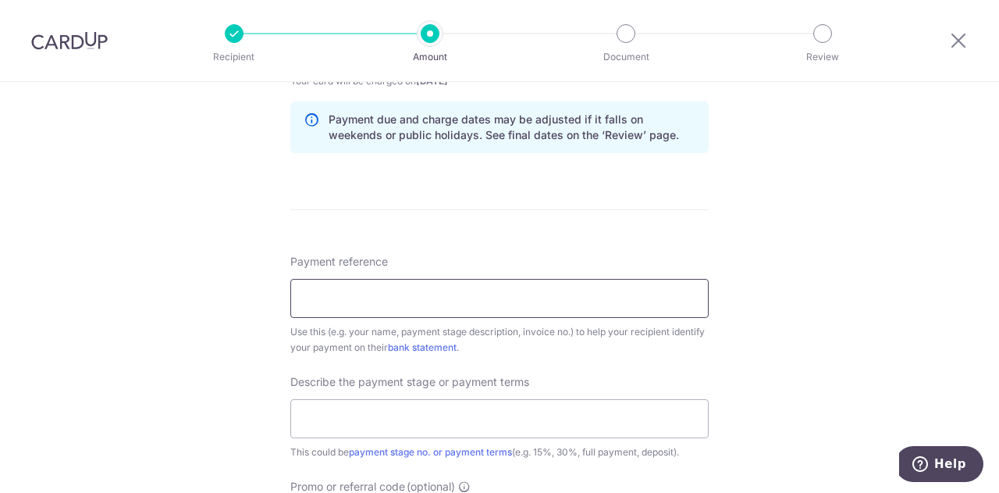
click at [412, 310] on input "Payment reference" at bounding box center [499, 298] width 418 height 39
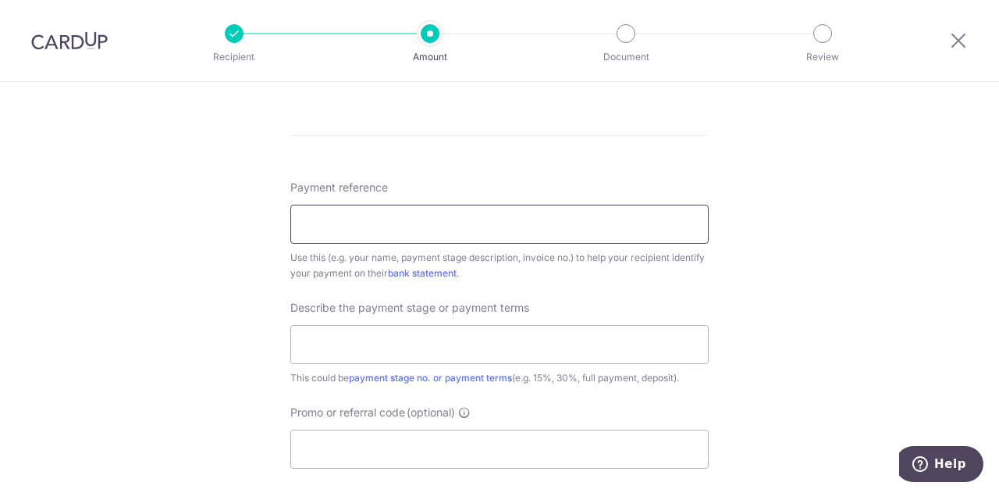
scroll to position [872, 0]
click at [581, 227] on input "Payment reference" at bounding box center [499, 223] width 418 height 39
type input "First payment p1"
click at [362, 357] on input "text" at bounding box center [499, 343] width 418 height 39
type input "Upon confirmation 30%"
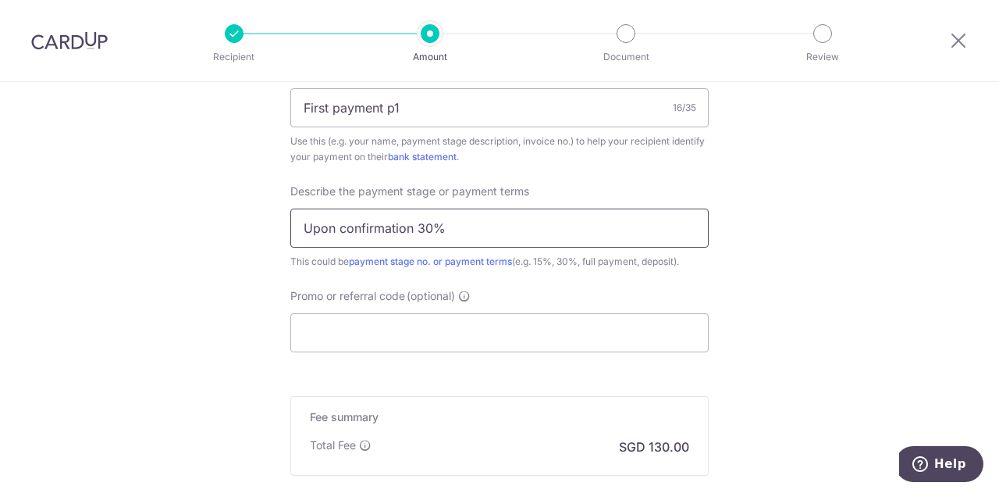
scroll to position [989, 0]
click at [372, 325] on input "Promo or referral code (optional)" at bounding box center [499, 330] width 418 height 39
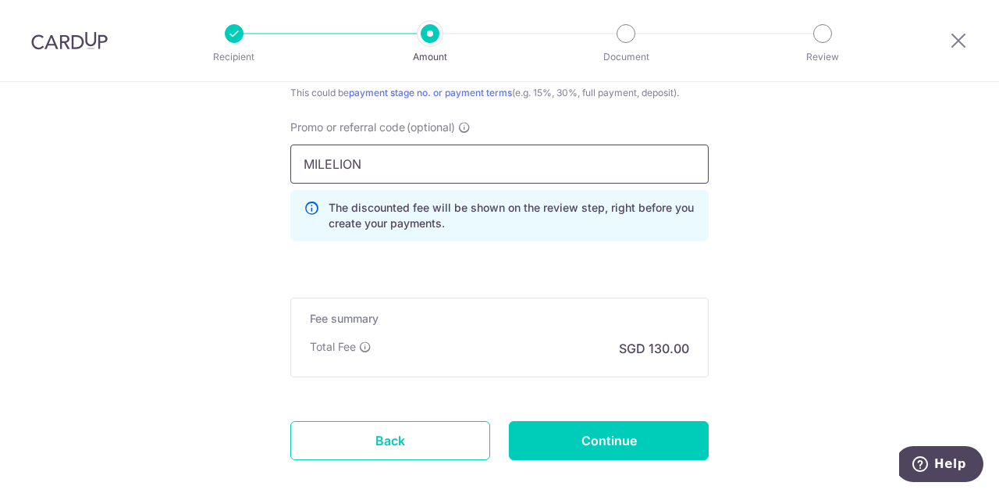
scroll to position [1197, 0]
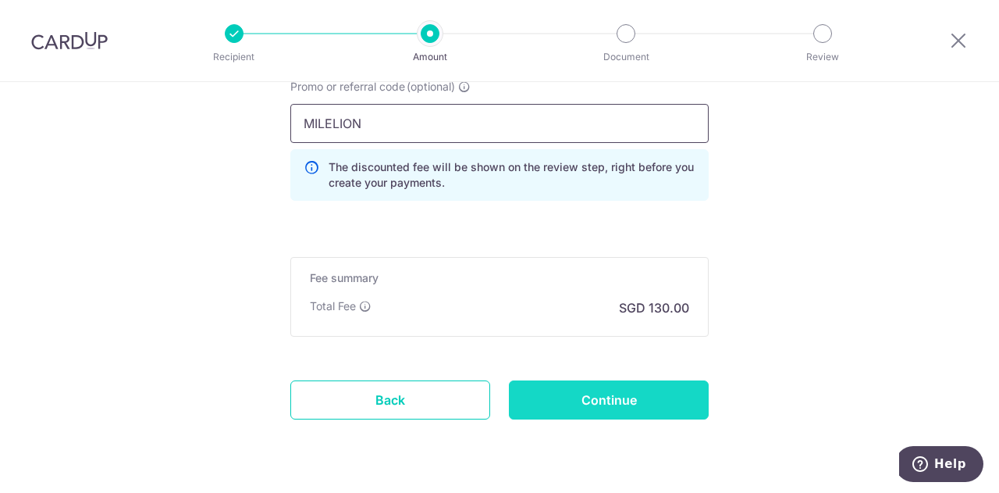
type input "MILELION"
click at [599, 389] on input "Continue" at bounding box center [609, 399] width 200 height 39
type input "Create Schedule"
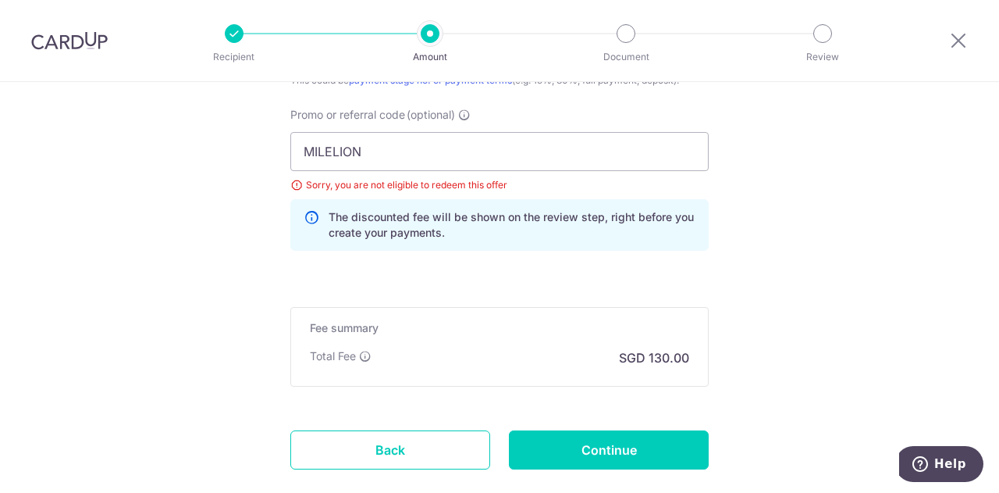
scroll to position [1170, 0]
click at [357, 440] on link "Back" at bounding box center [390, 448] width 200 height 39
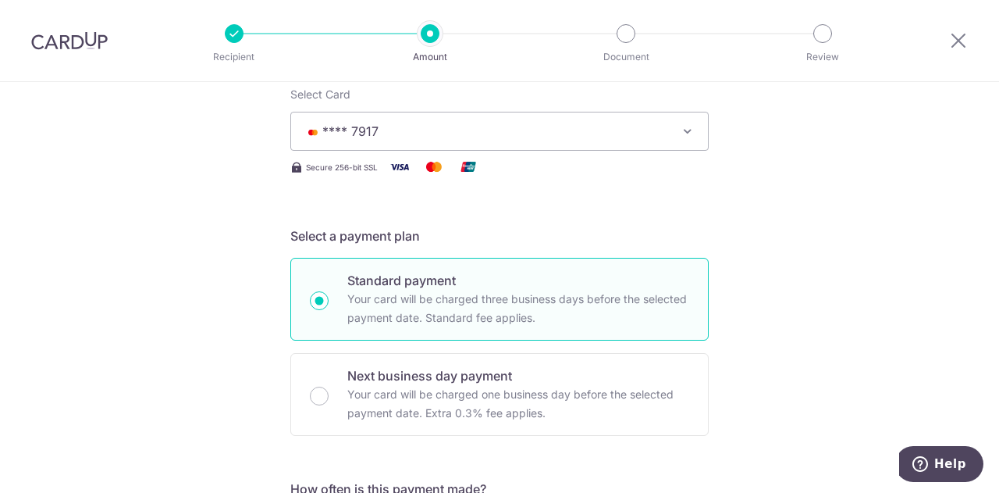
scroll to position [148, 0]
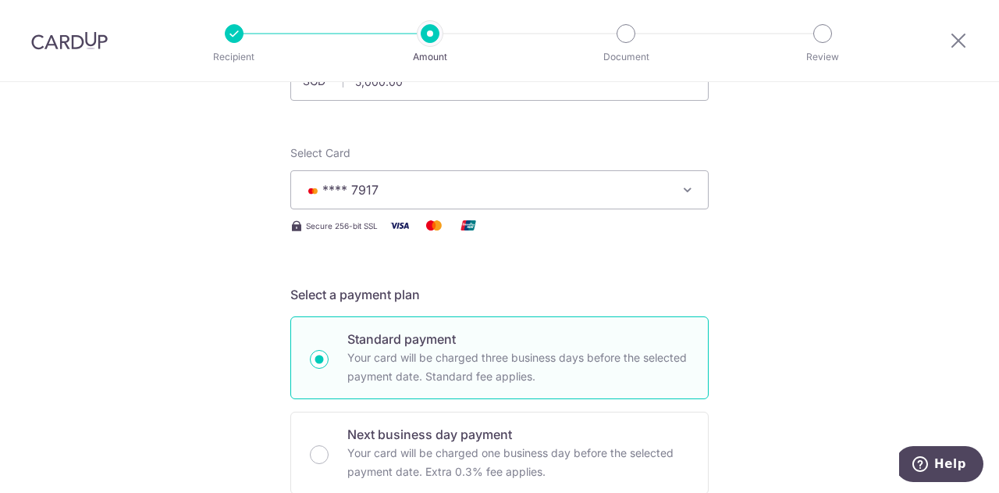
drag, startPoint x: 614, startPoint y: 207, endPoint x: 573, endPoint y: 206, distance: 41.4
click at [573, 206] on button "**** 7917" at bounding box center [499, 189] width 418 height 39
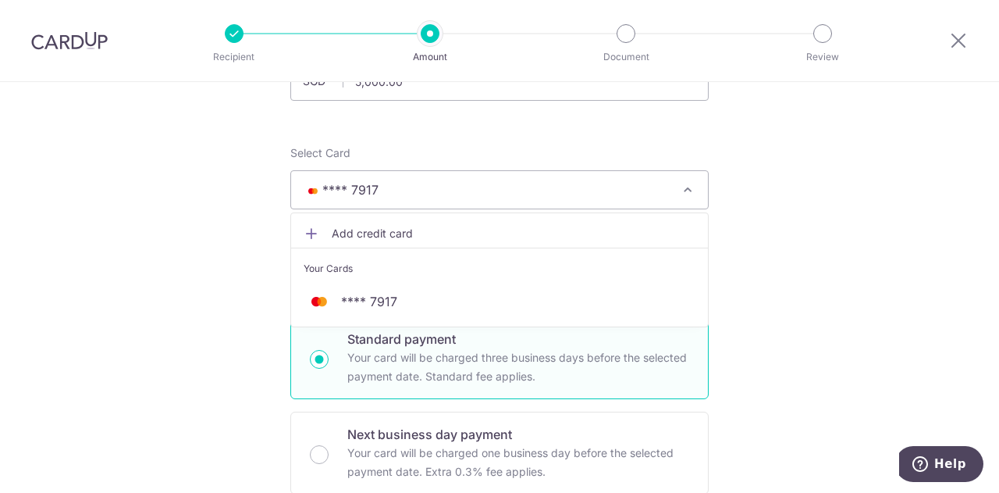
click at [450, 231] on span "Add credit card" at bounding box center [514, 234] width 364 height 16
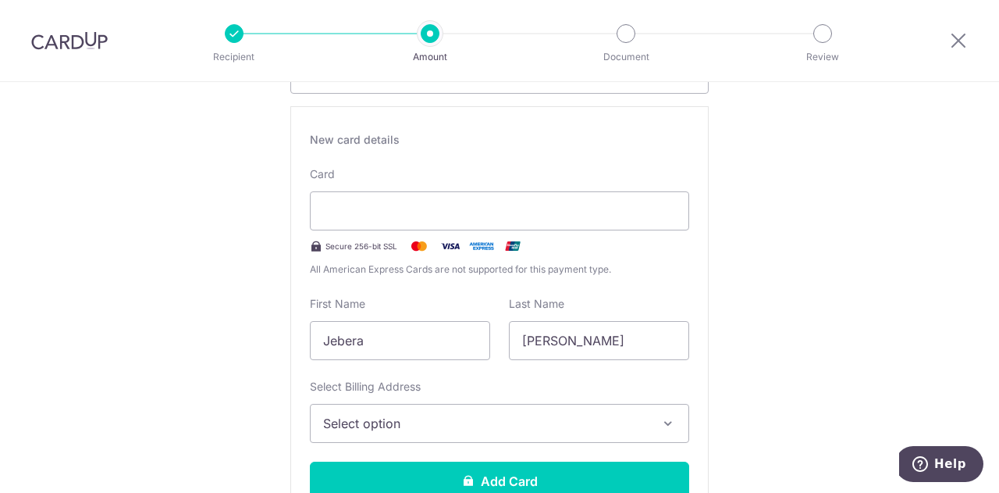
scroll to position [291, 0]
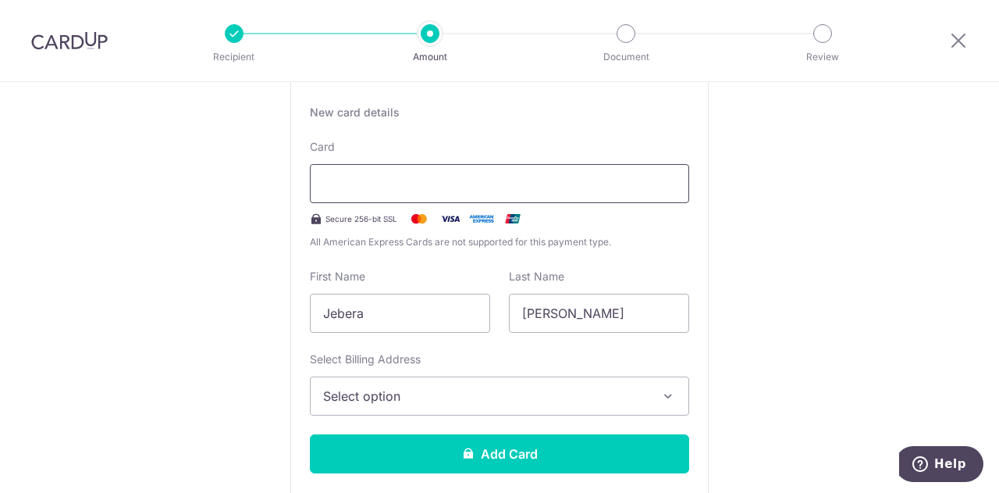
click at [411, 172] on div at bounding box center [499, 183] width 379 height 39
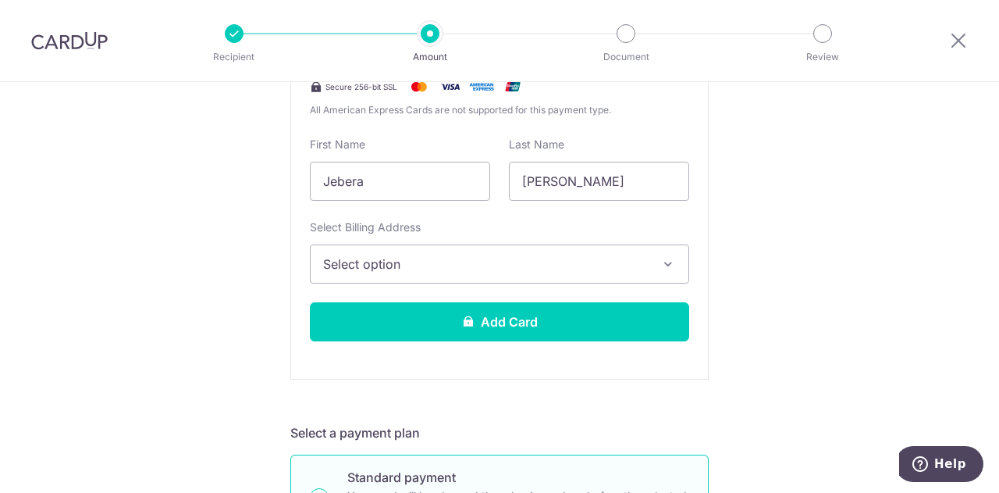
scroll to position [424, 0]
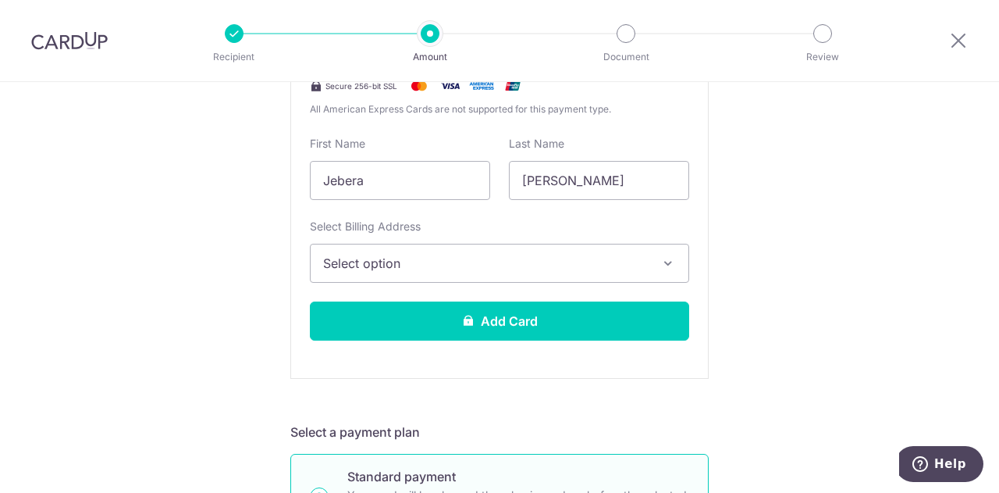
click at [398, 251] on button "Select option" at bounding box center [499, 263] width 379 height 39
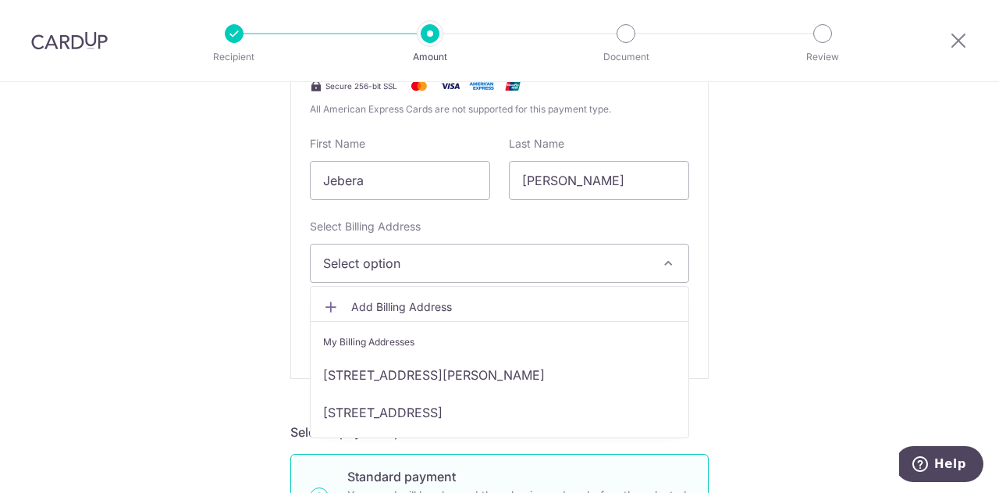
click at [368, 306] on span "Add Billing Address" at bounding box center [513, 307] width 325 height 16
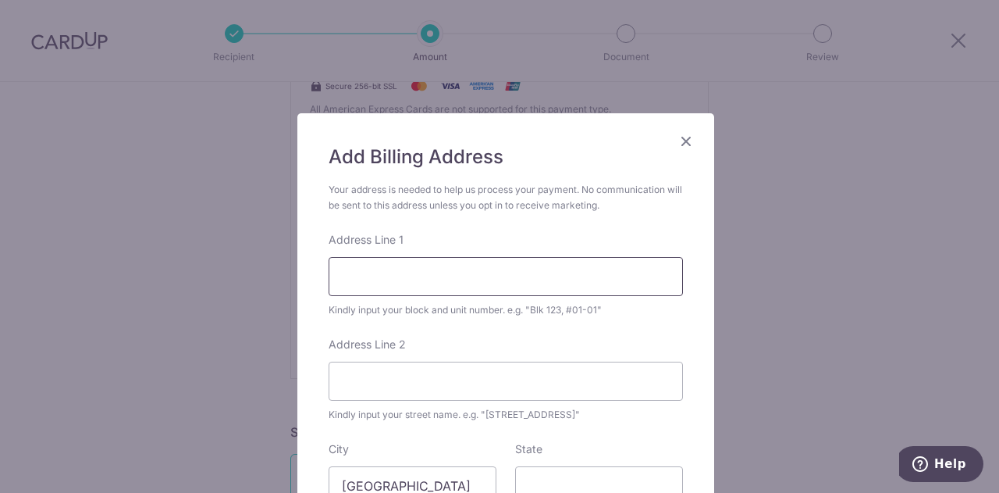
click at [356, 266] on input "Address Line 1" at bounding box center [506, 276] width 354 height 39
type input "Block 402B, #02-612"
click at [370, 377] on input "Address Line 2" at bounding box center [506, 380] width 354 height 39
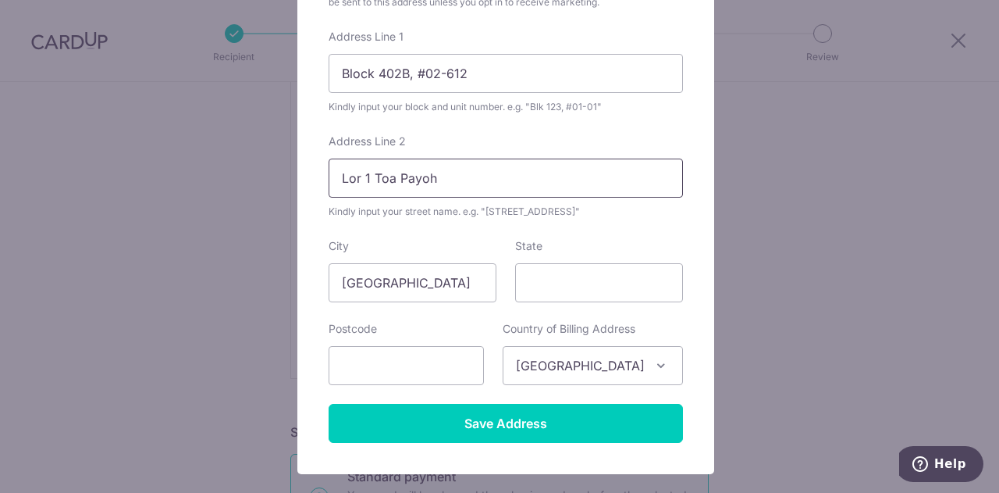
scroll to position [204, 0]
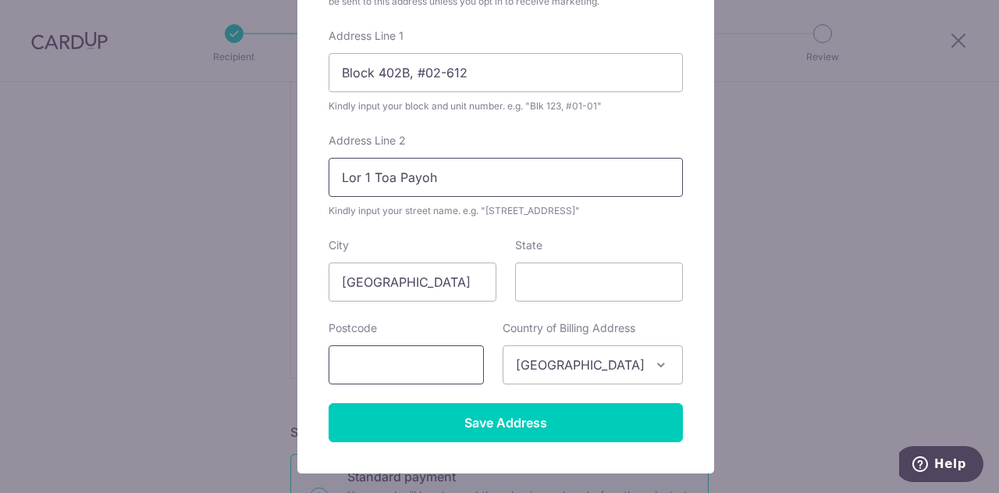
type input "Lor 1 Toa Payoh"
click at [443, 356] on input "text" at bounding box center [406, 364] width 155 height 39
type input "312402"
click at [356, 180] on input "Lor 1 Toa Payoh" at bounding box center [506, 177] width 354 height 39
click at [475, 172] on input "Lorong 1 Toa Payoh" at bounding box center [506, 177] width 354 height 39
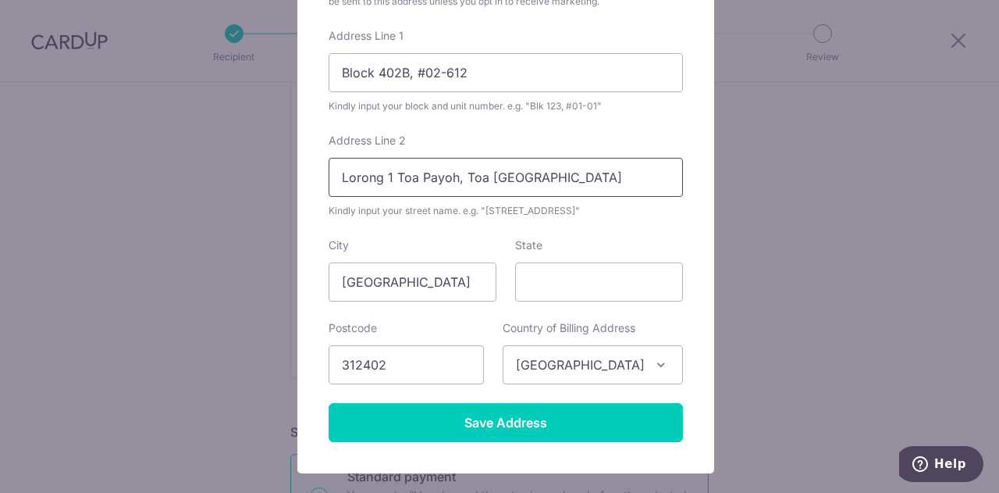
drag, startPoint x: 453, startPoint y: 175, endPoint x: 315, endPoint y: 176, distance: 137.4
click at [315, 176] on div "Add Billing Address Your address is needed to help us process your payment. No …" at bounding box center [505, 191] width 417 height 564
type input "Toa Payoh Ridge"
click at [406, 68] on input "Block 402B, #02-612" at bounding box center [506, 72] width 354 height 39
paste input "Lorong 1 Toa Payoh,"
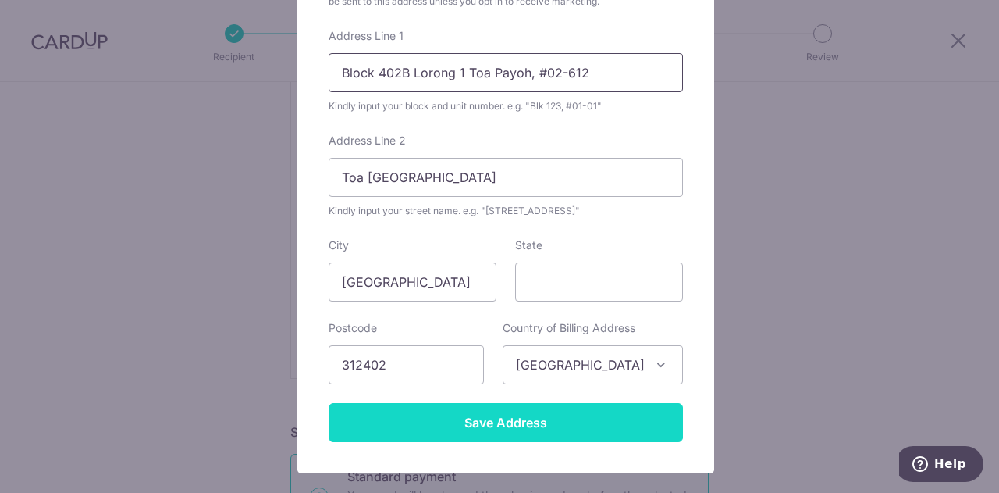
type input "Block 402B Lorong 1 Toa Payoh, #02-612"
click at [516, 422] on input "Save Address" at bounding box center [506, 422] width 354 height 39
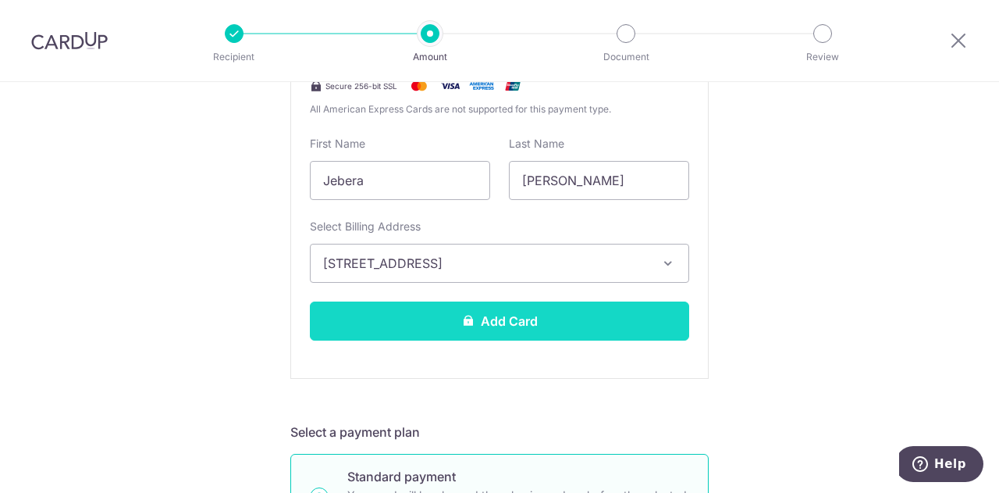
click at [521, 305] on button "Add Card" at bounding box center [499, 320] width 379 height 39
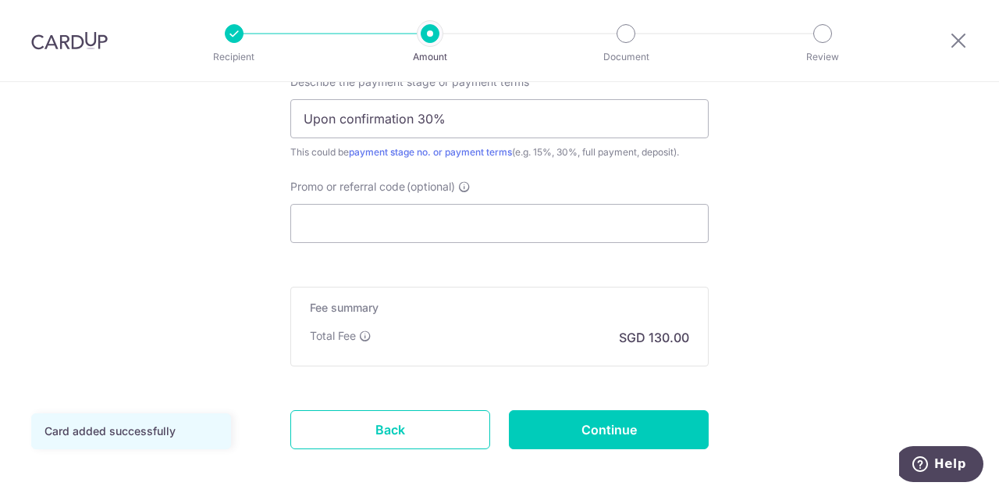
scroll to position [1099, 0]
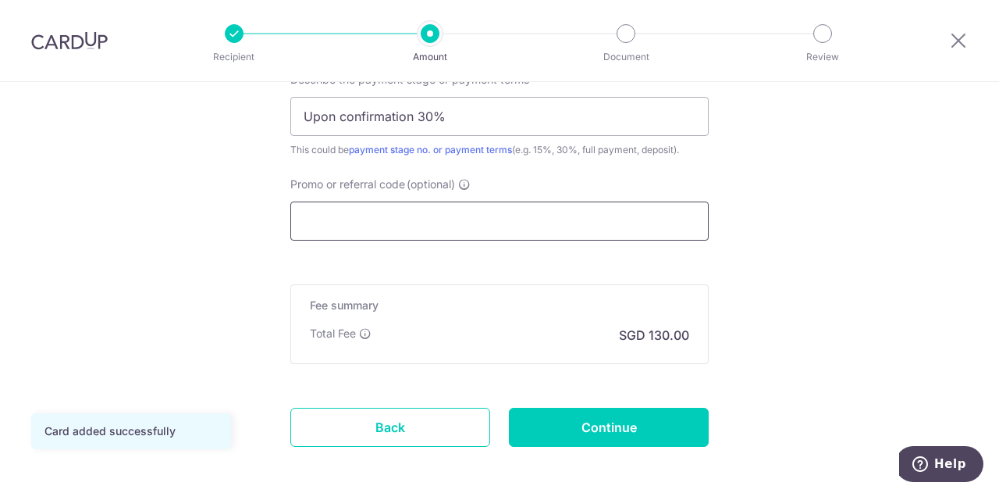
click at [543, 220] on input "Promo or referral code (optional)" at bounding box center [499, 220] width 418 height 39
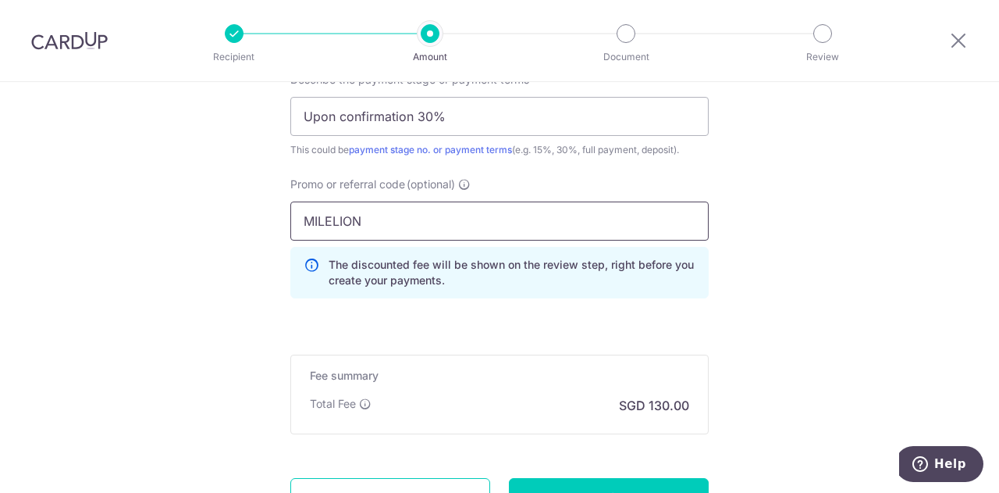
type input "MILELION"
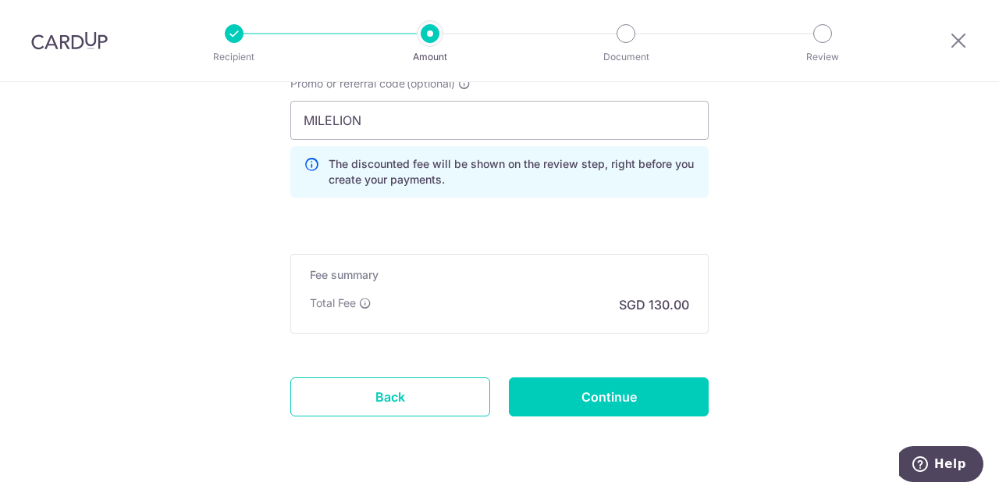
scroll to position [1200, 0]
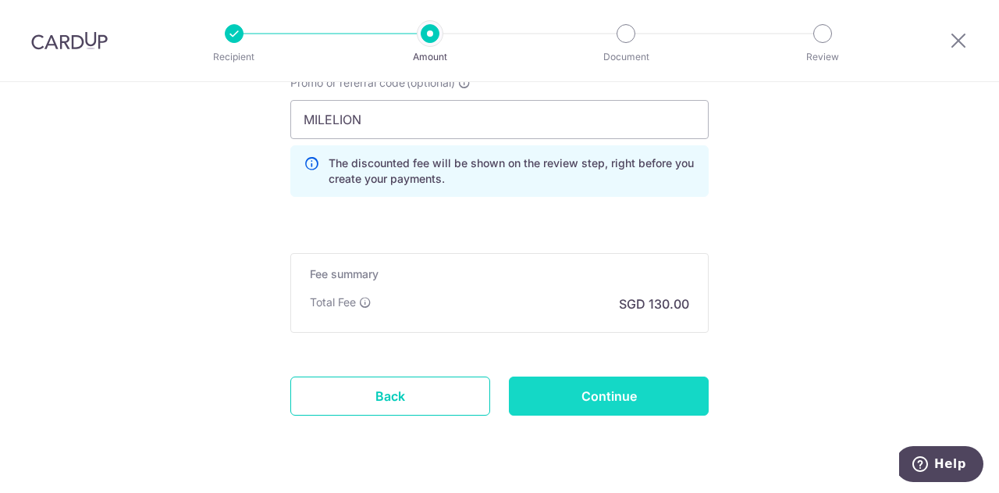
click at [640, 389] on input "Continue" at bounding box center [609, 395] width 200 height 39
type input "Update Schedule"
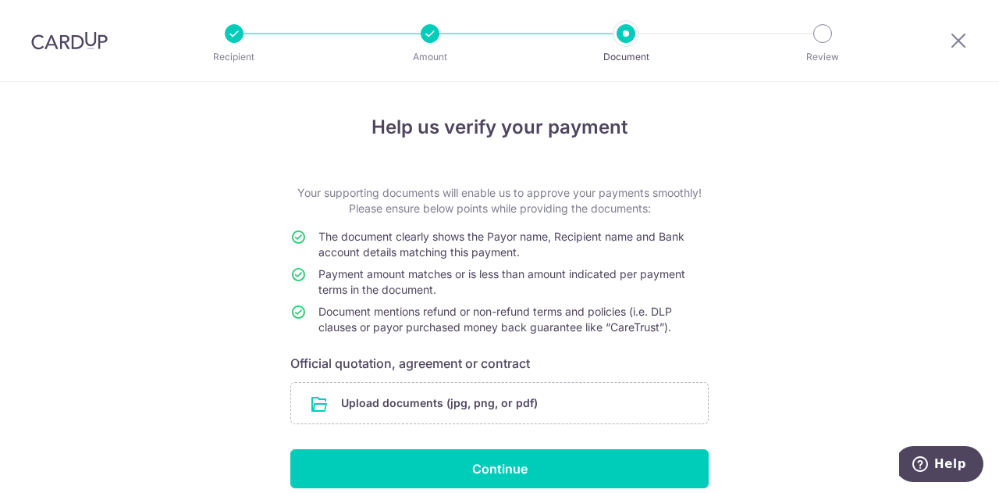
scroll to position [67, 0]
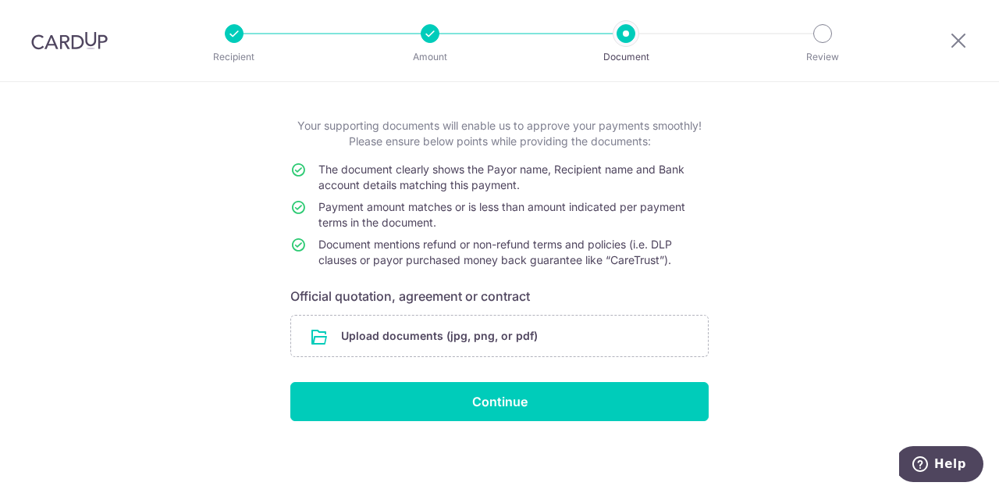
click at [125, 261] on div "Help us verify your payment Your supporting documents will enable us to approve…" at bounding box center [499, 254] width 999 height 479
click at [440, 341] on input "file" at bounding box center [499, 335] width 417 height 41
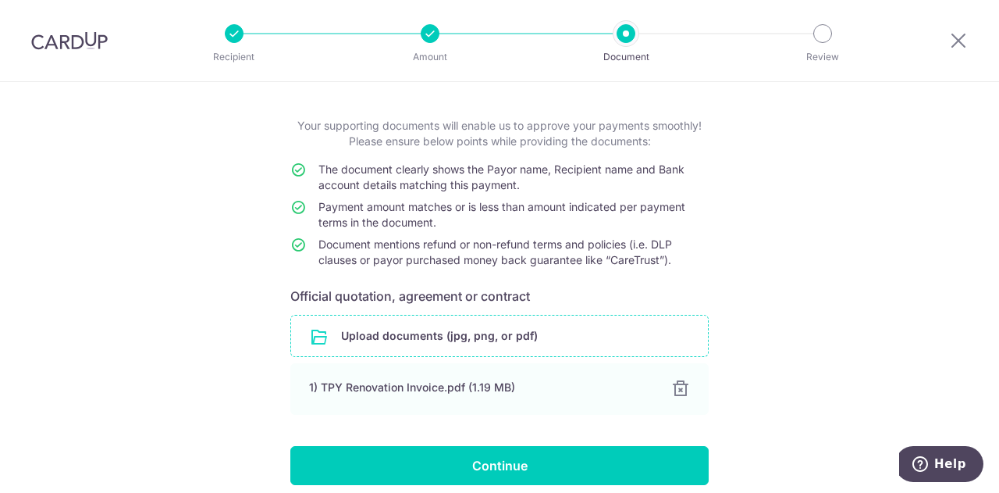
click at [364, 344] on input "file" at bounding box center [499, 335] width 417 height 41
click at [380, 340] on input "file" at bounding box center [499, 335] width 417 height 41
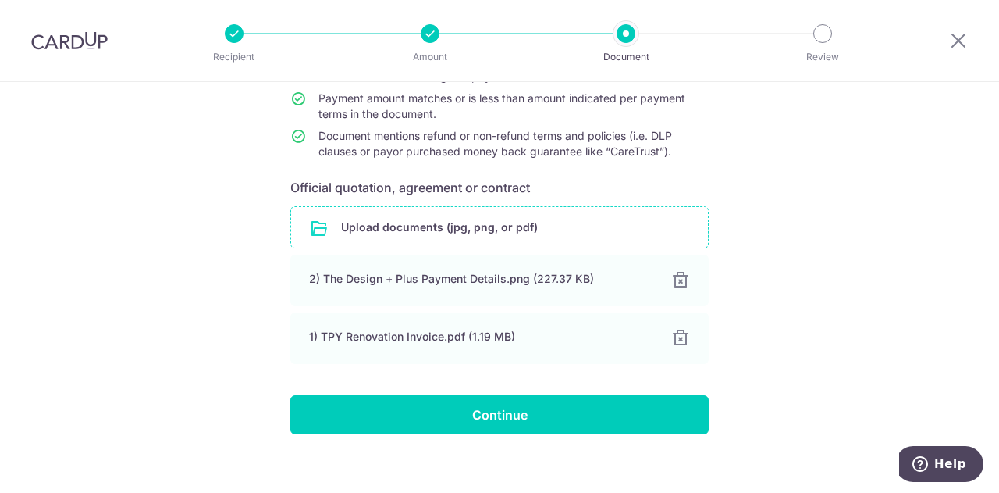
scroll to position [177, 0]
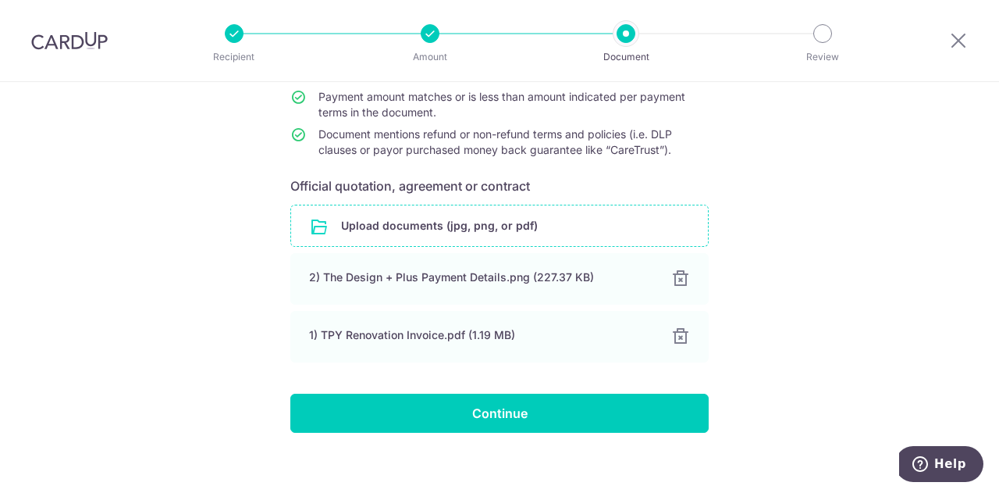
click at [435, 226] on input "file" at bounding box center [499, 225] width 417 height 41
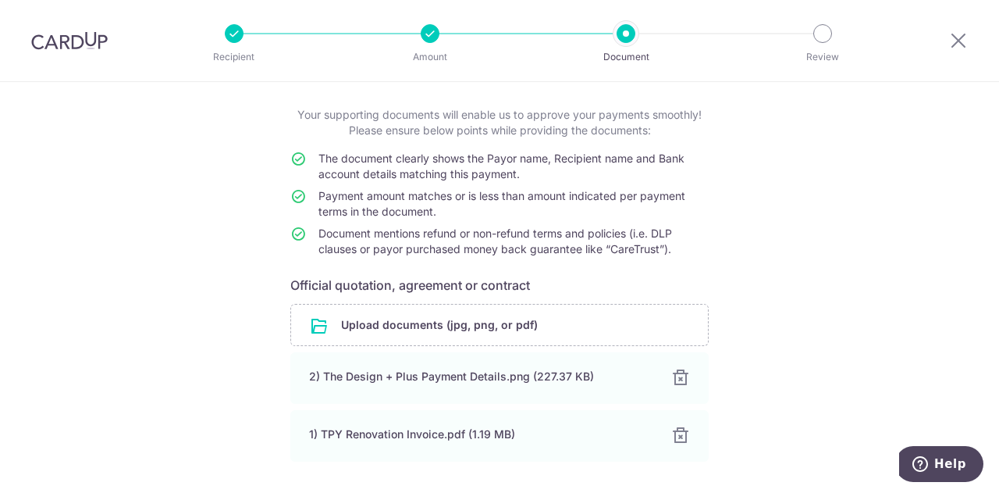
scroll to position [189, 0]
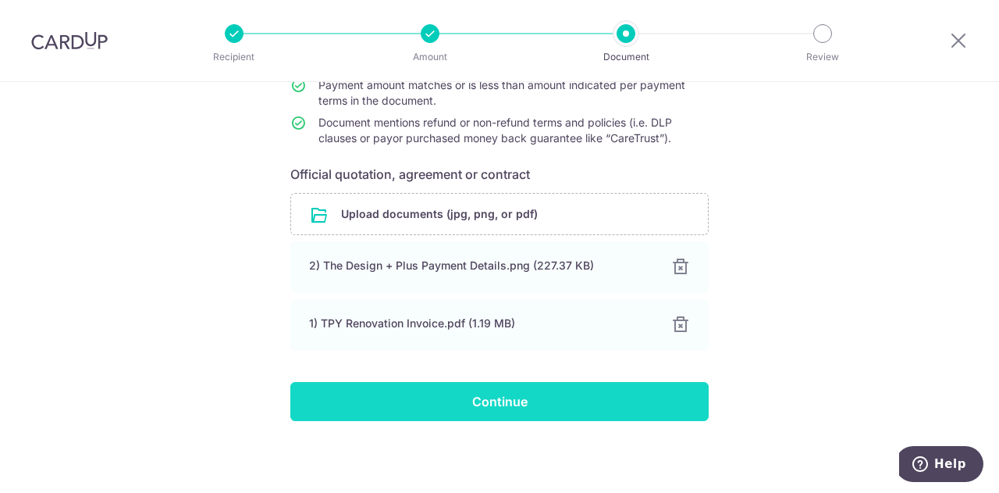
click at [475, 386] on input "Continue" at bounding box center [499, 401] width 418 height 39
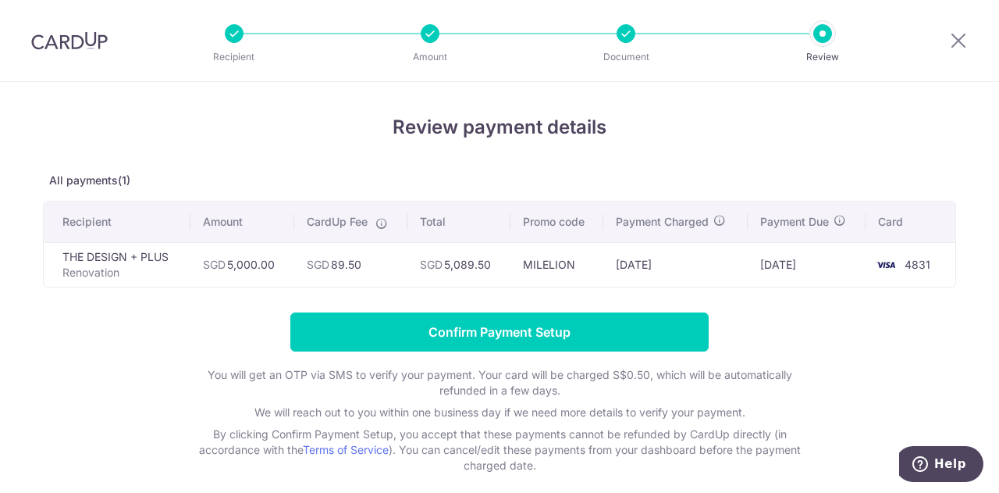
click at [387, 166] on div "Review payment details All payments(1) Recipient Amount CardUp Fee Total Promo …" at bounding box center [499, 293] width 913 height 360
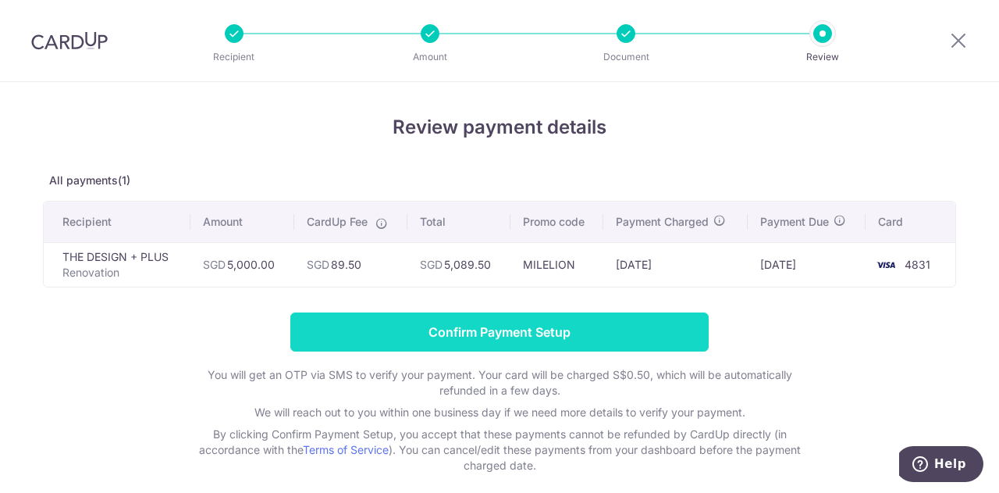
click at [535, 332] on input "Confirm Payment Setup" at bounding box center [499, 331] width 418 height 39
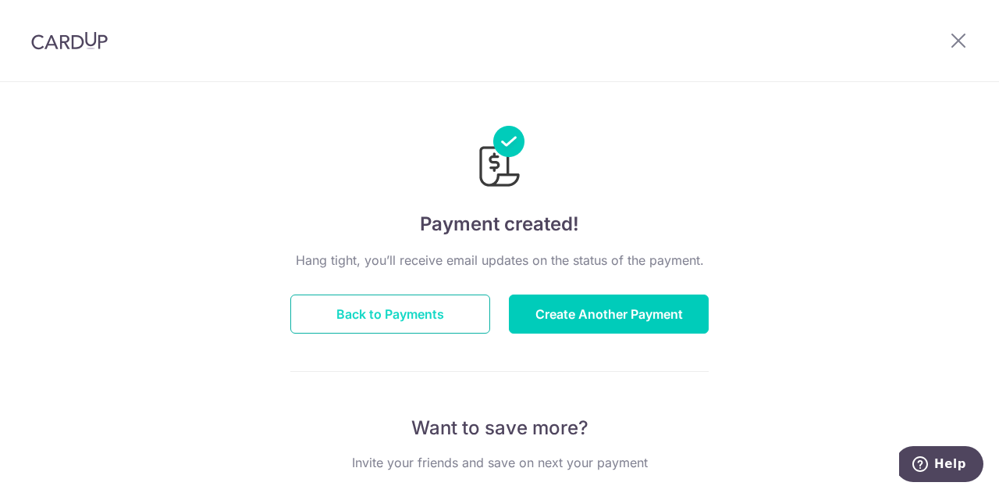
click at [422, 313] on button "Back to Payments" at bounding box center [390, 313] width 200 height 39
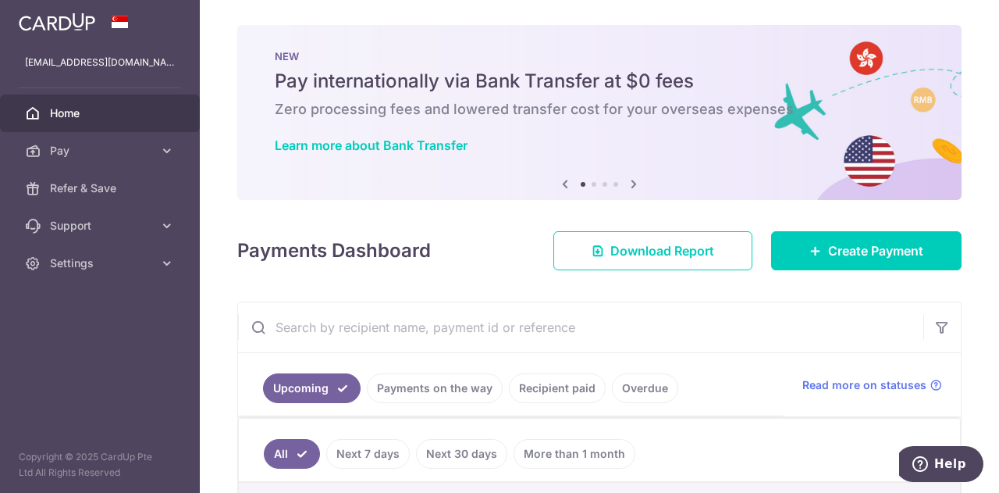
scroll to position [166, 0]
